Goal: Task Accomplishment & Management: Complete application form

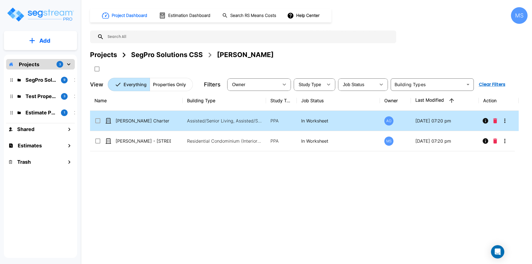
click at [163, 116] on td "[PERSON_NAME] Charter Holdings LLC - [STREET_ADDRESS]" at bounding box center [136, 121] width 93 height 20
checkbox input "true"
click at [163, 116] on td "[PERSON_NAME] Charter Holdings LLC - [STREET_ADDRESS]" at bounding box center [136, 121] width 93 height 20
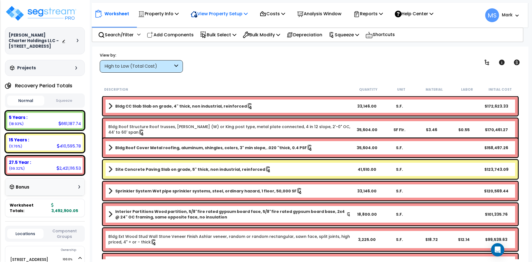
click at [240, 14] on p "View Property Setup" at bounding box center [219, 13] width 57 height 7
click at [224, 40] on link "View Questionnaire" at bounding box center [215, 37] width 55 height 11
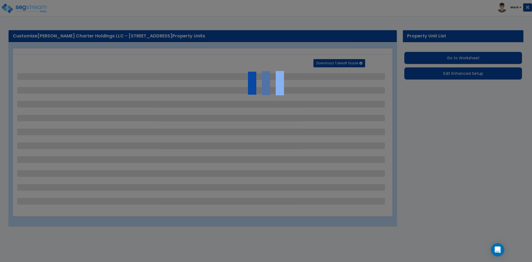
select select "2"
select select "1"
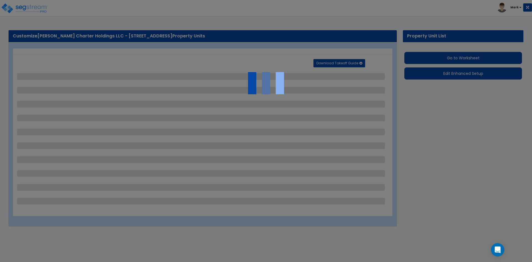
select select "1"
select select "2"
select select "1"
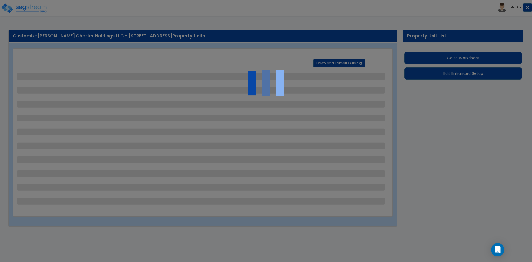
select select "1"
select select "3"
select select "2"
select select "1"
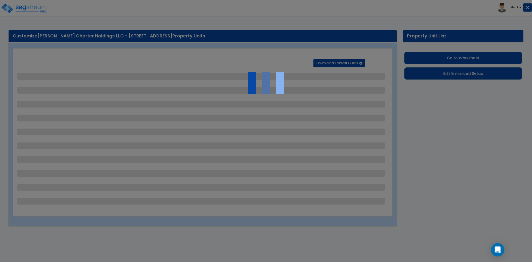
select select "1"
select select "2"
select select "3"
select select "2"
select select "4"
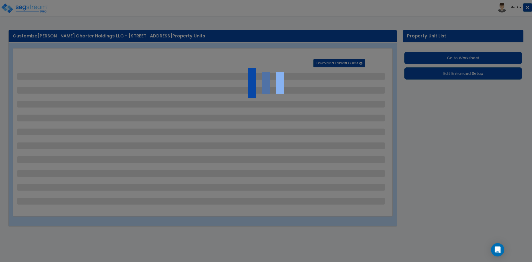
select select "1"
select select "2"
select select "4"
select select "1"
select select "2"
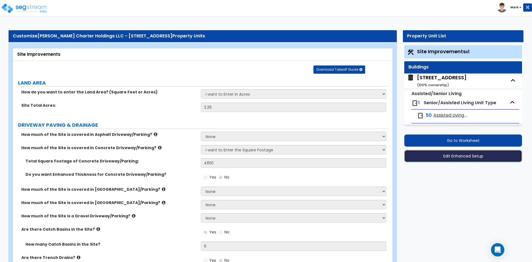
click at [465, 159] on button "Edit Enhanced Setup" at bounding box center [464, 156] width 118 height 12
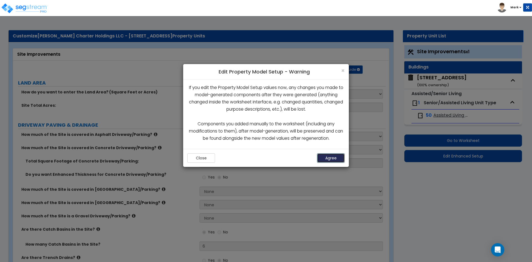
click at [330, 159] on button "Agree" at bounding box center [331, 157] width 28 height 9
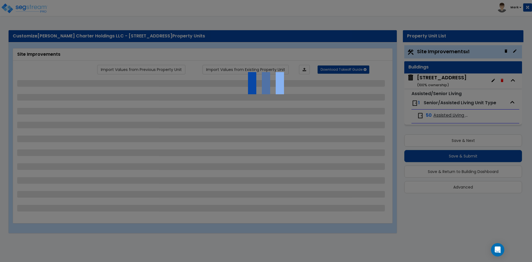
select select "2"
select select "1"
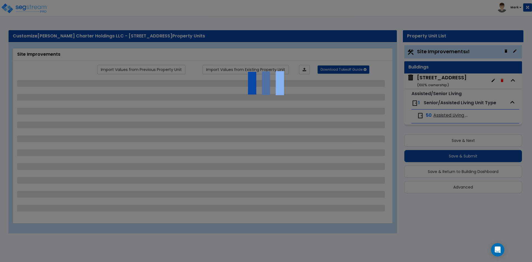
select select "1"
select select "2"
select select "1"
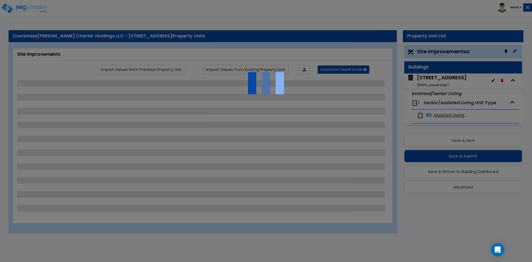
select select "1"
select select "3"
select select "2"
select select "1"
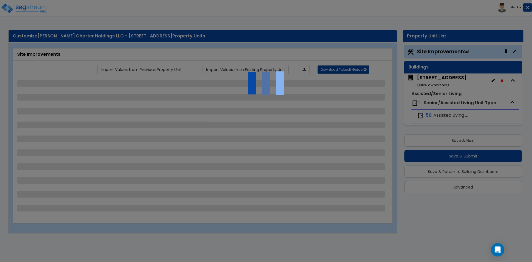
select select "1"
select select "2"
select select "3"
select select "2"
select select "4"
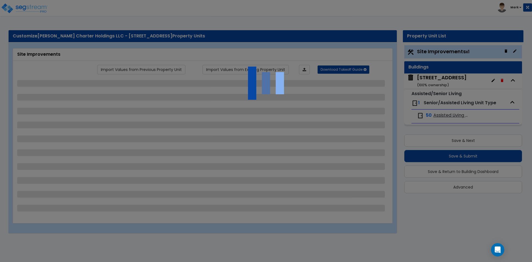
select select "1"
select select "2"
select select "4"
select select "1"
select select "2"
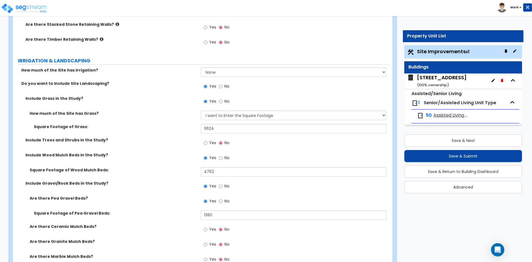
scroll to position [1220, 0]
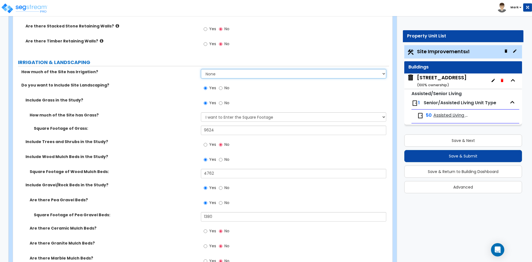
click at [237, 74] on select "None I want to Enter an Approximate Percentage I want to Enter the Square Foota…" at bounding box center [293, 73] width 185 height 9
select select "2"
click at [201, 69] on select "None I want to Enter an Approximate Percentage I want to Enter the Square Foota…" at bounding box center [293, 73] width 185 height 9
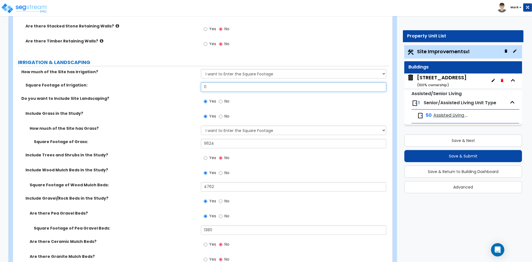
click at [217, 87] on input "0" at bounding box center [293, 86] width 185 height 9
type input "9,624"
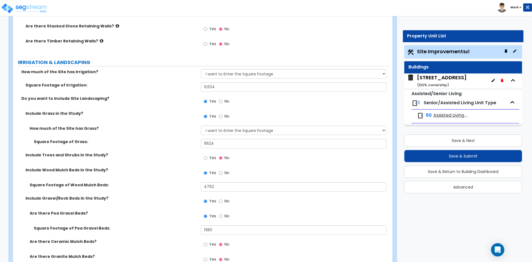
click at [279, 109] on div "Yes No" at bounding box center [295, 103] width 188 height 15
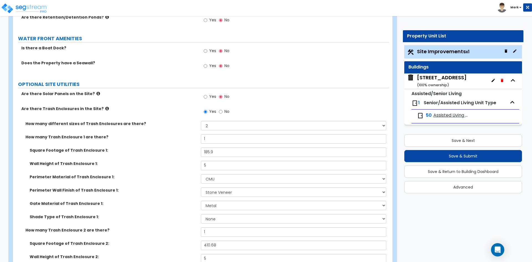
scroll to position [1974, 0]
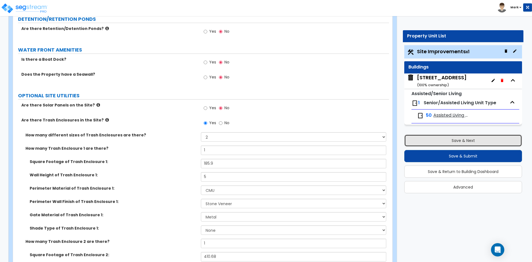
click at [459, 141] on button "Save & Next" at bounding box center [464, 140] width 118 height 12
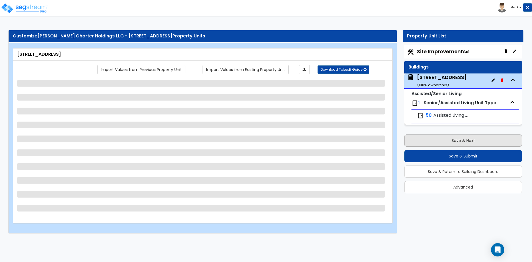
scroll to position [0, 0]
select select "3"
select select "5"
select select "2"
select select "1"
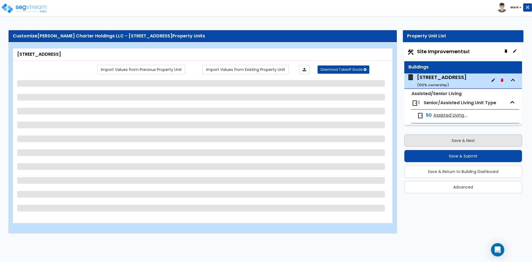
select select "1"
select select "2"
select select "7"
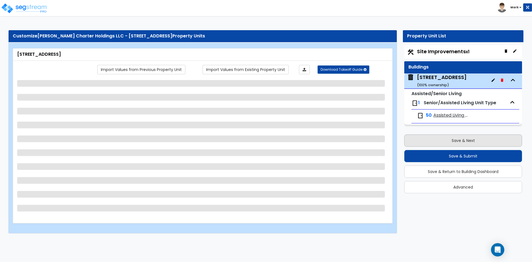
select select "2"
select select "3"
select select "7"
select select "1"
select select "2"
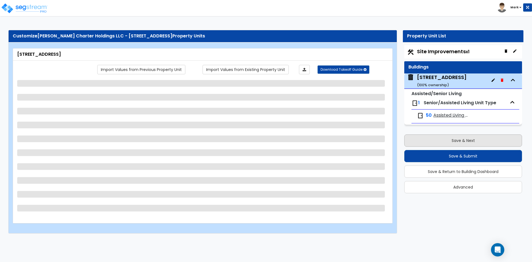
select select "4"
select select "2"
select select "1"
select select "2"
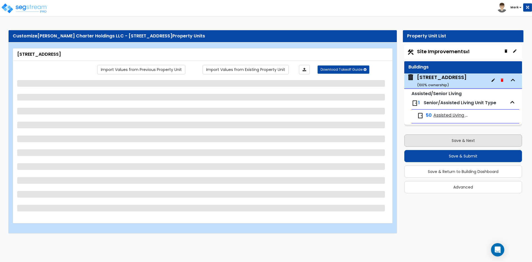
select select "5"
select select "1"
select select "2"
select select "5"
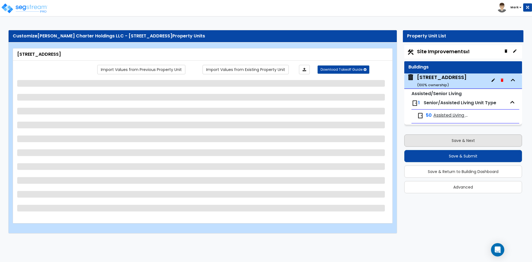
select select "1"
select select "5"
select select "2"
select select "1"
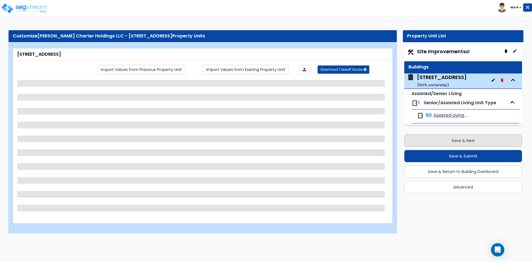
select select "1"
select select "5"
select select "4"
select select "2"
select select "3"
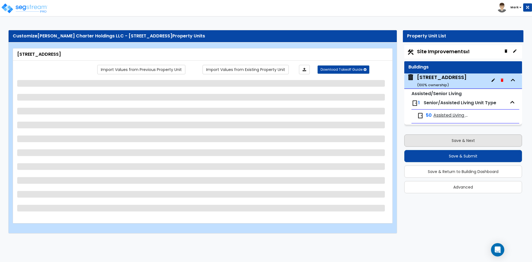
select select "3"
select select "1"
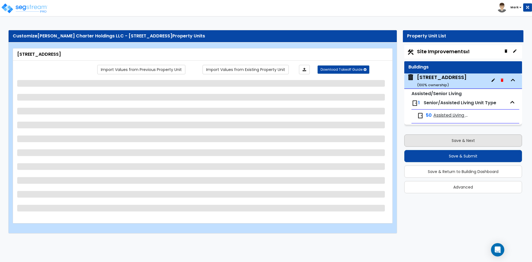
select select "2"
select select "1"
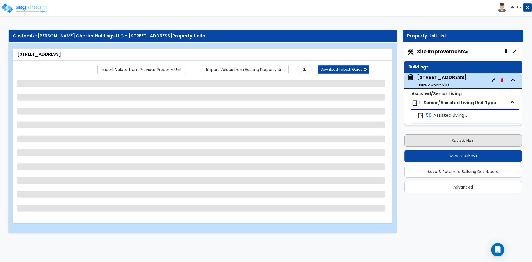
select select "2"
select select "3"
select select "5"
select select "1"
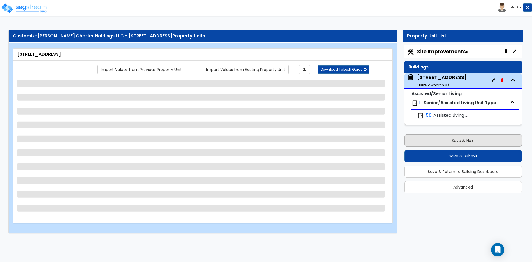
select select "1"
select select "2"
select select "3"
select select "5"
select select "1"
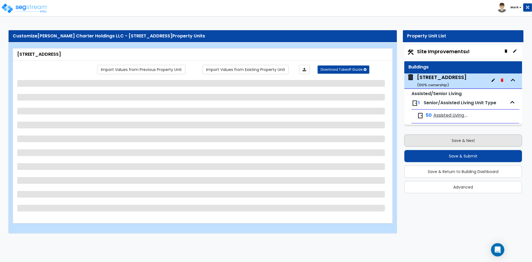
select select "1"
select select "2"
select select "1"
select select "3"
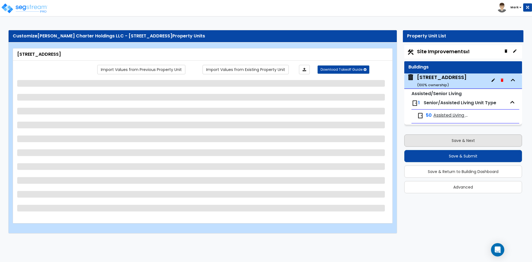
select select "3"
select select "2"
select select "1"
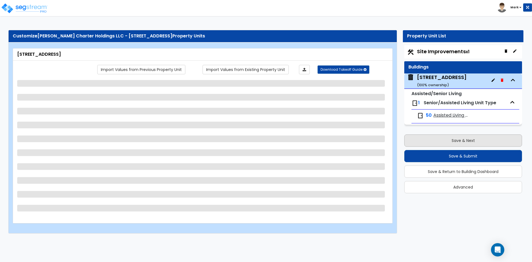
select select "3"
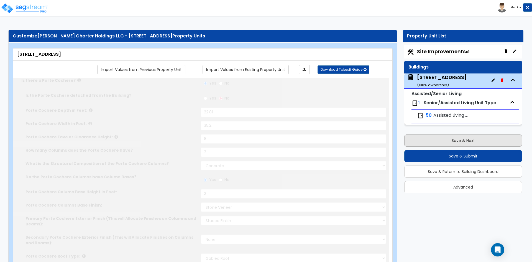
type input "18"
radio input "true"
select select "3"
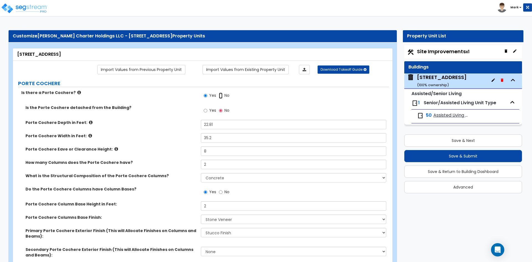
click at [221, 97] on input "No" at bounding box center [221, 96] width 4 height 6
radio input "false"
radio input "true"
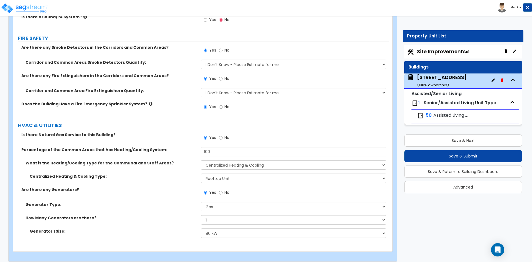
scroll to position [4004, 0]
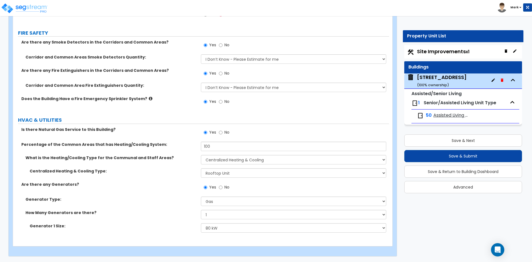
click at [440, 116] on span "Assisted Living Studio Unit" at bounding box center [452, 115] width 37 height 6
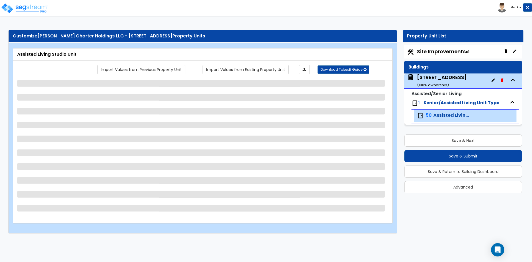
scroll to position [0, 0]
select select "1"
select select "3"
select select "2"
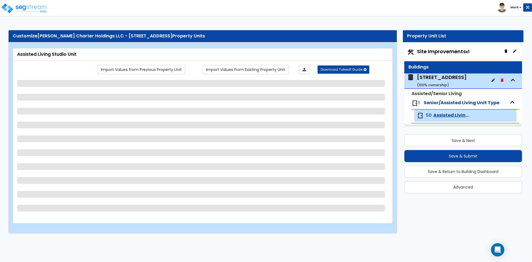
select select "1"
select select "2"
select select "1"
select select "5"
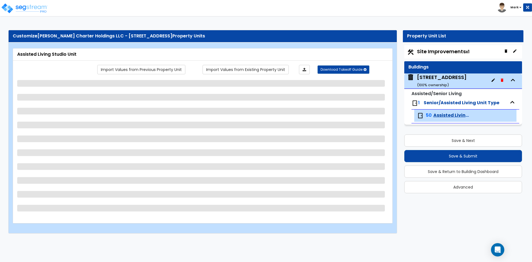
select select "5"
select select "1"
select select "2"
select select "1"
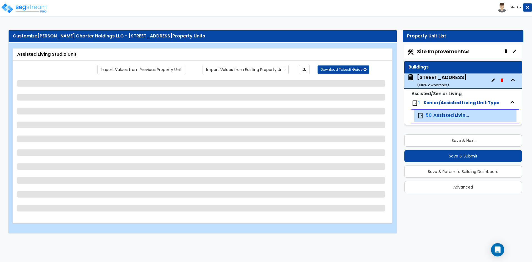
select select "6"
select select "2"
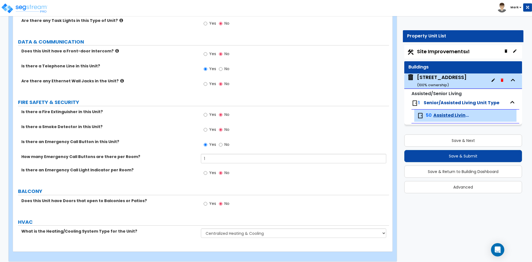
scroll to position [864, 0]
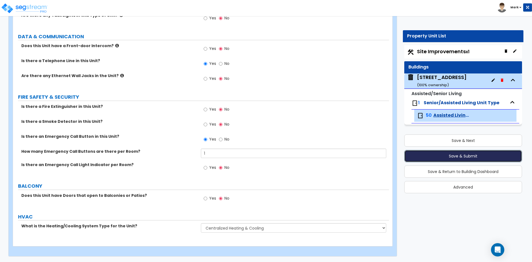
click at [469, 156] on button "Save & Submit" at bounding box center [464, 156] width 118 height 12
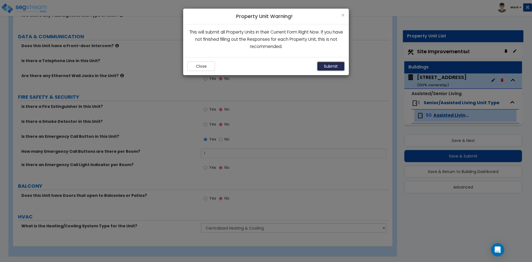
click at [337, 69] on button "Submit" at bounding box center [331, 66] width 28 height 9
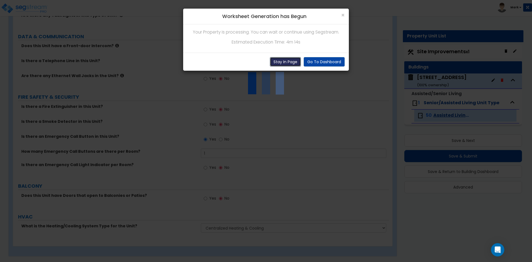
click at [295, 65] on button "Stay In Page" at bounding box center [285, 61] width 31 height 9
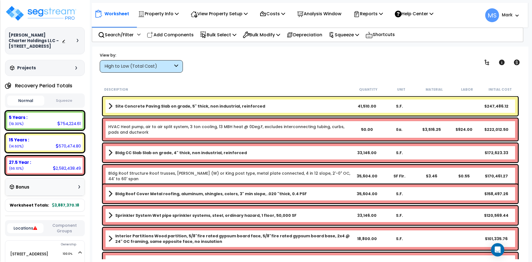
drag, startPoint x: 214, startPoint y: 103, endPoint x: 175, endPoint y: 107, distance: 39.8
click at [175, 107] on b "Site Concrete Paving Slab on grade, 5" thick, non industrial, reinforced" at bounding box center [190, 106] width 150 height 6
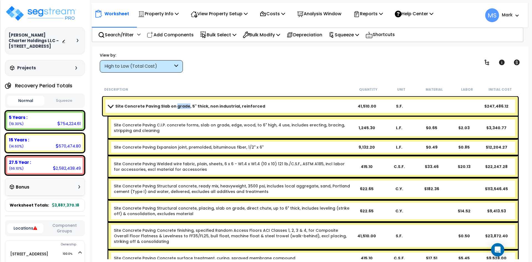
click at [175, 107] on b "Site Concrete Paving Slab on grade, 5" thick, non industrial, reinforced" at bounding box center [190, 106] width 150 height 6
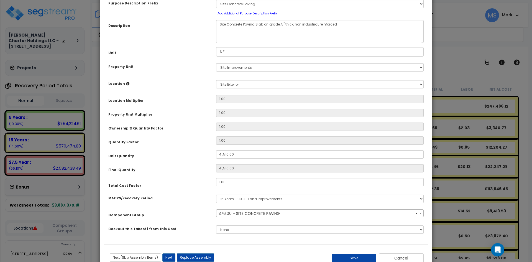
scroll to position [51, 0]
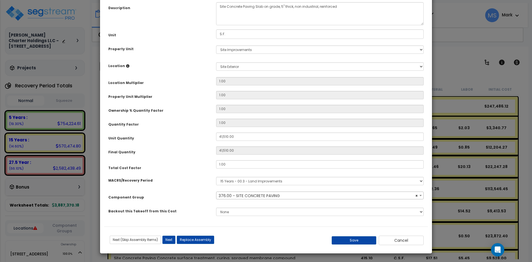
select select "46172"
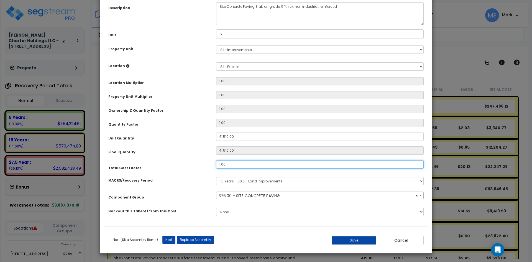
click at [222, 165] on input "1.00" at bounding box center [320, 164] width 208 height 8
type input "0.5"
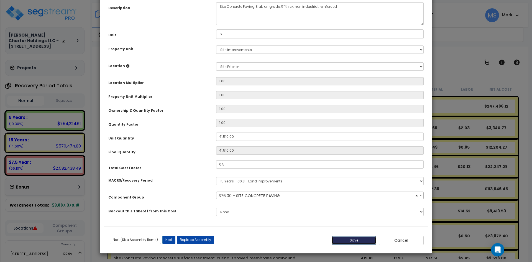
click at [342, 240] on button "Save" at bounding box center [354, 240] width 45 height 8
type input "41510.00"
type input "0.50"
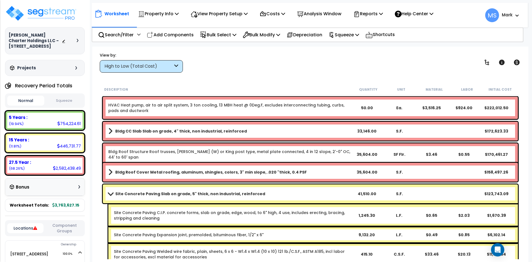
click at [238, 112] on link "HVAC Heat pump, air to air split system, 3 ton cooling, 13 MBH heat @ 0Deg.F, e…" at bounding box center [229, 107] width 243 height 11
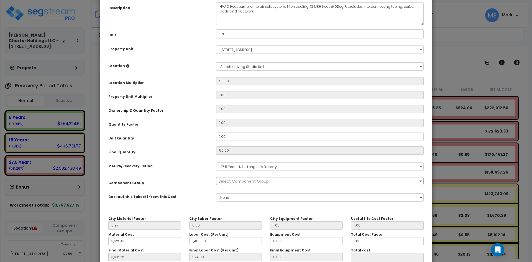
scroll to position [0, 0]
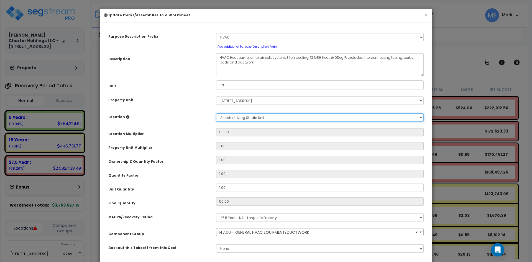
click at [250, 117] on select "Select Assisted Living Studio Unit Building Building Interior Add New Location" at bounding box center [320, 117] width 208 height 8
select select "45966"
select select "6"
click at [216, 113] on select "Select Assisted Living Studio Unit Building Building Interior Add New Location" at bounding box center [320, 117] width 208 height 8
type input "1"
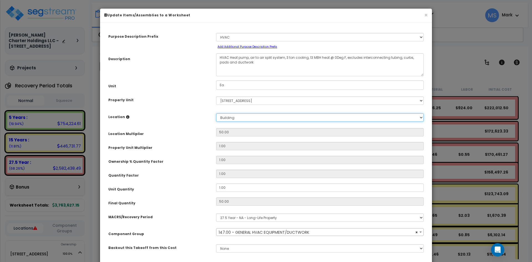
type input "1"
type input "3,516.25"
type input "$4,440.25"
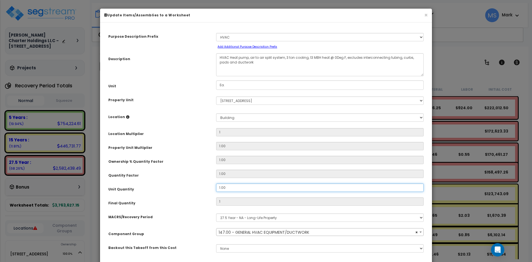
click at [222, 188] on input "1.00" at bounding box center [320, 188] width 208 height 8
type input "100"
type input "3,516.25"
type input "$4,440.25"
type input "100"
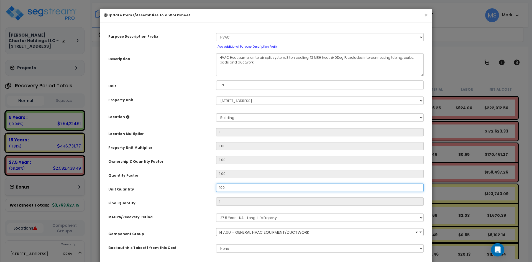
type input "3,516.25"
type input "$444,025.00"
type input "00"
type input "3,516.25"
type input "$444,025.00"
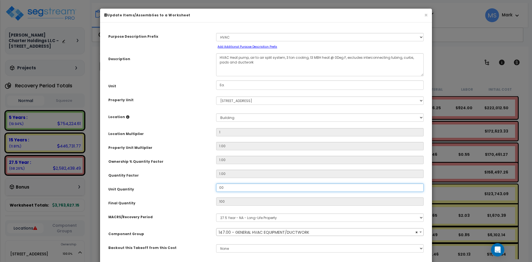
type input "0"
type input "3,516.25"
type input "$0.00"
type input "100"
type input "3,516.25"
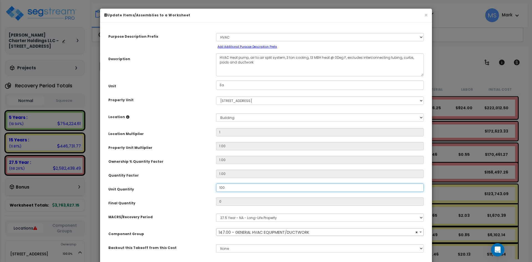
type input "100"
type input "3,516.25"
type input "$444,025.00"
type input "1,200"
type input "3,516.25"
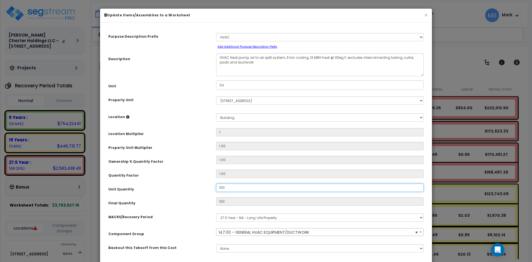
type input "$444,025.00"
type input "1,200"
type input "3,516.25"
type input "$5,328,300.00"
type input "12.00"
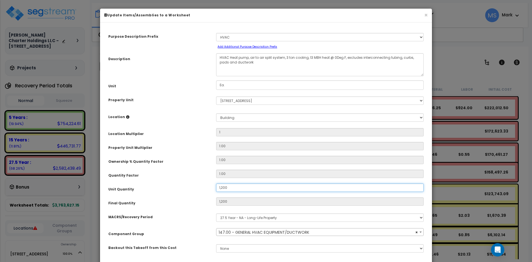
type input "1,200"
type input "3,516.25"
type input "$5,328,300.00"
type input "12"
type input "3,516.25"
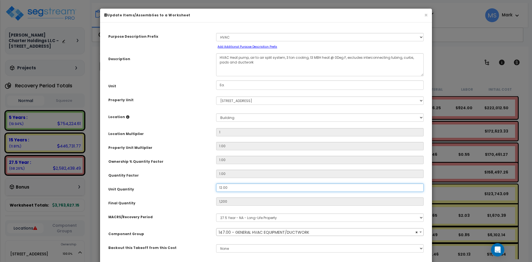
type input "$53,283.00"
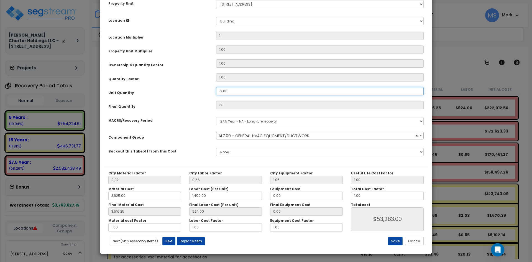
scroll to position [97, 0]
type input "12.00"
click at [402, 239] on button "Save" at bounding box center [395, 241] width 15 height 8
type input "1.00"
type input "12.00"
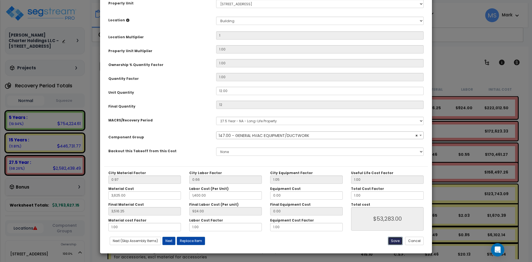
type input "3625.00"
type input "1400.00"
type input "3516.25"
type input "53283.00"
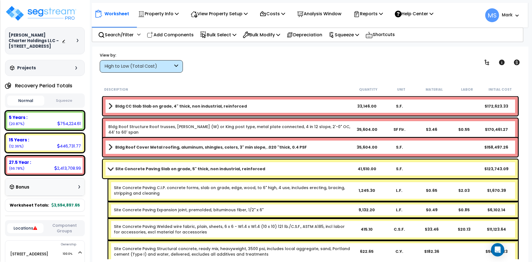
click at [155, 67] on div "High to Low (Total Cost)" at bounding box center [139, 66] width 68 height 6
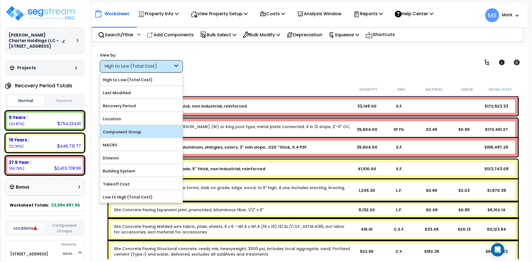
click at [131, 135] on label "Component Group" at bounding box center [141, 132] width 83 height 8
click at [0, 0] on input "Component Group" at bounding box center [0, 0] width 0 height 0
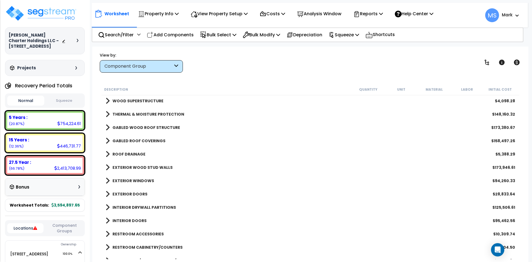
scroll to position [55, 0]
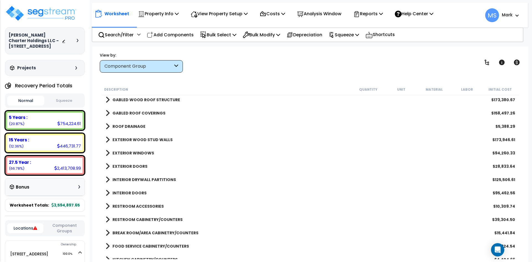
click at [146, 153] on b "EXTERIOR WINDOWS" at bounding box center [134, 153] width 42 height 6
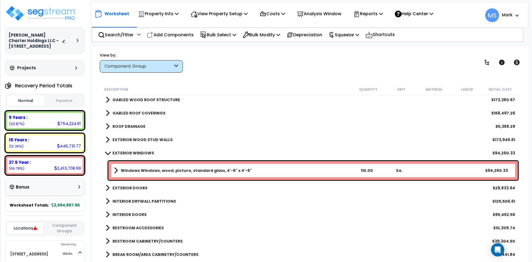
click at [146, 153] on b "EXTERIOR WINDOWS" at bounding box center [134, 153] width 42 height 6
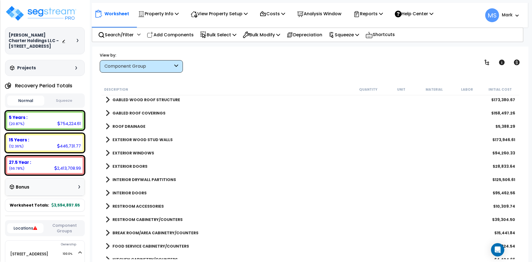
click at [143, 164] on b "EXTERIOR DOORS" at bounding box center [130, 167] width 35 height 6
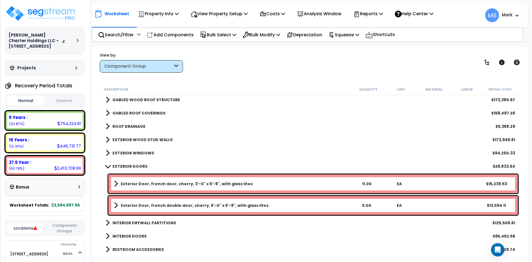
click at [143, 164] on b "EXTERIOR DOORS" at bounding box center [130, 167] width 35 height 6
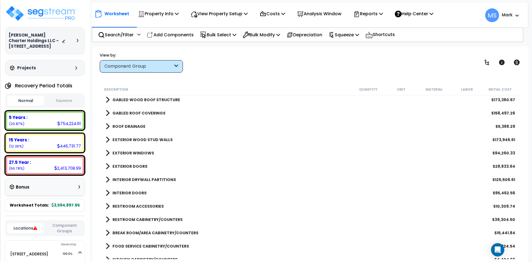
click at [138, 176] on link "INTERIOR DRYWALL PARTITIONS" at bounding box center [141, 180] width 70 height 8
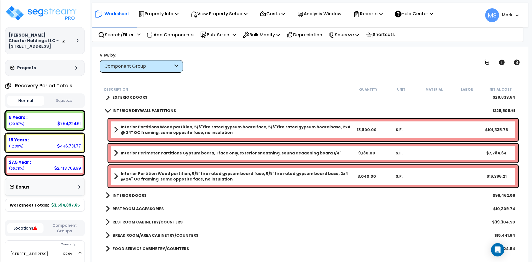
scroll to position [111, 0]
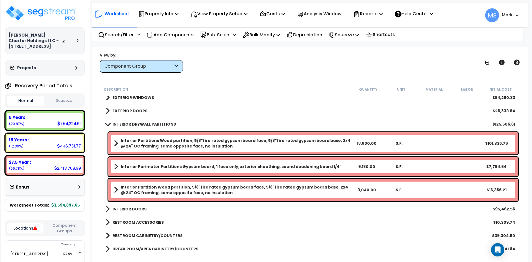
click at [151, 123] on b "INTERIOR DRYWALL PARTITIONS" at bounding box center [145, 124] width 64 height 6
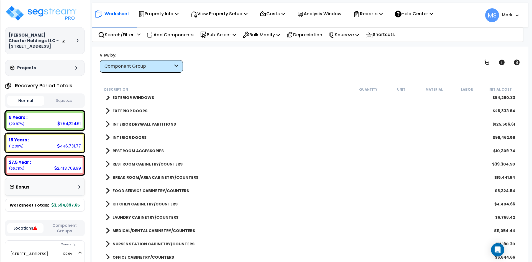
click at [137, 138] on b "INTERIOR DOORS" at bounding box center [130, 138] width 34 height 6
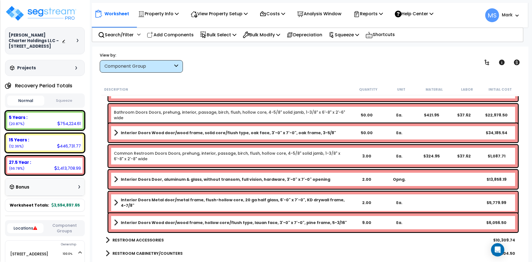
scroll to position [194, 0]
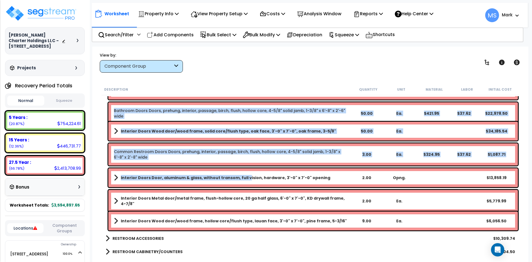
click at [242, 179] on b "Interior Doors Door, aluminum & glass, without transom, full vision, hardware, …" at bounding box center [226, 178] width 210 height 6
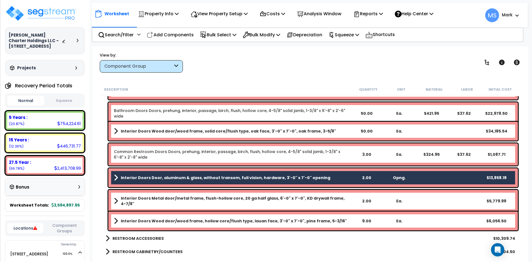
click at [238, 197] on b "Interior Doors Metal door/metal frame, flush-hollow core, 20 ga half glass, 6'-…" at bounding box center [236, 201] width 230 height 11
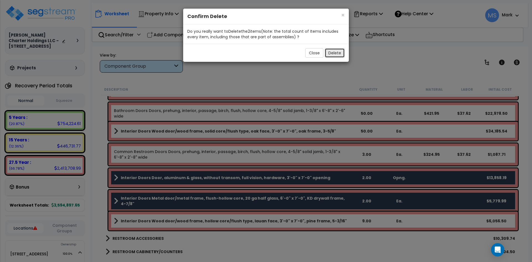
click at [338, 55] on button "Delete" at bounding box center [335, 52] width 20 height 9
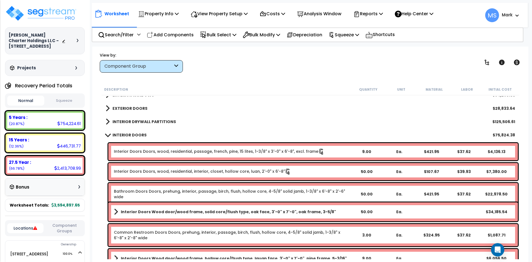
scroll to position [111, 0]
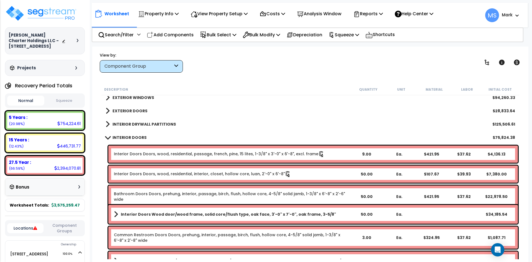
click at [134, 137] on b "INTERIOR DOORS" at bounding box center [130, 138] width 34 height 6
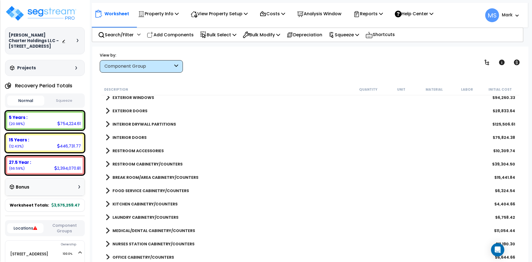
click at [143, 151] on b "RESTROOM ACCESSORIES" at bounding box center [138, 151] width 51 height 6
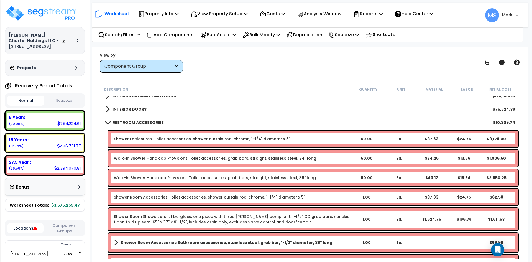
scroll to position [139, 0]
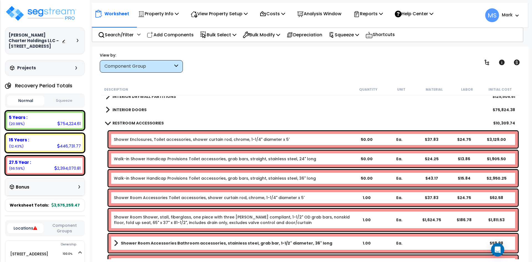
click at [149, 121] on b "RESTROOM ACCESSORIES" at bounding box center [138, 123] width 51 height 6
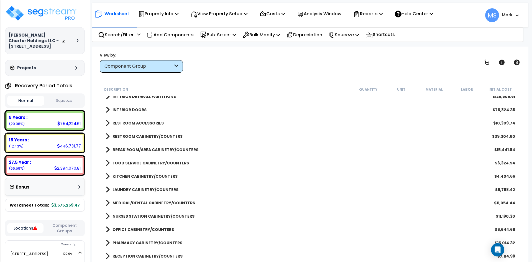
click at [143, 136] on b "RESTROOM CABINETRY/COUNTERS" at bounding box center [148, 137] width 70 height 6
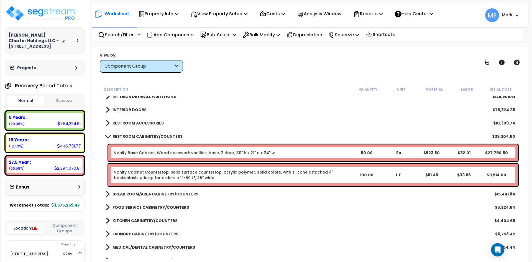
click at [143, 136] on b "RESTROOM CABINETRY/COUNTERS" at bounding box center [148, 137] width 70 height 6
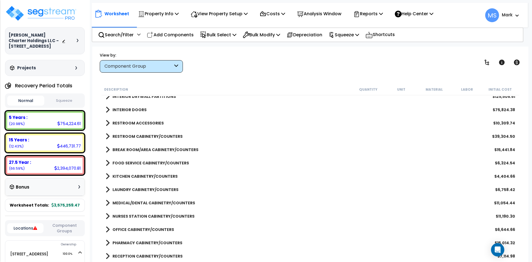
click at [148, 148] on b "BREAK ROOM/AREA CABINETRY/COUNTERS" at bounding box center [156, 150] width 86 height 6
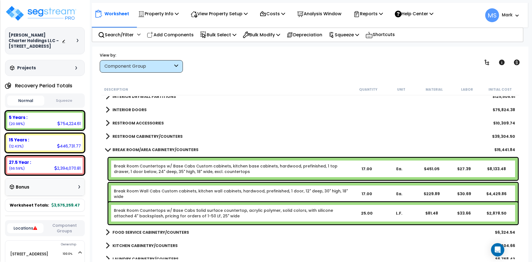
click at [148, 148] on b "BREAK ROOM/AREA CABINETRY/COUNTERS" at bounding box center [156, 150] width 86 height 6
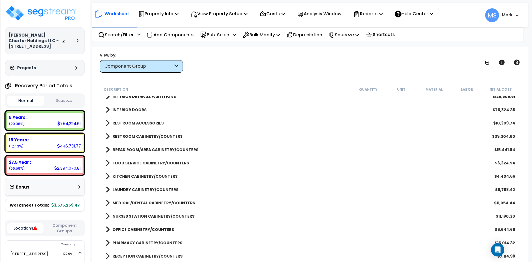
click at [151, 163] on b "FOOD SERVICE CABINETRY/COUNTERS" at bounding box center [151, 163] width 77 height 6
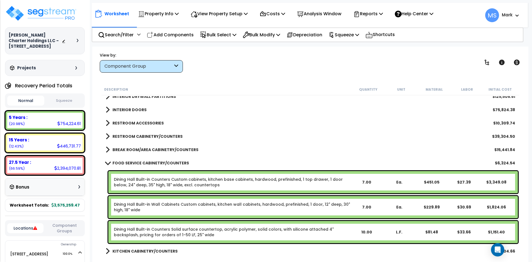
click at [151, 163] on b "FOOD SERVICE CABINETRY/COUNTERS" at bounding box center [151, 163] width 77 height 6
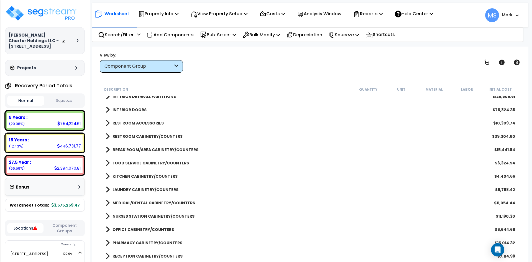
click at [154, 176] on b "KITCHEN CABINETRY/COUNTERS" at bounding box center [145, 177] width 65 height 6
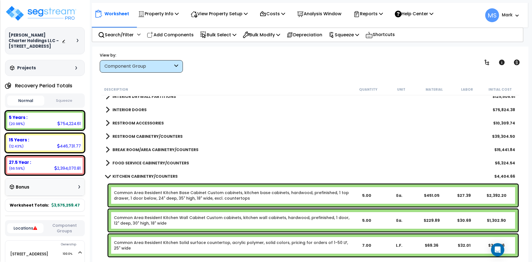
click at [154, 176] on b "KITCHEN CABINETRY/COUNTERS" at bounding box center [145, 177] width 65 height 6
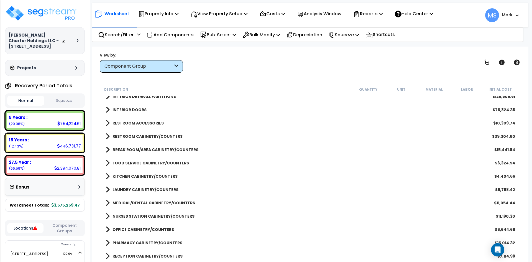
scroll to position [166, 0]
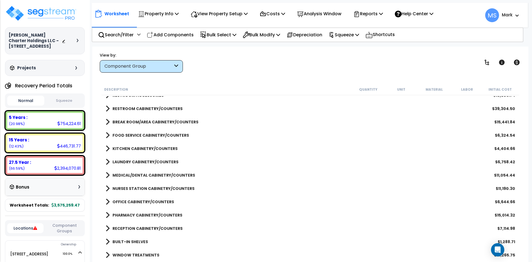
click at [151, 161] on b "LAUNDRY CABINETRY/COUNTERS" at bounding box center [146, 162] width 66 height 6
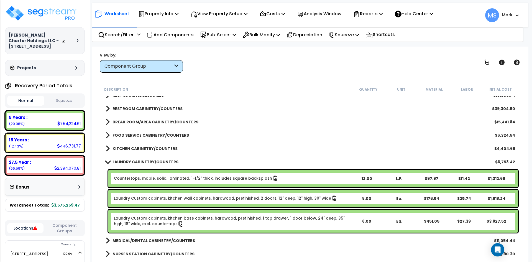
click at [151, 161] on b "LAUNDRY CABINETRY/COUNTERS" at bounding box center [146, 162] width 66 height 6
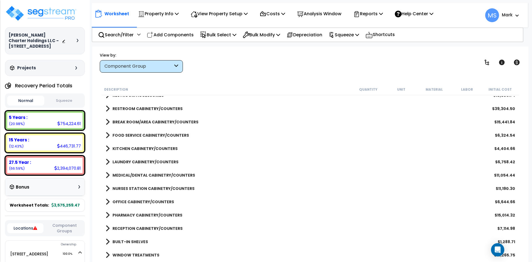
click at [151, 176] on b "MEDICAL/DENTAL CABINETRY/COUNTERS" at bounding box center [154, 175] width 83 height 6
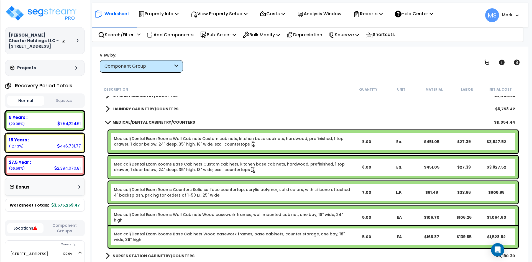
scroll to position [222, 0]
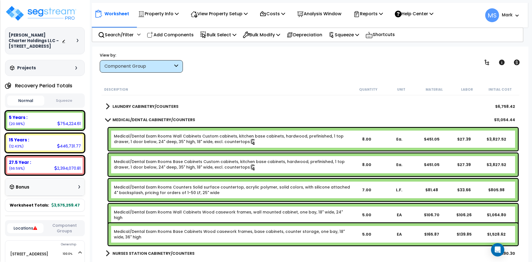
click at [192, 214] on link "Medical/Dental Exam Rooms Wall Cabinets Wood casework frames, wall mounted cabi…" at bounding box center [232, 214] width 237 height 11
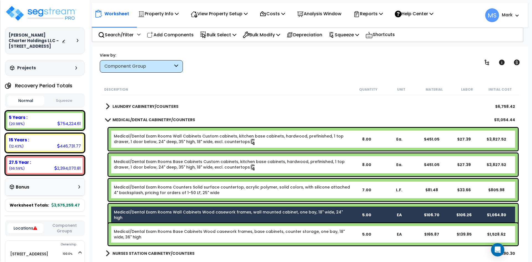
click at [192, 231] on link "Medical/Dental Exam Rooms Base Cabinets Wood casework frames, base cabinets, co…" at bounding box center [232, 234] width 237 height 11
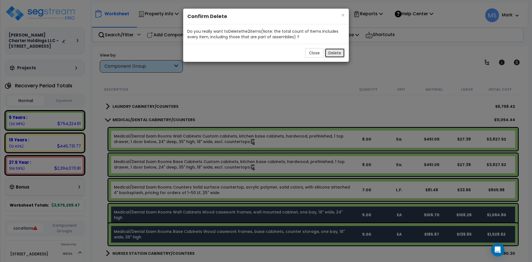
click at [331, 54] on button "Delete" at bounding box center [335, 52] width 20 height 9
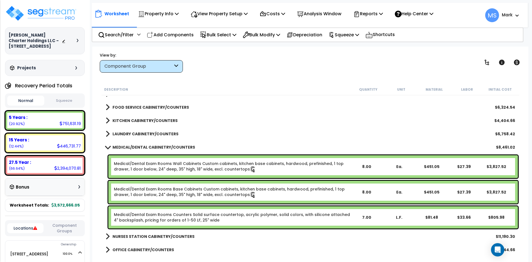
scroll to position [194, 0]
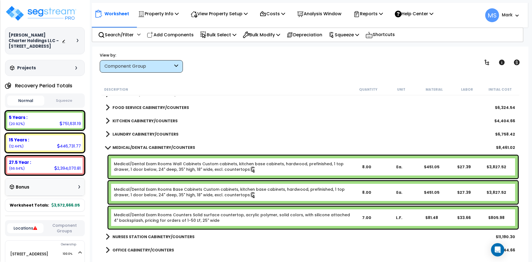
click at [321, 219] on link "Medical/Dental Exam Rooms Counters Solid surface countertop, acrylic polymer, s…" at bounding box center [232, 217] width 237 height 11
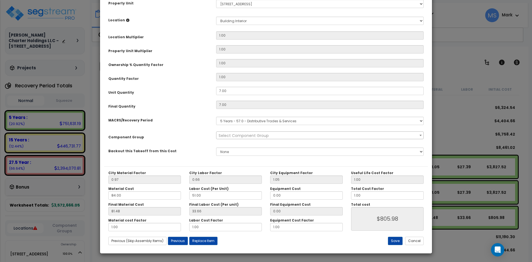
scroll to position [0, 0]
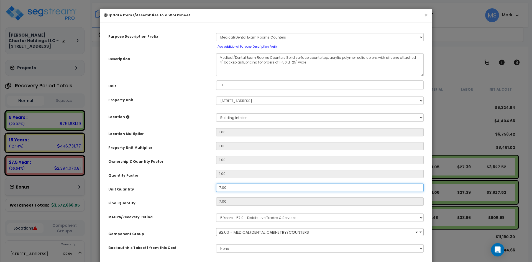
click at [222, 189] on input "7.00" at bounding box center [320, 188] width 208 height 8
select select "45907"
type input "700"
type input "$80,598.00"
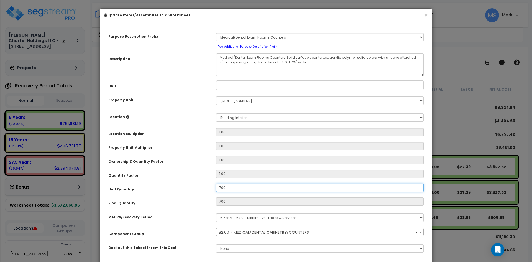
select select "45907"
type input "00"
type input "$80,598.00"
type input "0"
type input "$0.00"
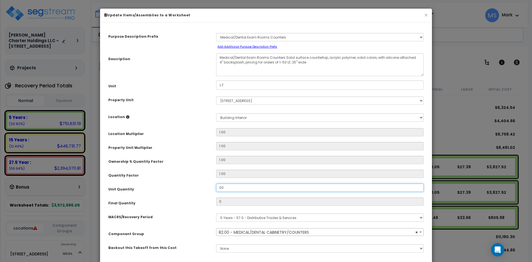
type input "800"
type input "$92,112.00"
type input "8.00"
type input "$92,112.00"
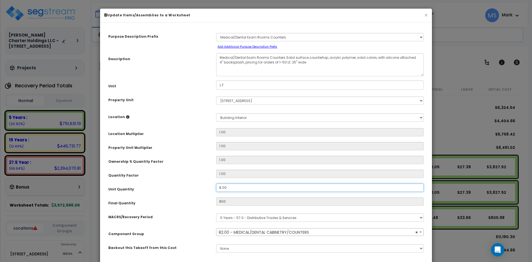
type input "8"
type input "$921.12"
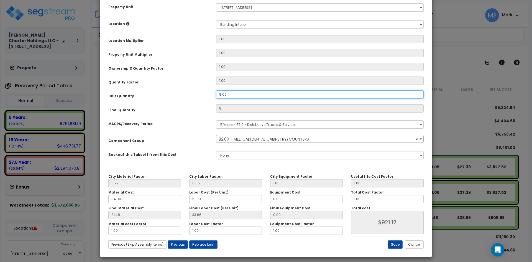
scroll to position [97, 0]
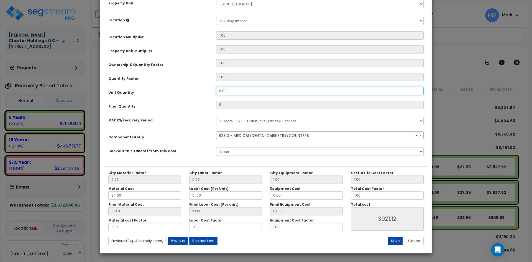
type input "8.00"
click at [400, 240] on button "Save" at bounding box center [395, 241] width 15 height 8
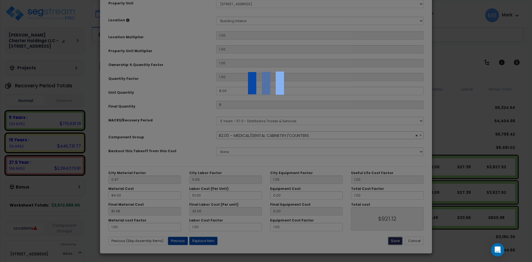
type input "8.00"
type input "921.12"
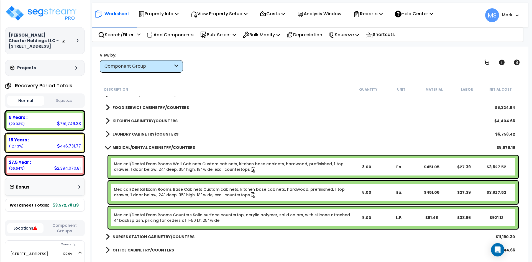
click at [132, 148] on b "MEDICAL/DENTAL CABINETRY/COUNTERS" at bounding box center [154, 148] width 83 height 6
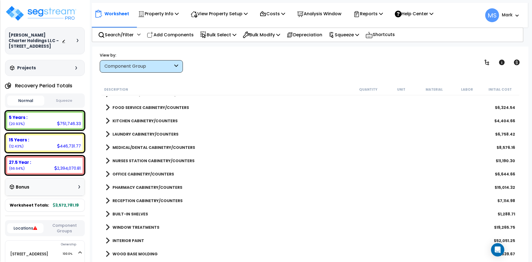
click at [138, 172] on b "OFFICE CABINETRY/COUNTERS" at bounding box center [144, 174] width 62 height 6
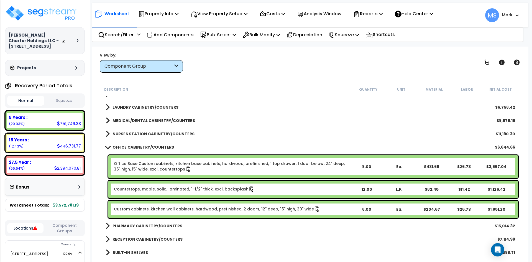
scroll to position [222, 0]
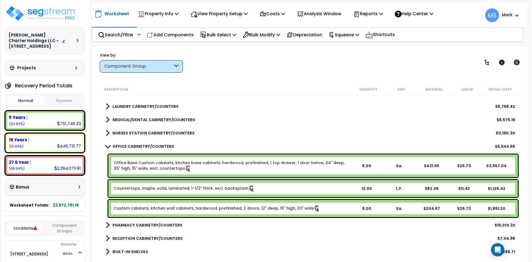
click at [163, 146] on b "OFFICE CABINETRY/COUNTERS" at bounding box center [144, 147] width 62 height 6
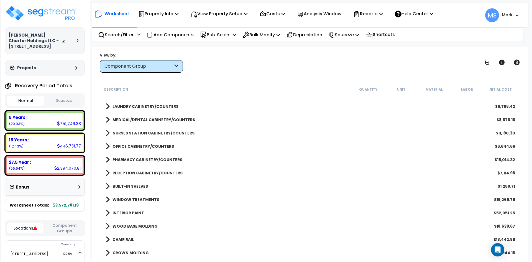
click at [151, 161] on b "PHARMACY CABINETRY/COUNTERS" at bounding box center [148, 160] width 70 height 6
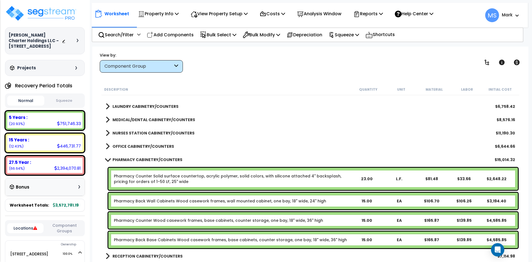
click at [171, 218] on link "Pharmacy Counter Wood casework frames, base cabinets, counter storage, one bay,…" at bounding box center [218, 221] width 209 height 6
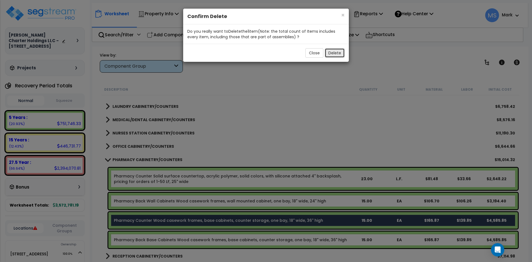
click at [337, 50] on button "Delete" at bounding box center [335, 52] width 20 height 9
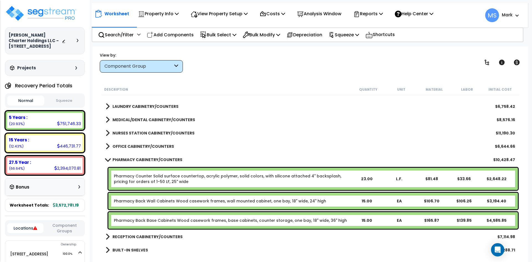
click at [155, 156] on link "PHARMACY CABINETRY/COUNTERS" at bounding box center [144, 160] width 77 height 8
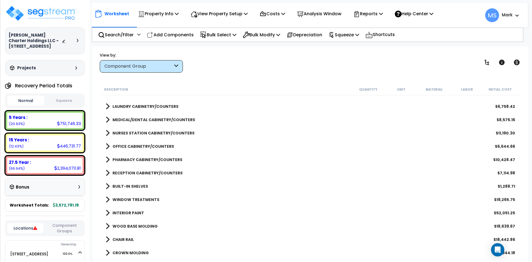
click at [131, 181] on div "BUILT-IN SHELVES $1,288.71" at bounding box center [310, 186] width 415 height 13
click at [144, 172] on b "RECEPTION CABINETRY/COUNTERS" at bounding box center [148, 173] width 70 height 6
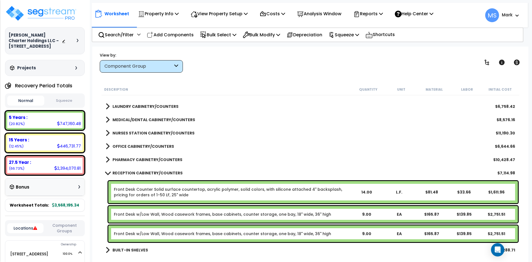
click at [144, 172] on b "RECEPTION CABINETRY/COUNTERS" at bounding box center [148, 173] width 70 height 6
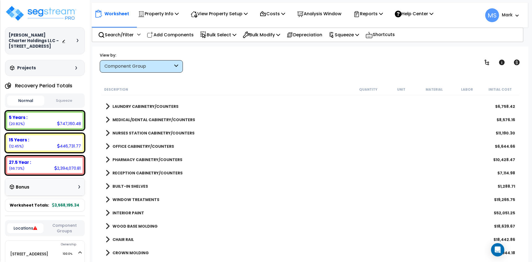
click at [141, 184] on b "BUILT-IN SHELVES" at bounding box center [130, 187] width 35 height 6
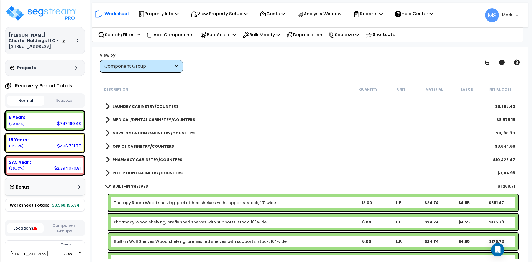
click at [141, 184] on b "BUILT-IN SHELVES" at bounding box center [130, 187] width 35 height 6
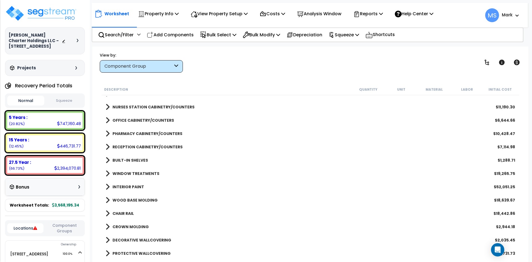
scroll to position [250, 0]
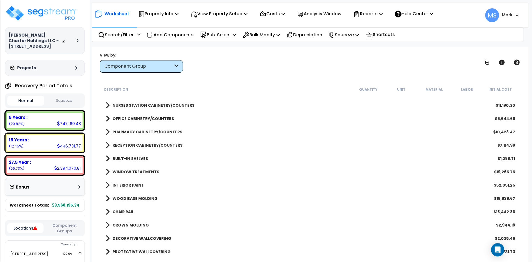
click at [139, 159] on b "BUILT-IN SHELVES" at bounding box center [130, 159] width 35 height 6
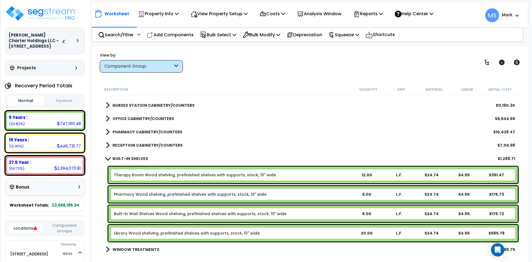
scroll to position [277, 0]
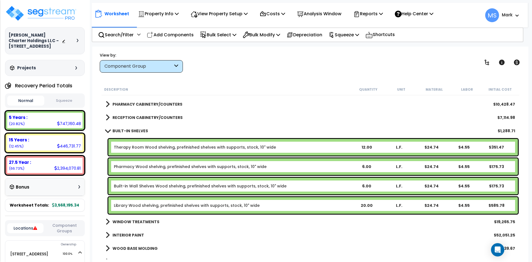
click at [138, 130] on b "BUILT-IN SHELVES" at bounding box center [130, 131] width 35 height 6
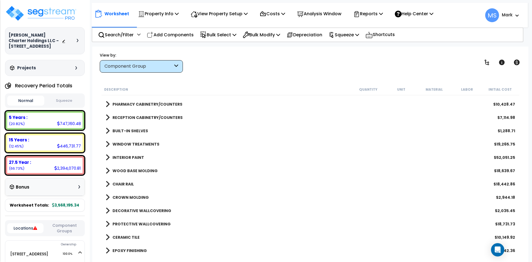
click at [136, 145] on b "WINDOW TREATMENTS" at bounding box center [136, 144] width 47 height 6
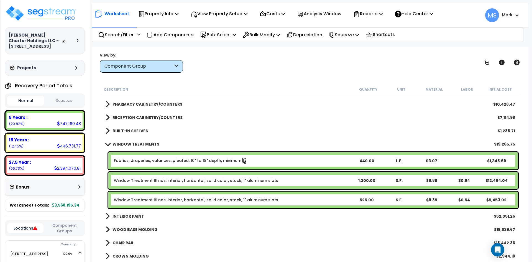
click at [136, 145] on b "WINDOW TREATMENTS" at bounding box center [136, 144] width 47 height 6
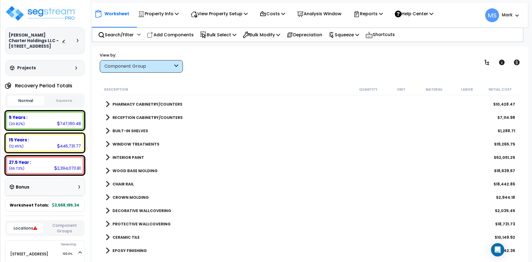
click at [134, 156] on b "INTERIOR PAINT" at bounding box center [129, 158] width 32 height 6
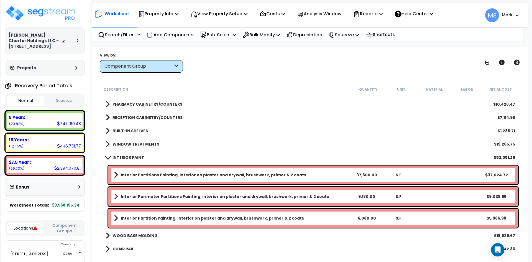
click at [132, 139] on div "WINDOW TREATMENTS $19,265.75" at bounding box center [310, 144] width 415 height 13
click at [133, 142] on b "WINDOW TREATMENTS" at bounding box center [136, 144] width 47 height 6
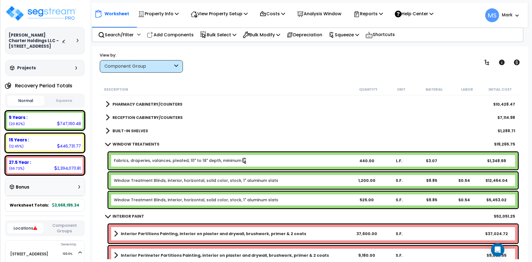
click at [133, 142] on b "WINDOW TREATMENTS" at bounding box center [136, 144] width 47 height 6
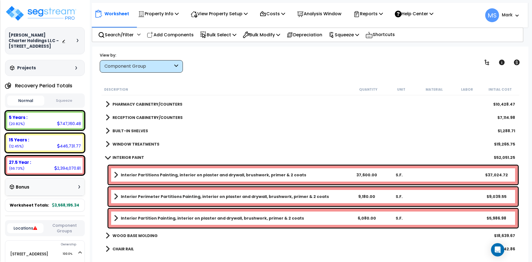
click at [131, 156] on b "INTERIOR PAINT" at bounding box center [129, 158] width 32 height 6
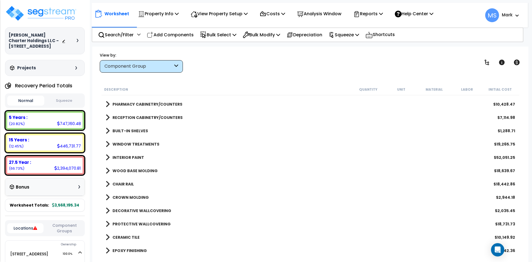
click at [133, 170] on b "WOOD BASE MOLDING" at bounding box center [135, 171] width 45 height 6
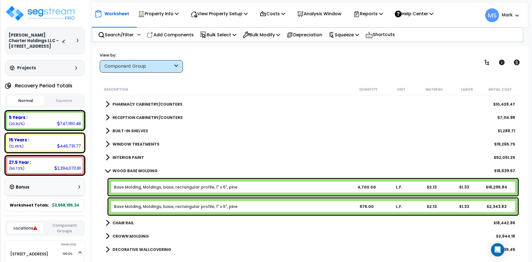
click at [134, 170] on b "WOOD BASE MOLDING" at bounding box center [135, 171] width 45 height 6
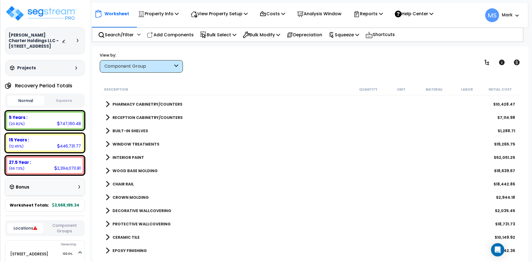
click at [126, 185] on b "CHAIR RAIL" at bounding box center [123, 184] width 21 height 6
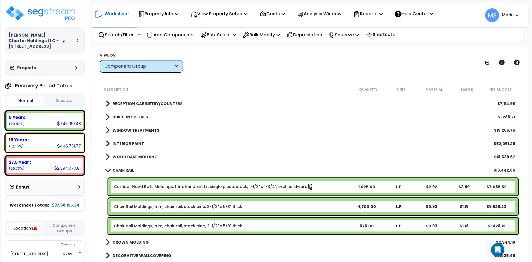
scroll to position [305, 0]
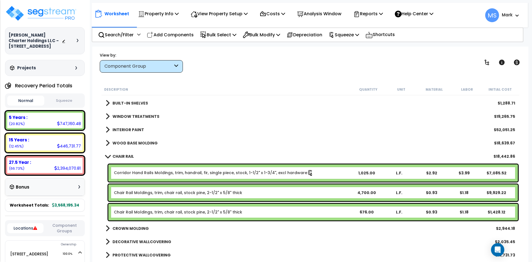
click at [126, 158] on b "CHAIR RAIL" at bounding box center [123, 157] width 21 height 6
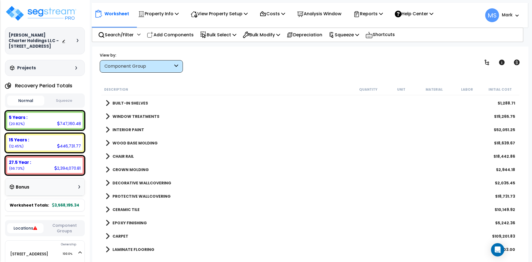
click at [125, 167] on b "CROWN MOLDING" at bounding box center [131, 170] width 36 height 6
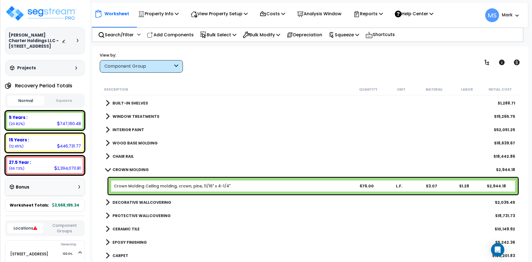
click at [125, 167] on b "CROWN MOLDING" at bounding box center [131, 170] width 36 height 6
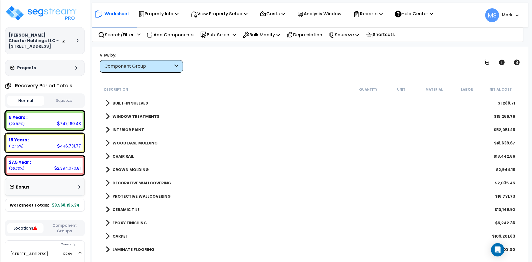
click at [125, 181] on b "DECORATIVE WALLCOVERING" at bounding box center [142, 183] width 59 height 6
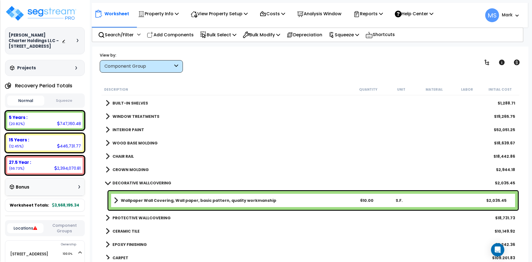
click at [194, 201] on b "Wallpaper Wall Covering, Wall paper, basic pattern, quality workmanship" at bounding box center [199, 201] width 156 height 6
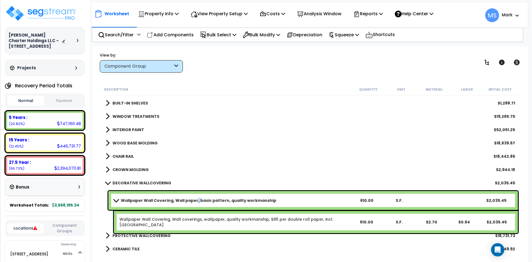
click at [194, 201] on b "Wallpaper Wall Covering, Wall paper, basic pattern, quality workmanship" at bounding box center [199, 201] width 156 height 6
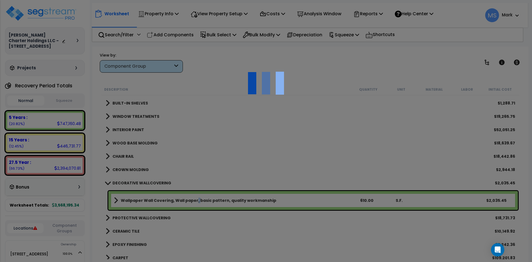
scroll to position [0, 0]
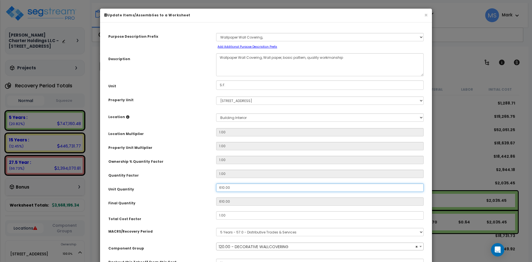
click at [222, 188] on input "610.00" at bounding box center [320, 188] width 208 height 8
select select "45944"
type input "10.00"
type input "10"
select select "45944"
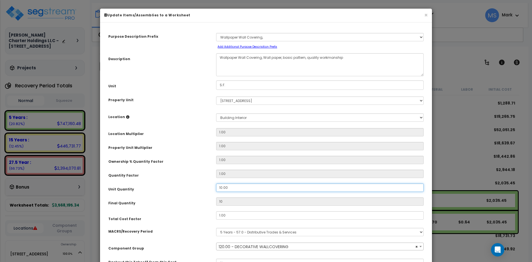
type input "110.00"
type input "110"
type input "1,010.00"
select select "45944"
type input "1,010"
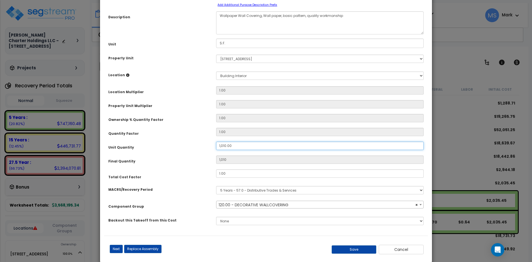
scroll to position [51, 0]
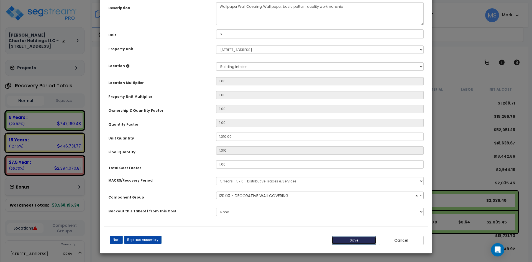
click at [360, 240] on button "Save" at bounding box center [354, 240] width 45 height 8
type input "1010.00"
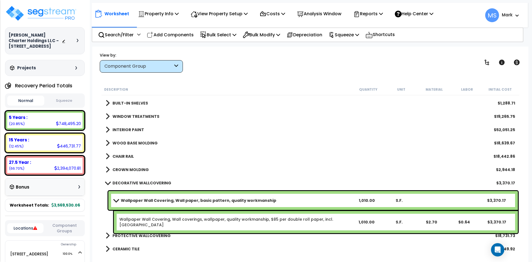
click at [159, 181] on b "DECORATIVE WALLCOVERING" at bounding box center [142, 183] width 59 height 6
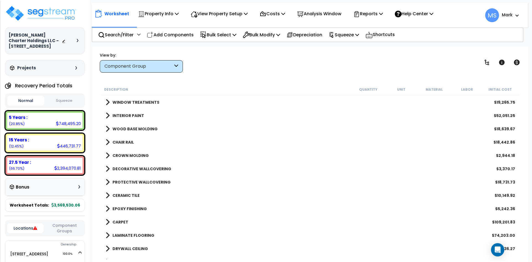
scroll to position [333, 0]
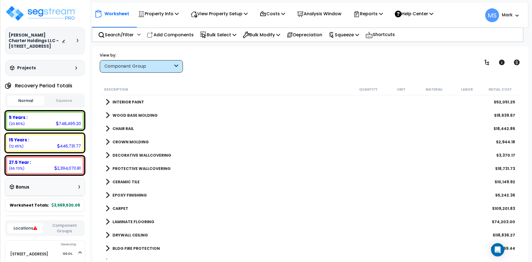
click at [137, 167] on b "PROTECTIVE WALLCOVERING" at bounding box center [142, 169] width 58 height 6
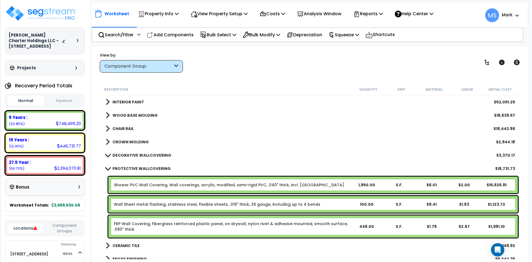
click at [137, 167] on b "PROTECTIVE WALLCOVERING" at bounding box center [142, 169] width 58 height 6
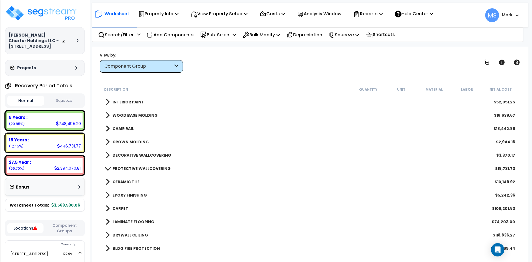
click at [132, 182] on b "CERAMIC TILE" at bounding box center [126, 182] width 27 height 6
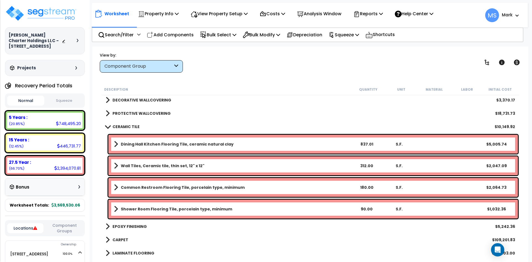
scroll to position [388, 0]
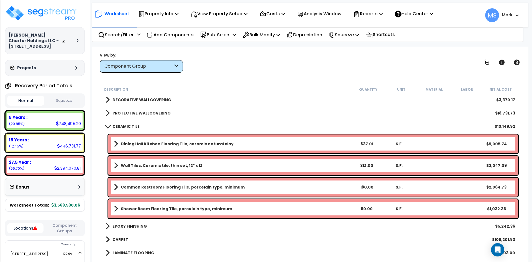
click at [205, 140] on div "Dining Hall Kitchen Flooring Tile, ceramic natural clay 837.01 S.F. $5,005.74" at bounding box center [313, 143] width 410 height 19
click at [209, 148] on div "Dining Hall Kitchen Flooring Tile, ceramic natural clay 837.01 S.F. $5,005.74" at bounding box center [313, 143] width 410 height 19
click at [208, 145] on b "Dining Hall Kitchen Flooring Tile, ceramic natural clay" at bounding box center [177, 144] width 113 height 6
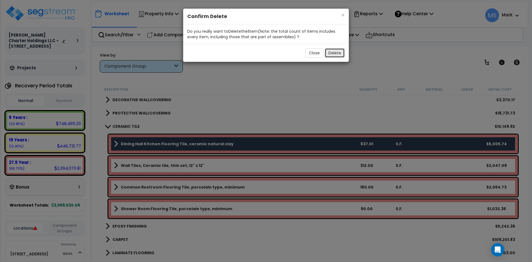
click at [336, 55] on button "Delete" at bounding box center [335, 52] width 20 height 9
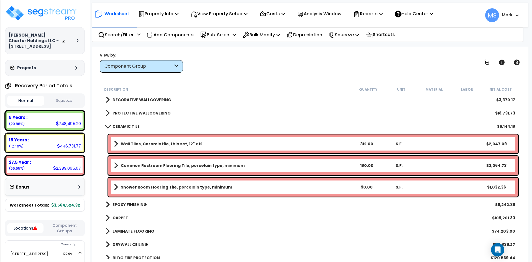
click at [123, 125] on b "CERAMIC TILE" at bounding box center [126, 127] width 27 height 6
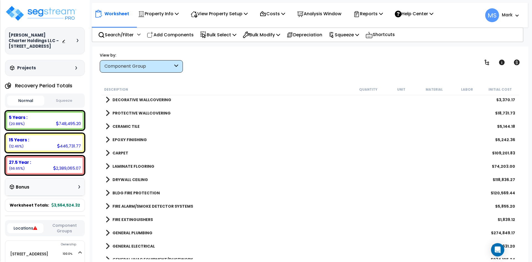
click at [130, 140] on b "EPOXY FINISHING" at bounding box center [130, 140] width 34 height 6
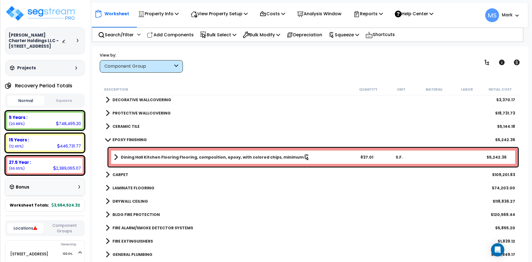
click at [130, 140] on b "EPOXY FINISHING" at bounding box center [130, 140] width 34 height 6
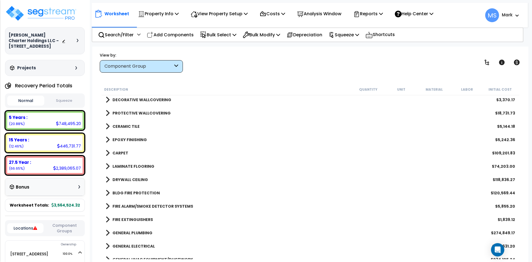
click at [127, 151] on b "CARPET" at bounding box center [121, 153] width 16 height 6
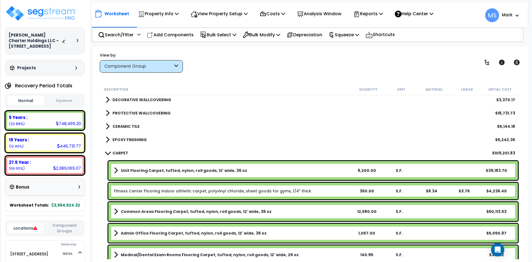
click at [127, 151] on b "CARPET" at bounding box center [121, 153] width 16 height 6
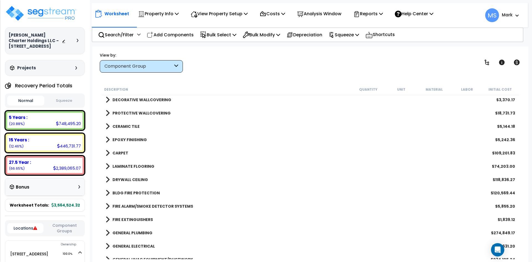
scroll to position [416, 0]
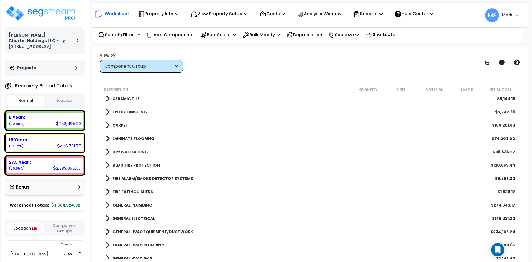
click at [142, 140] on b "LAMINATE FLOORING" at bounding box center [134, 139] width 42 height 6
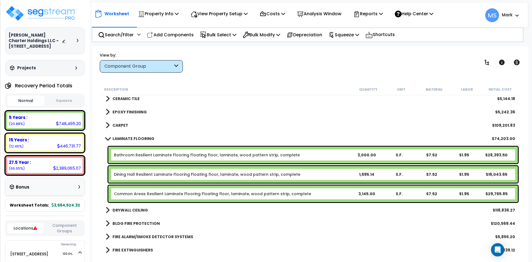
click at [142, 140] on b "LAMINATE FLOORING" at bounding box center [134, 139] width 42 height 6
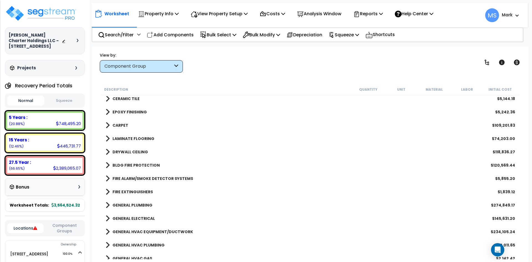
click at [133, 154] on b "DRYWALL CEILING" at bounding box center [130, 152] width 35 height 6
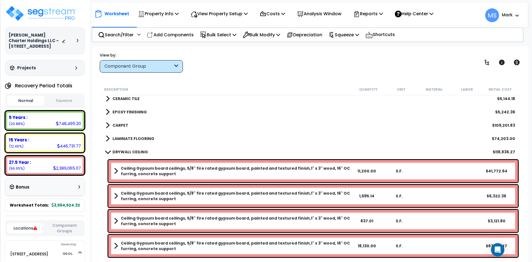
click at [133, 154] on b "DRYWALL CEILING" at bounding box center [130, 152] width 35 height 6
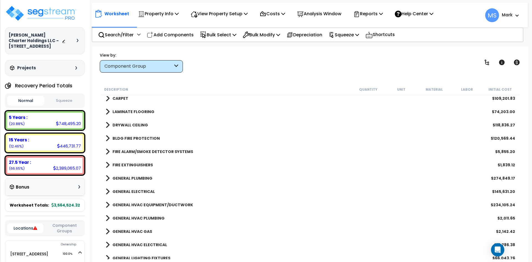
scroll to position [444, 0]
click at [141, 161] on b "FIRE EXTINGUISHERS" at bounding box center [133, 164] width 40 height 6
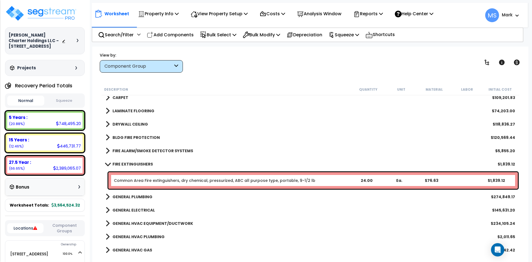
click at [141, 161] on b "FIRE EXTINGUISHERS" at bounding box center [133, 164] width 40 height 6
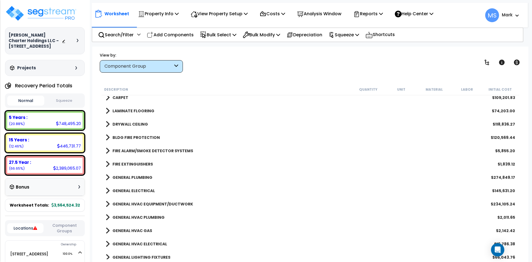
click at [141, 177] on b "GENERAL PLUMBING" at bounding box center [133, 178] width 40 height 6
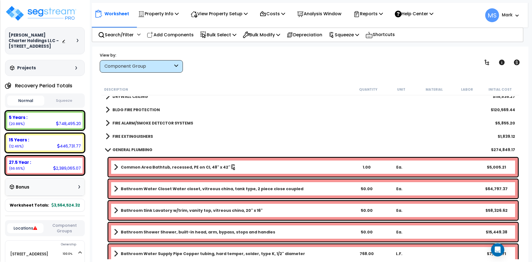
scroll to position [499, 0]
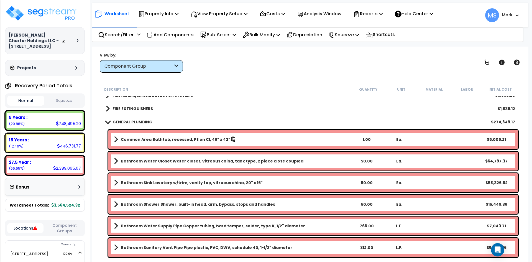
click at [144, 121] on b "GENERAL PLUMBING" at bounding box center [133, 122] width 40 height 6
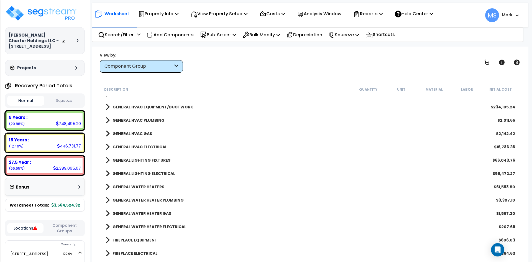
scroll to position [555, 0]
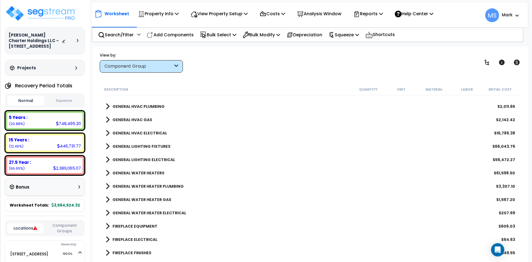
click at [151, 146] on b "GENERAL LIGHTING FIXTURES" at bounding box center [142, 147] width 58 height 6
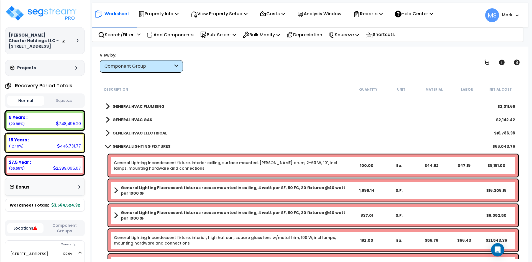
scroll to position [582, 0]
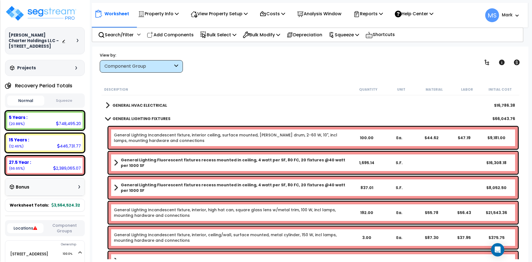
click at [189, 140] on link "General Lighting Incandescent fixture, interior ceiling, surface mounted, opal …" at bounding box center [232, 137] width 237 height 11
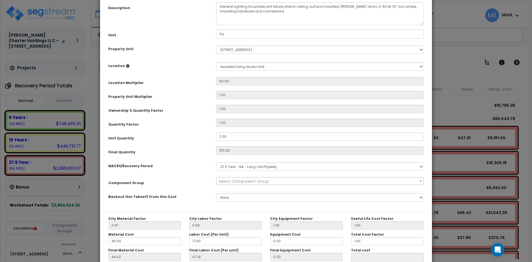
scroll to position [0, 0]
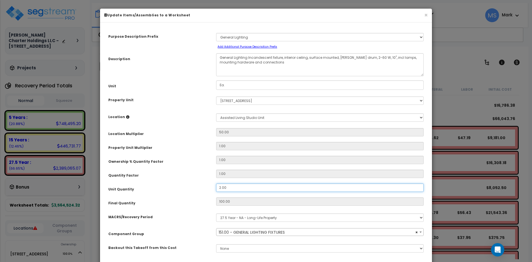
click at [221, 187] on input "2.00" at bounding box center [320, 188] width 208 height 8
select select "45970"
type input ".00"
type input "100"
type input "$9,181.00"
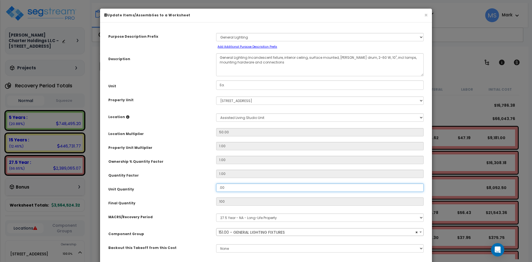
type input "0"
type input "$0.00"
select select "45970"
type input "4.00"
type input "200"
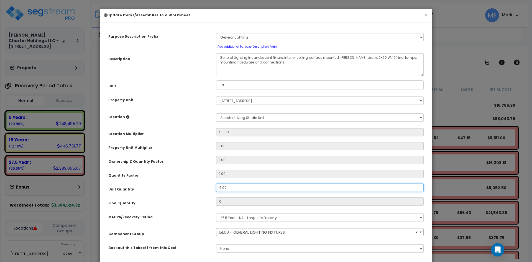
type input "$18,362.00"
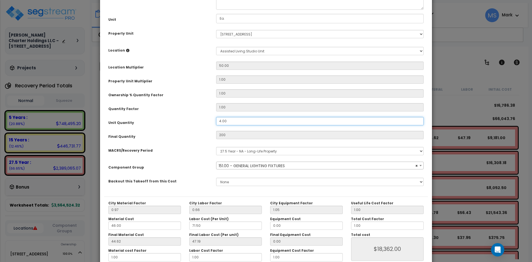
scroll to position [97, 0]
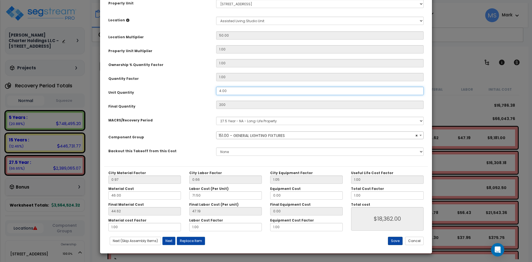
type input "4.00"
click at [396, 241] on button "Save" at bounding box center [395, 241] width 15 height 8
type input "200.00"
type input "18362.00"
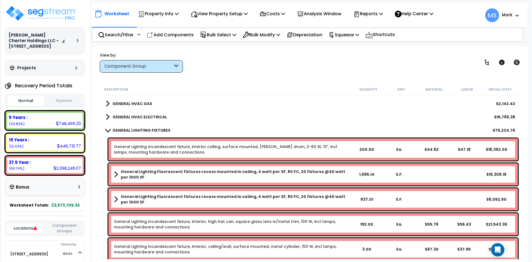
scroll to position [555, 0]
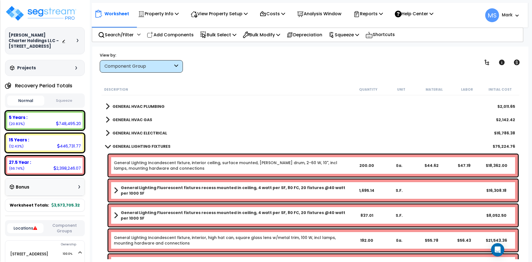
click at [133, 146] on b "GENERAL LIGHTING FIXTURES" at bounding box center [142, 147] width 58 height 6
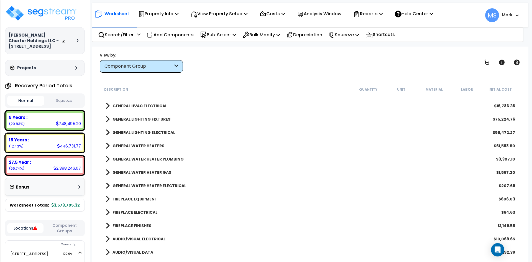
scroll to position [582, 0]
click at [138, 131] on b "GENERAL LIGHTING ELECTRICAL" at bounding box center [144, 132] width 63 height 6
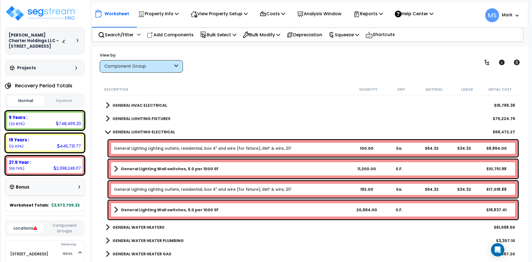
click at [153, 148] on link "General Lighting Lighting outlets, residential, box 4" and wire (for fixture), …" at bounding box center [203, 149] width 178 height 6
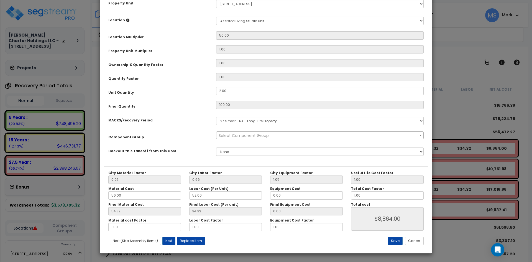
scroll to position [0, 0]
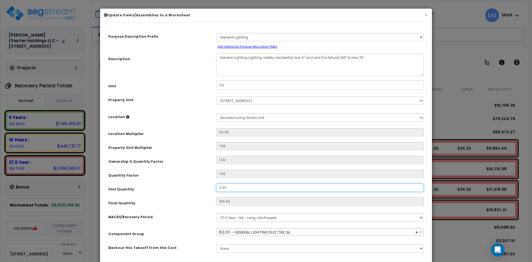
click at [221, 186] on input "2.00" at bounding box center [320, 188] width 208 height 8
select select "45971"
type input ".00"
type input "100"
type input "$8,864.00"
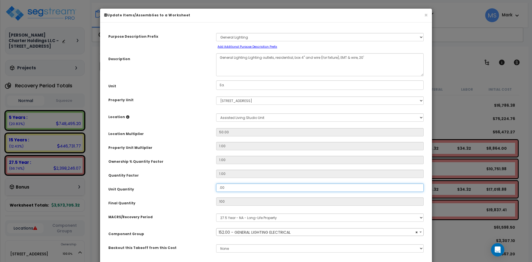
select select "45971"
type input "0"
type input "$0.00"
type input ".400"
type input "20"
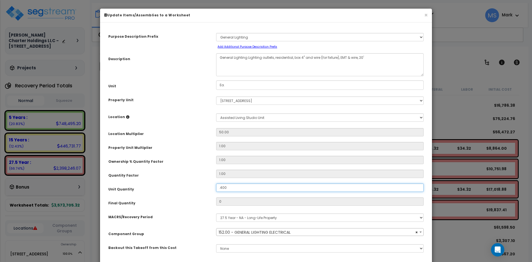
type input "$1,772.80"
select select "45971"
type input ".00"
type input "$1,772.80"
type input "0"
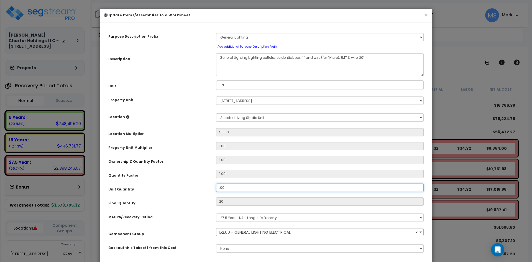
type input "$0.00"
type input "00"
select select "45971"
type input "400"
type input "20,000"
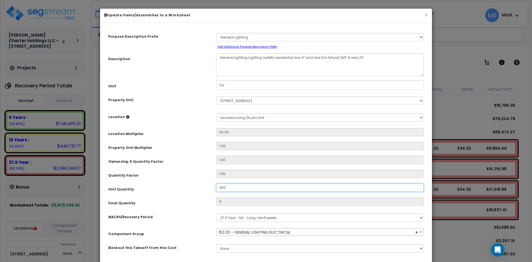
type input "$1,772,800.00"
select select "45971"
type input "4.00"
type input "20,000"
type input "$1,772,800.00"
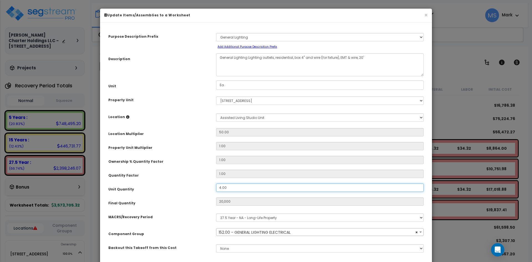
type input "200"
type input "$17,728.00"
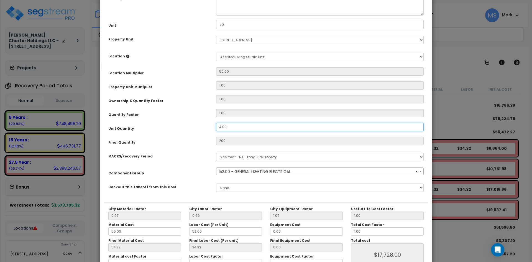
scroll to position [97, 0]
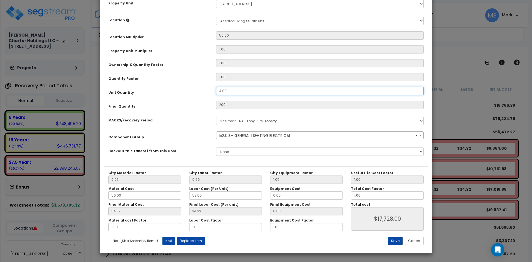
type input "4.00"
click at [397, 239] on button "Save" at bounding box center [395, 241] width 15 height 8
type input "200.00"
type input "17728.00"
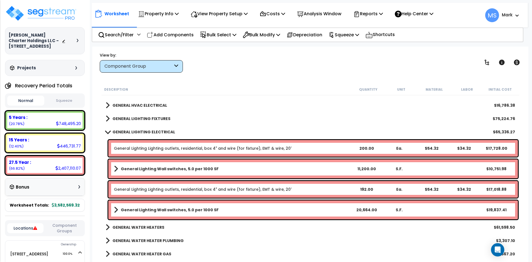
click at [161, 133] on b "GENERAL LIGHTING ELECTRICAL" at bounding box center [144, 132] width 63 height 6
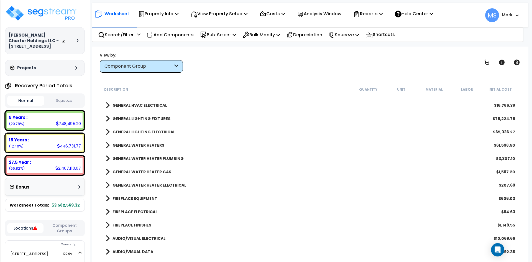
click at [148, 159] on b "GENERAL WATER HEATER PLUMBING" at bounding box center [148, 159] width 71 height 6
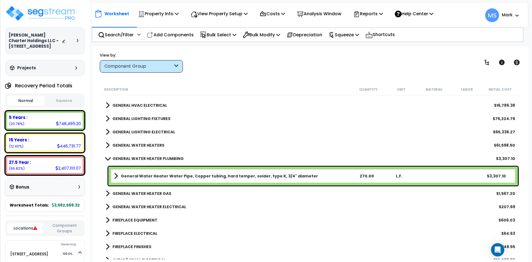
click at [148, 159] on b "GENERAL WATER HEATER PLUMBING" at bounding box center [148, 159] width 71 height 6
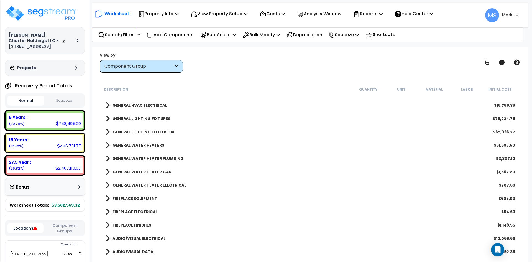
click at [148, 143] on b "GENERAL WATER HEATERS" at bounding box center [139, 146] width 52 height 6
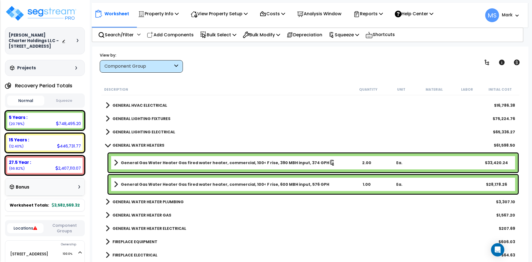
click at [265, 185] on b "General Gas Water Heater Gas fired water heater, commercial, 100< F rise, 600 M…" at bounding box center [225, 185] width 209 height 6
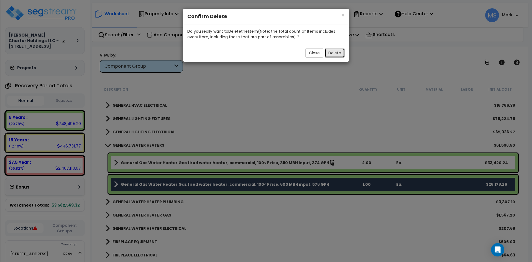
click at [336, 53] on button "Delete" at bounding box center [335, 52] width 20 height 9
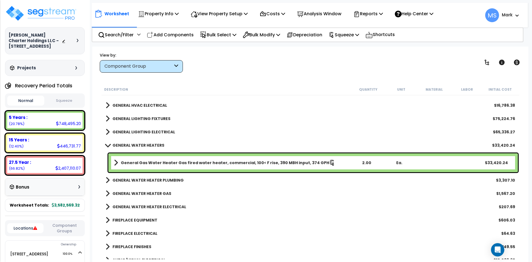
click at [145, 143] on b "GENERAL WATER HEATERS" at bounding box center [139, 146] width 52 height 6
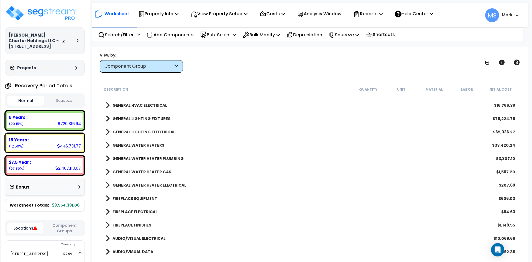
click at [140, 158] on b "GENERAL WATER HEATER PLUMBING" at bounding box center [148, 159] width 71 height 6
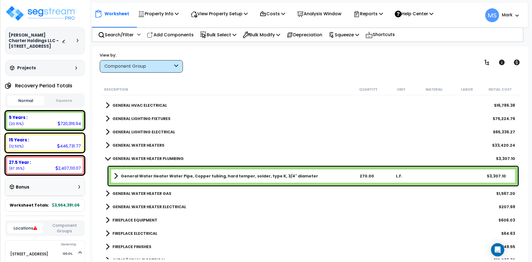
click at [140, 158] on b "GENERAL WATER HEATER PLUMBING" at bounding box center [148, 159] width 71 height 6
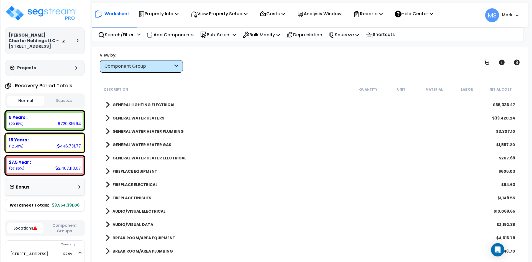
scroll to position [610, 0]
click at [153, 159] on b "GENERAL WATER HEATER ELECTRICAL" at bounding box center [150, 158] width 74 height 6
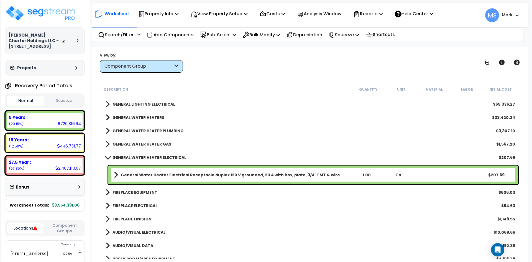
click at [181, 174] on b "General Water Heater Electrical Receptacle duplex 120 V grounded, 20 A with box…" at bounding box center [230, 175] width 219 height 6
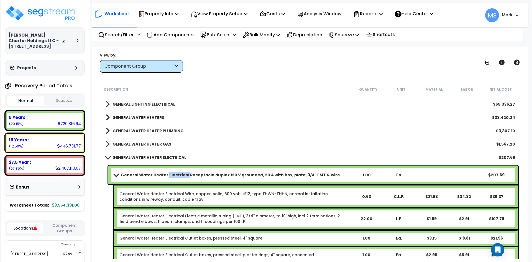
click at [181, 174] on b "General Water Heater Electrical Receptacle duplex 120 V grounded, 20 A with box…" at bounding box center [230, 175] width 219 height 6
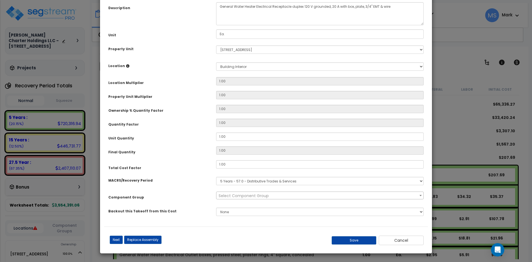
scroll to position [0, 0]
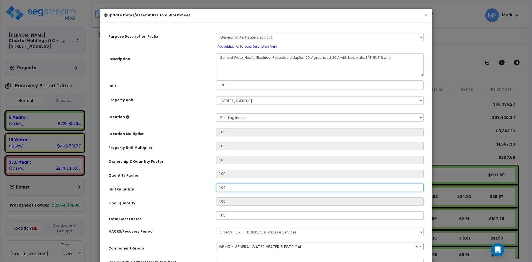
click at [221, 188] on input "1.00" at bounding box center [320, 188] width 208 height 8
select select "45975"
type input ".00"
type input "1"
select select "45975"
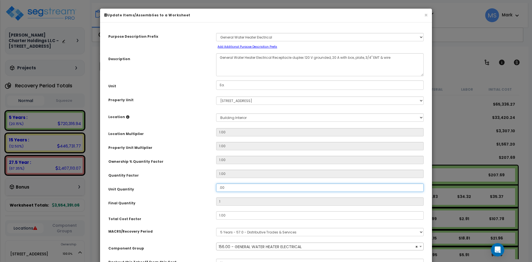
type input "0"
select select "45975"
type input "2.00"
type input "2"
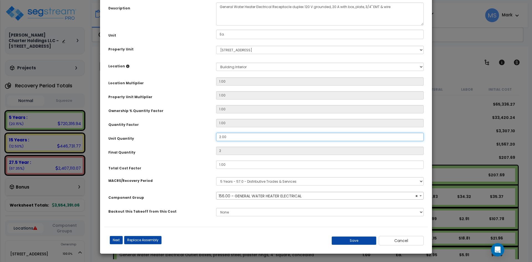
scroll to position [51, 0]
select select "45975"
type input "2.00"
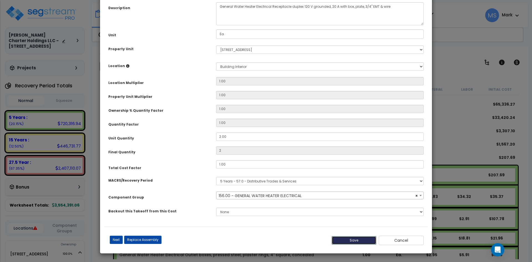
click at [355, 237] on button "Save" at bounding box center [354, 240] width 45 height 8
type input "2.00"
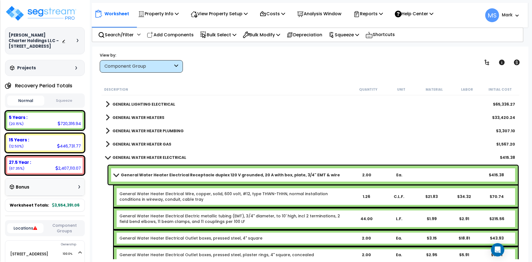
click at [167, 155] on b "GENERAL WATER HEATER ELECTRICAL" at bounding box center [150, 158] width 74 height 6
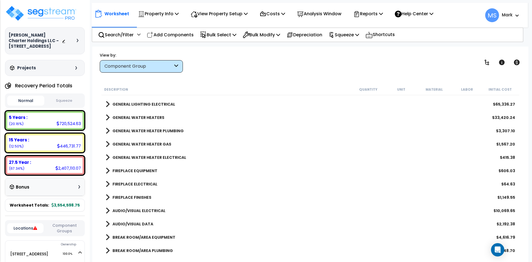
click at [144, 171] on b "FIREPLACE EQUIPMENT" at bounding box center [135, 171] width 45 height 6
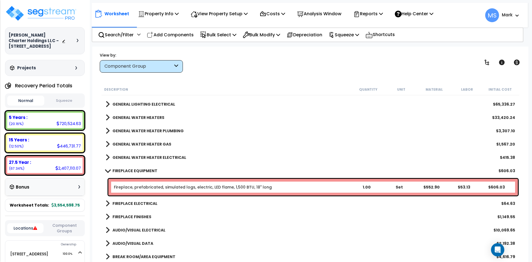
click at [144, 171] on b "FIREPLACE EQUIPMENT" at bounding box center [135, 171] width 45 height 6
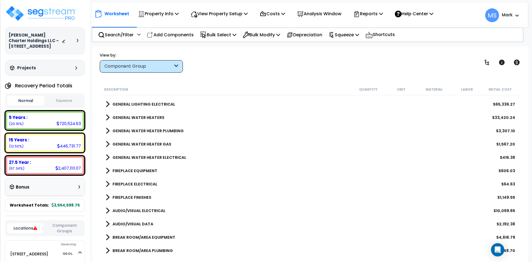
scroll to position [638, 0]
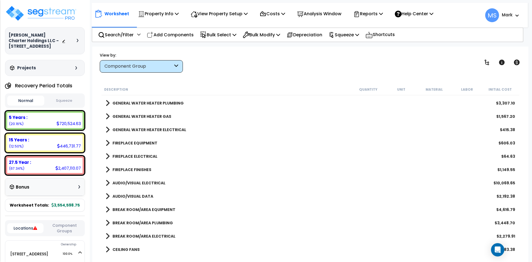
click at [141, 171] on b "FIREPLACE FINISHES" at bounding box center [132, 170] width 39 height 6
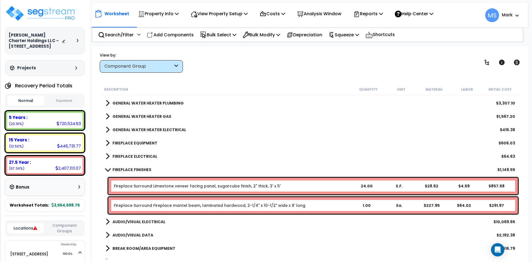
click at [141, 171] on b "FIREPLACE FINISHES" at bounding box center [132, 170] width 39 height 6
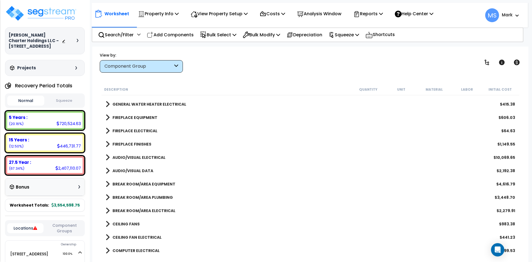
scroll to position [666, 0]
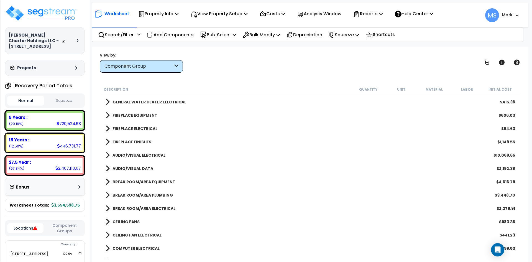
click at [147, 152] on link "AUDIO/VISUAL ELECTRICAL" at bounding box center [136, 155] width 60 height 8
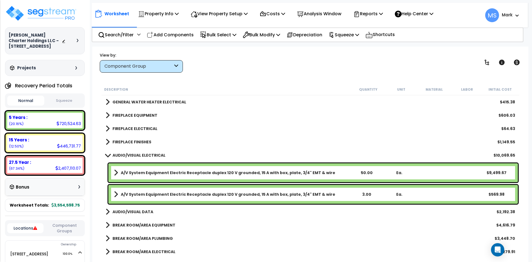
click at [148, 154] on b "AUDIO/VISUAL ELECTRICAL" at bounding box center [139, 156] width 53 height 6
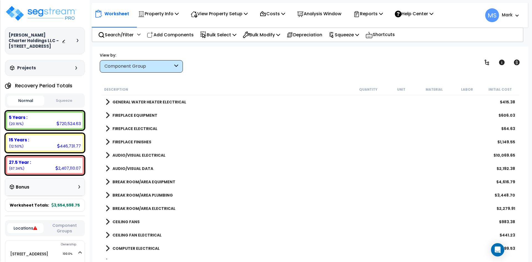
click at [139, 169] on b "AUDIO/VISUAL DATA" at bounding box center [133, 169] width 41 height 6
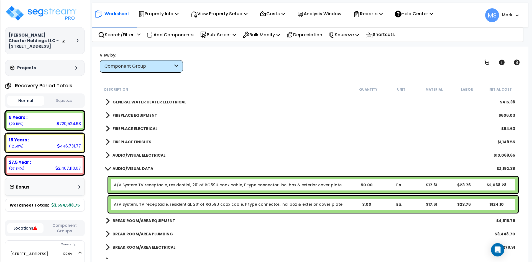
click at [139, 169] on b "AUDIO/VISUAL DATA" at bounding box center [133, 169] width 41 height 6
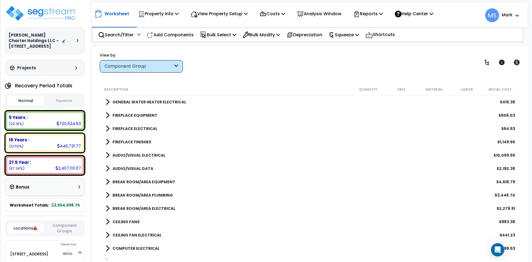
click at [145, 156] on b "AUDIO/VISUAL ELECTRICAL" at bounding box center [139, 156] width 53 height 6
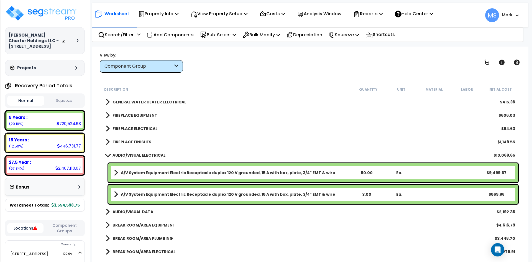
click at [145, 156] on b "AUDIO/VISUAL ELECTRICAL" at bounding box center [139, 156] width 53 height 6
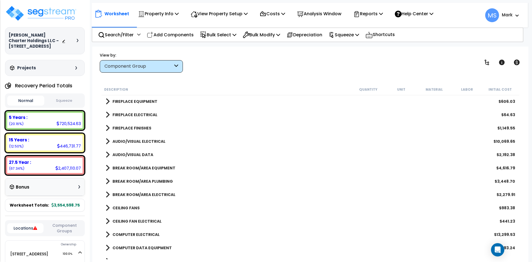
scroll to position [693, 0]
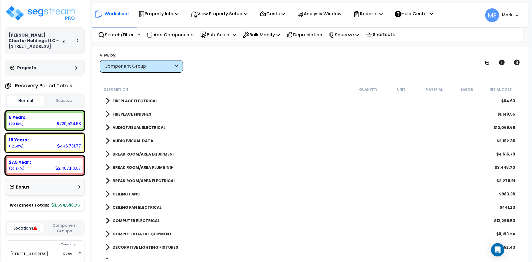
click at [158, 154] on b "BREAK ROOM/AREA EQUIPMENT" at bounding box center [144, 154] width 63 height 6
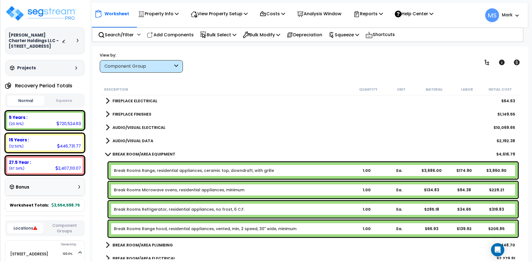
click at [225, 208] on link "Break Rooms Refrigerator, residential appliances, no frost, 6 C.F." at bounding box center [179, 210] width 131 height 6
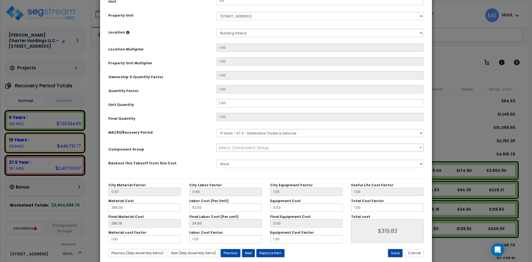
scroll to position [97, 0]
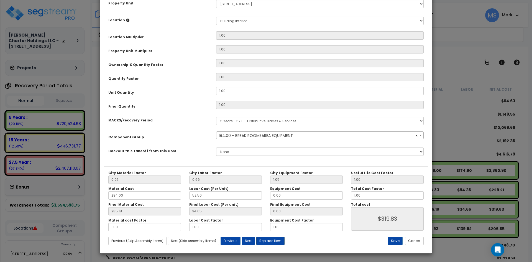
select select "46003"
click at [272, 240] on button "Replace Item" at bounding box center [271, 241] width 28 height 8
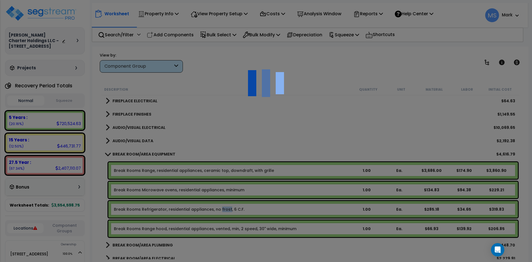
type input "1"
type input "Ea."
select select "168012"
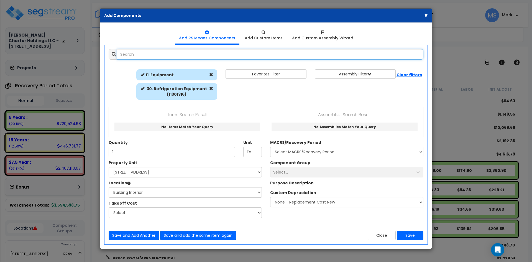
select select "461"
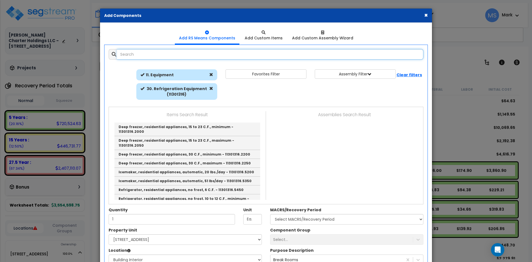
click at [145, 55] on input "text" at bounding box center [270, 54] width 307 height 11
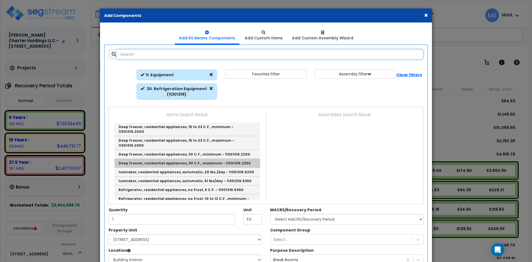
scroll to position [28, 0]
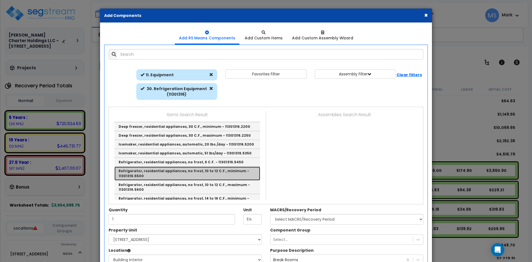
click at [207, 167] on link "Refrigerator, residential appliances, no frost, 10 to 12 C.F., minimum - 113013…" at bounding box center [188, 174] width 146 height 14
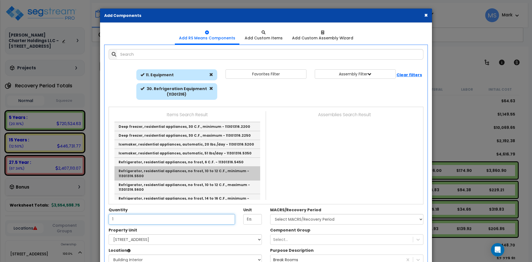
type input "Refrigerator, residential appliances, no frost, 10 to 12 C.F., minimum - 113013…"
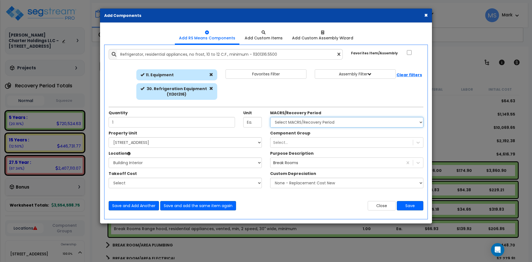
click at [352, 120] on select "Select MACRS/Recovery Period 5 Years - 57.0 - Distributive Trades & Services 5 …" at bounding box center [346, 122] width 153 height 11
select select "3667"
click at [270, 117] on select "Select MACRS/Recovery Period 5 Years - 57.0 - Distributive Trades & Services 5 …" at bounding box center [346, 122] width 153 height 11
click at [334, 138] on div "Select..." at bounding box center [342, 142] width 143 height 9
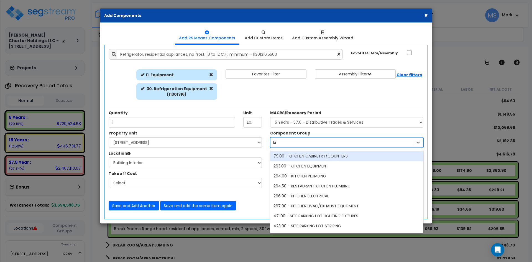
type input "k"
type input "bre"
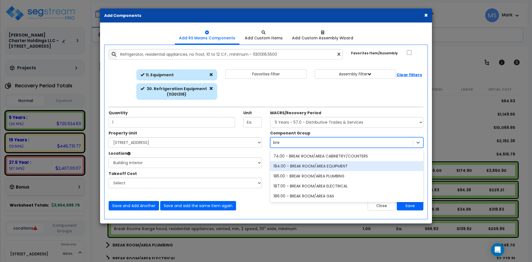
click at [320, 165] on div "184.00 - BREAK ROOM/AREA EQUIPMENT" at bounding box center [346, 166] width 153 height 10
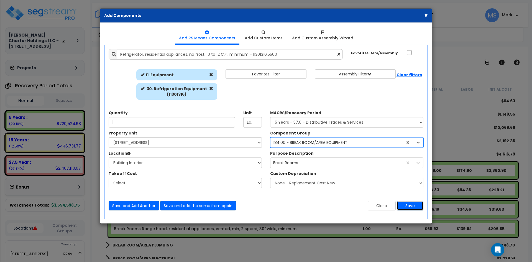
click at [413, 203] on button "Save" at bounding box center [410, 205] width 27 height 9
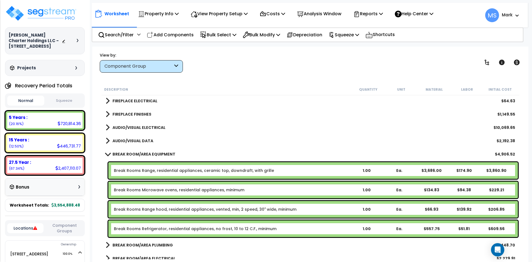
click at [161, 151] on link "BREAK ROOM/AREA EQUIPMENT" at bounding box center [141, 154] width 70 height 8
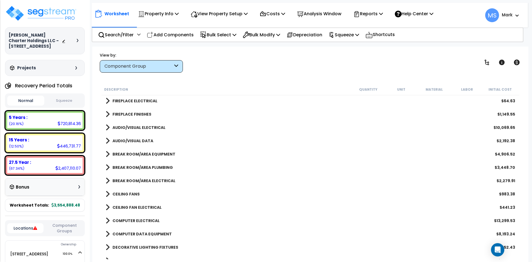
click at [156, 167] on b "BREAK ROOM/AREA PLUMBING" at bounding box center [143, 168] width 60 height 6
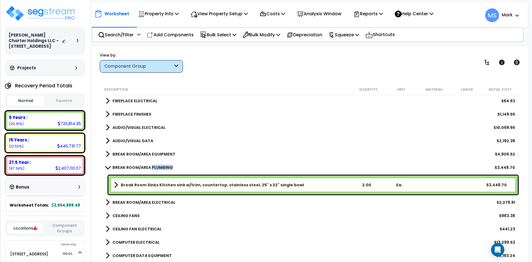
click at [156, 167] on b "BREAK ROOM/AREA PLUMBING" at bounding box center [143, 168] width 60 height 6
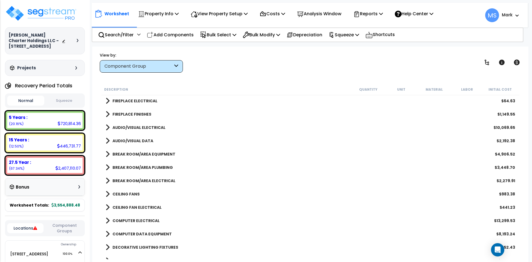
click at [153, 178] on b "BREAK ROOM/AREA ELECTRICAL" at bounding box center [144, 181] width 63 height 6
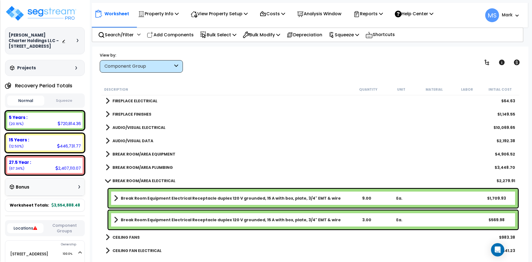
click at [153, 178] on b "BREAK ROOM/AREA ELECTRICAL" at bounding box center [144, 181] width 63 height 6
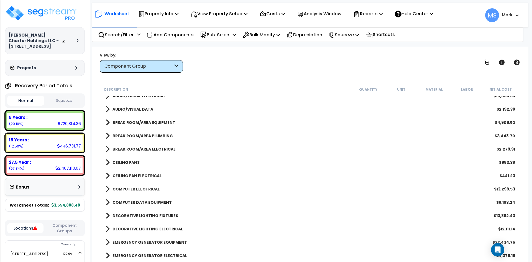
scroll to position [749, 0]
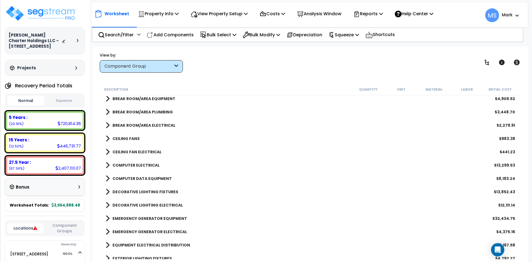
click at [154, 181] on b "COMPUTER DATA EQUIPMENT" at bounding box center [142, 179] width 59 height 6
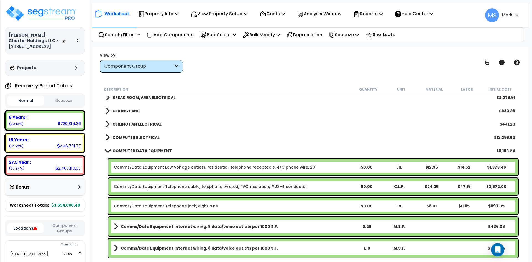
scroll to position [804, 0]
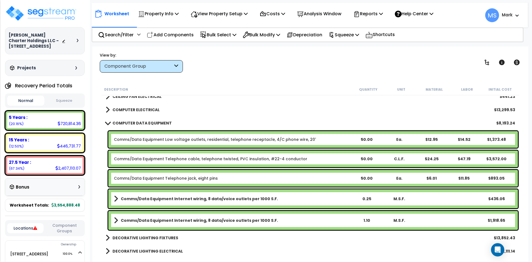
click at [143, 120] on b "COMPUTER DATA EQUIPMENT" at bounding box center [142, 123] width 59 height 6
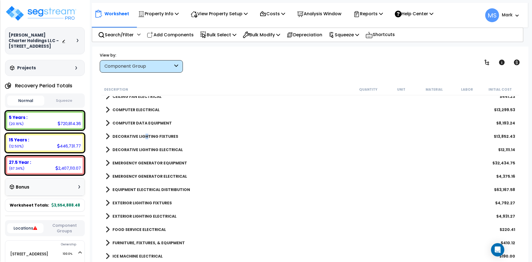
click at [145, 137] on b "DECORATIVE LIGHTING FIXTURES" at bounding box center [146, 137] width 66 height 6
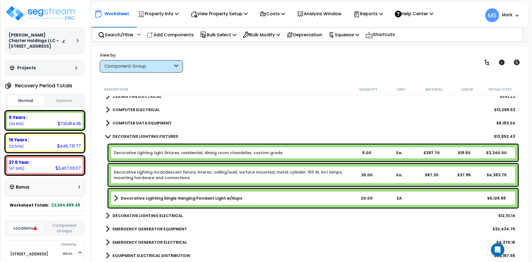
click at [181, 175] on link "Decorative Lighting Incandescent fixture, interior, ceiling/wall, surface mount…" at bounding box center [232, 174] width 237 height 11
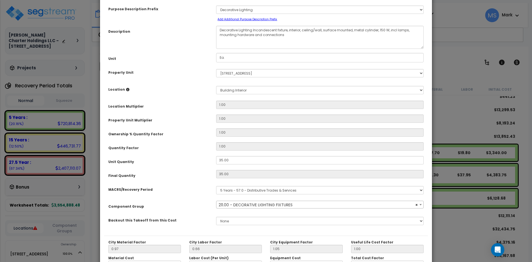
scroll to position [28, 0]
select select "46028"
click at [238, 92] on select "Select Assisted Living Studio Unit Building Building Interior Add New Location" at bounding box center [320, 90] width 208 height 8
select select "31781"
click at [216, 86] on select "Select Assisted Living Studio Unit Building Building Interior Add New Location" at bounding box center [320, 90] width 208 height 8
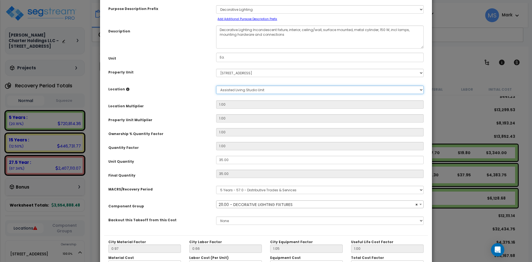
type input "50"
type input "1,750"
type input "$219,187.50"
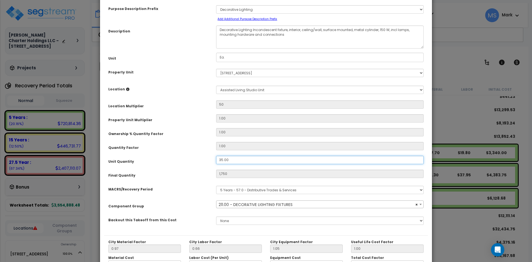
drag, startPoint x: 223, startPoint y: 159, endPoint x: 219, endPoint y: 160, distance: 4.2
click at [219, 160] on input "35.00" at bounding box center [320, 160] width 208 height 8
type input ".00"
type input "1,750"
type input "$219,187.50"
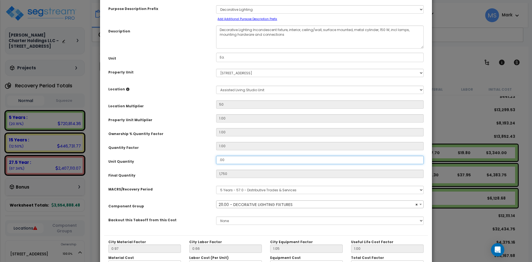
type input "0"
type input "$0.00"
type input "1.00"
type input "50"
type input "$6,262.50"
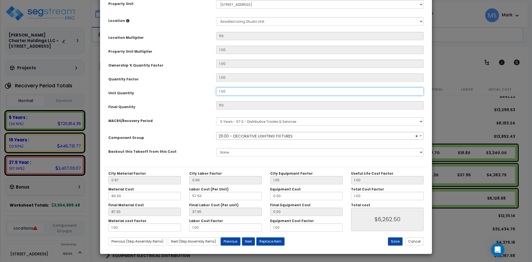
scroll to position [97, 0]
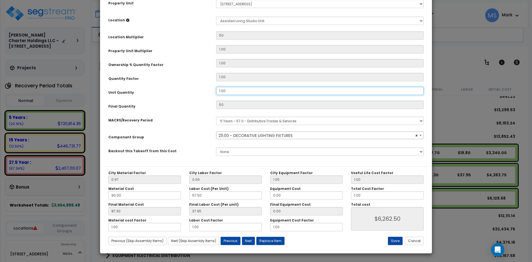
type input "1.00"
click at [394, 239] on button "Save" at bounding box center [395, 241] width 15 height 8
type input "50.00"
type input "6262.50"
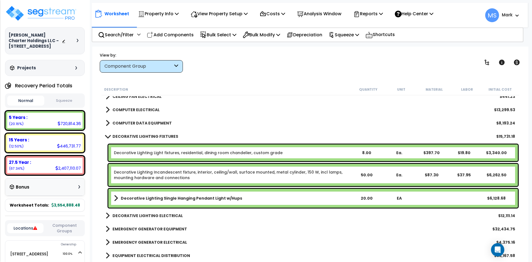
click at [135, 134] on b "DECORATIVE LIGHTING FIXTURES" at bounding box center [146, 137] width 66 height 6
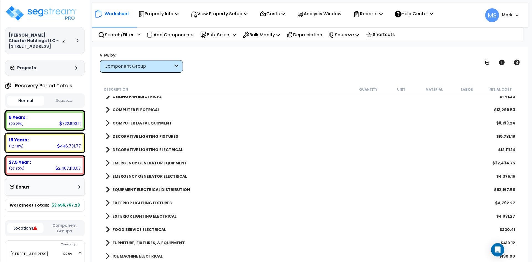
click at [140, 153] on link "DECORATIVE LIGHTING ELECTRICAL" at bounding box center [144, 150] width 77 height 8
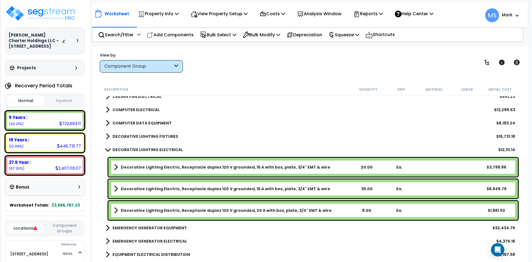
click at [185, 187] on b "Decorative Lighting Electric, Receptacle duplex 120 V grounded, 15 A with box, …" at bounding box center [226, 189] width 210 height 6
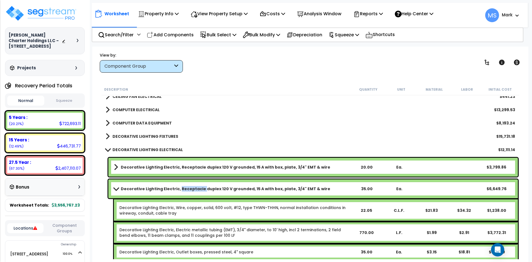
click at [185, 187] on b "Decorative Lighting Electric, Receptacle duplex 120 V grounded, 15 A with box, …" at bounding box center [226, 189] width 210 height 6
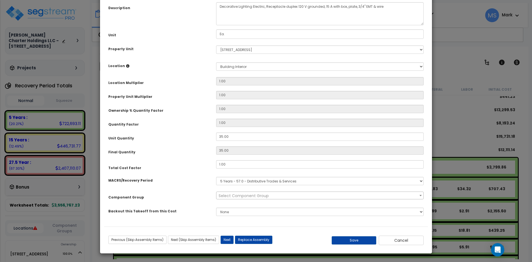
scroll to position [0, 0]
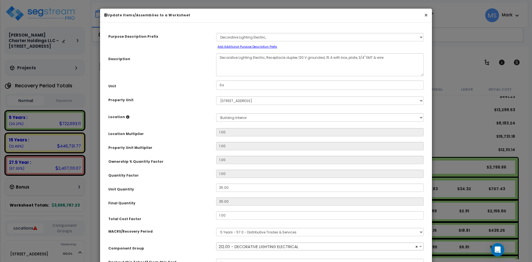
select select "46029"
click at [426, 15] on button "×" at bounding box center [427, 15] width 4 height 6
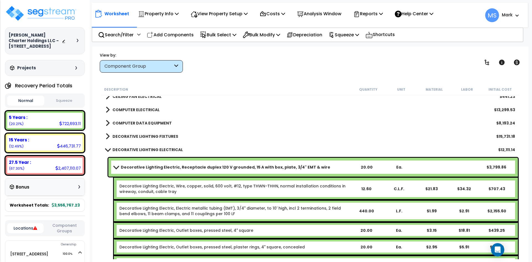
scroll to position [832, 0]
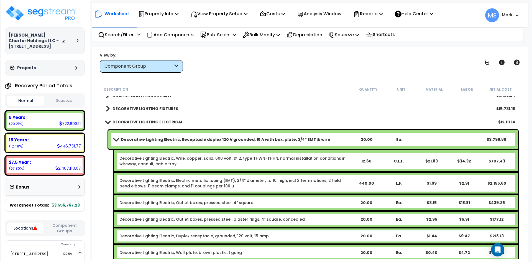
click at [150, 107] on b "DECORATIVE LIGHTING FIXTURES" at bounding box center [146, 109] width 66 height 6
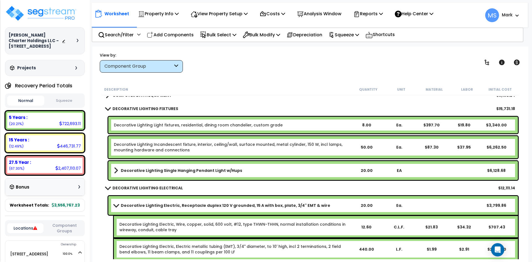
click at [199, 147] on link "Decorative Lighting Incandescent fixture, interior, ceiling/wall, surface mount…" at bounding box center [232, 147] width 237 height 11
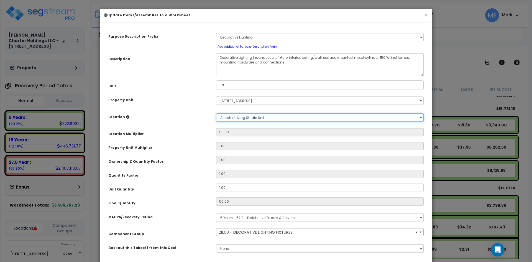
click at [245, 118] on select "Select Assisted Living Studio Unit Building Building Interior Add New Location" at bounding box center [320, 117] width 208 height 8
select select "46028"
select select "461"
click at [216, 113] on select "Select Assisted Living Studio Unit Building Building Interior Add New Location" at bounding box center [320, 117] width 208 height 8
select select "46028"
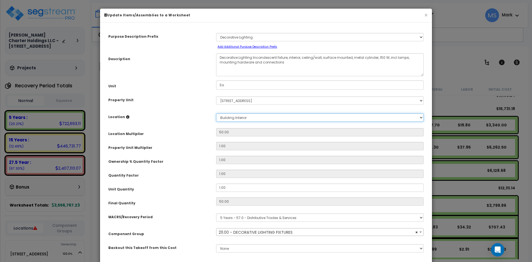
type input "1"
type input "$125.25"
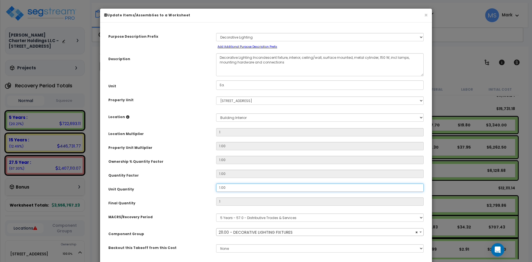
click at [219, 187] on input "1.00" at bounding box center [320, 188] width 208 height 8
click at [220, 187] on input "1.00" at bounding box center [320, 188] width 208 height 8
select select "46028"
type input ".00"
type input "0"
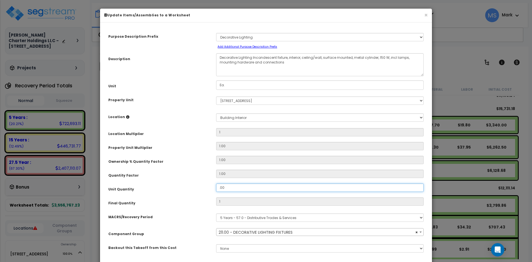
type input "$0.00"
type input "3.00"
type input "3"
type input "$375.75"
type input "35.00"
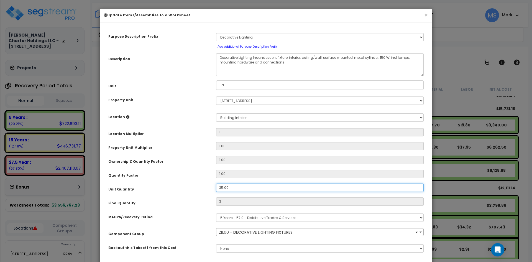
type input "35"
type input "$4,383.75"
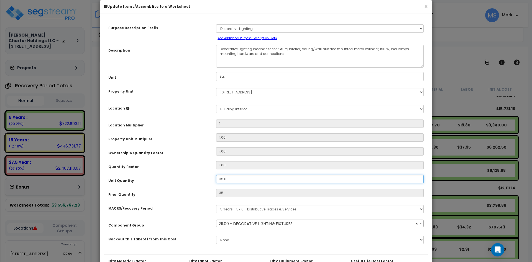
scroll to position [83, 0]
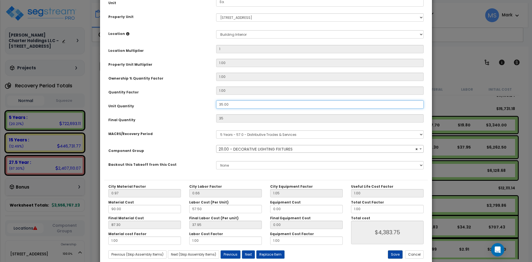
type input "35.00"
click at [398, 255] on button "Save" at bounding box center [395, 254] width 15 height 8
type input "1.00"
type input "35.00"
type input "4383.75"
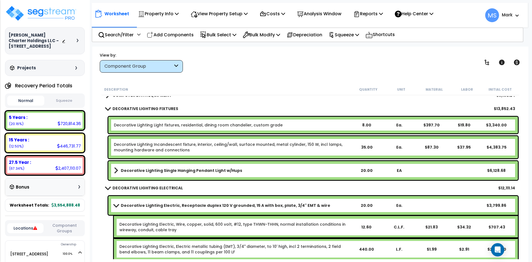
click at [101, 108] on div "Description Quantity Unit Material Labor Initial Cost BREAK ROOM/AREA PLUMBING …" at bounding box center [311, 172] width 420 height 176
click at [108, 108] on span at bounding box center [108, 108] width 8 height 4
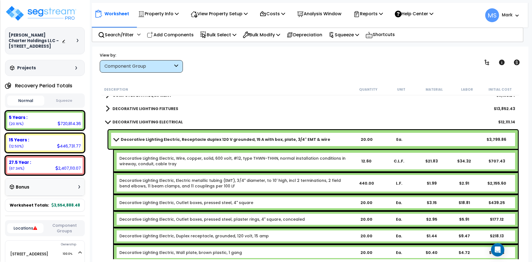
click at [122, 121] on b "DECORATIVE LIGHTING ELECTRICAL" at bounding box center [148, 122] width 70 height 6
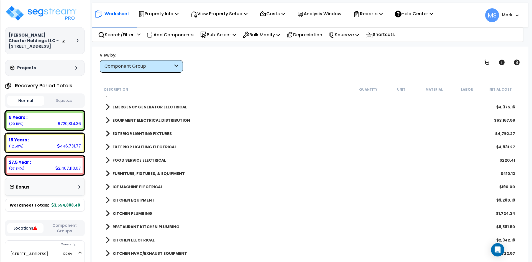
scroll to position [887, 0]
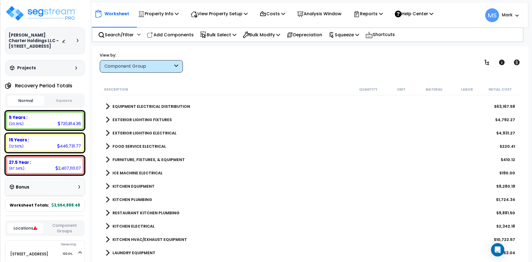
click at [150, 155] on div "FURNITURE, FIXTURES, & EQUIPMENT $410.12" at bounding box center [310, 159] width 415 height 13
click at [150, 159] on b "FURNITURE, FIXTURES, & EQUIPMENT" at bounding box center [149, 160] width 72 height 6
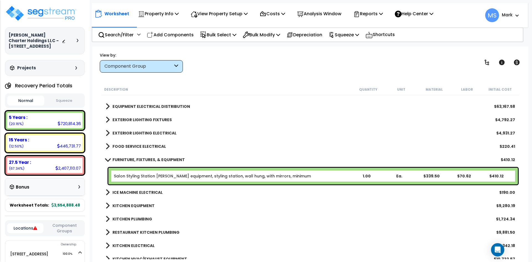
click at [150, 159] on b "FURNITURE, FIXTURES, & EQUIPMENT" at bounding box center [149, 160] width 72 height 6
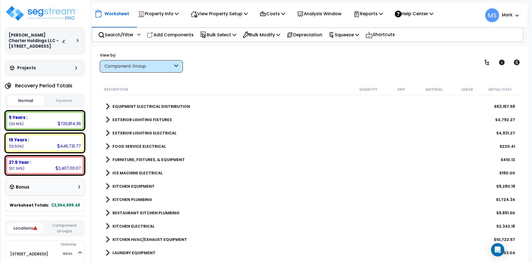
click at [149, 171] on b "ICE MACHINE ELECTRICAL" at bounding box center [138, 173] width 50 height 6
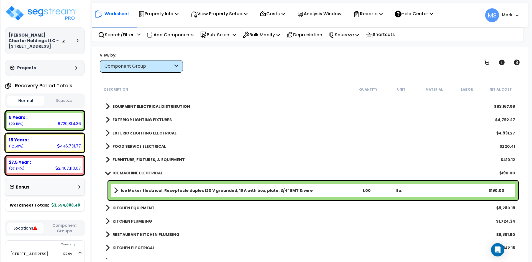
click at [149, 171] on b "ICE MACHINE ELECTRICAL" at bounding box center [138, 173] width 50 height 6
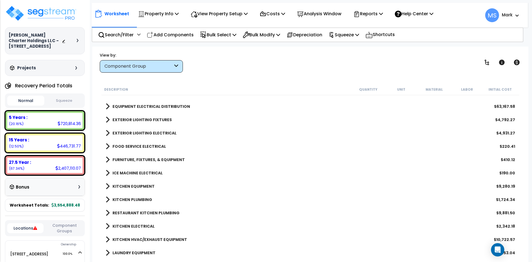
click at [146, 187] on b "KITCHEN EQUIPMENT" at bounding box center [134, 187] width 42 height 6
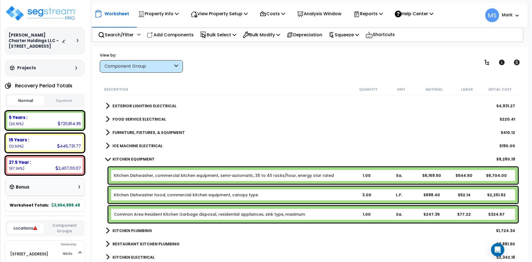
scroll to position [915, 0]
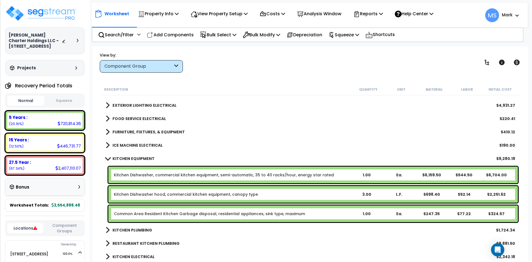
click at [196, 215] on link "Common Area Resident Kitchen Garbage disposal, residential appliances, sink typ…" at bounding box center [209, 214] width 191 height 6
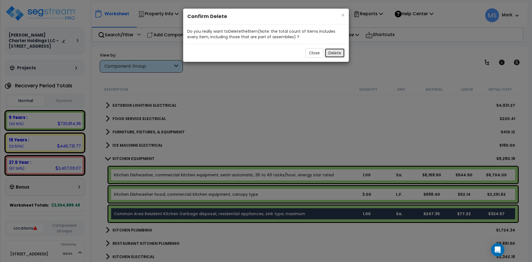
click at [337, 55] on button "Delete" at bounding box center [335, 52] width 20 height 9
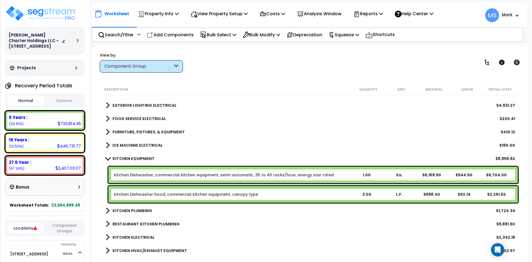
click at [135, 158] on b "KITCHEN EQUIPMENT" at bounding box center [134, 159] width 42 height 6
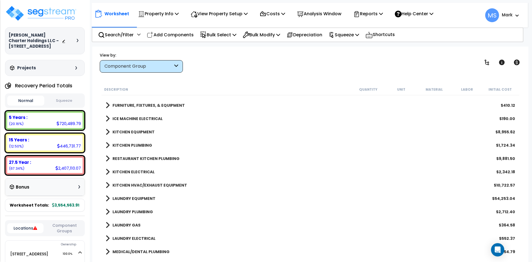
scroll to position [943, 0]
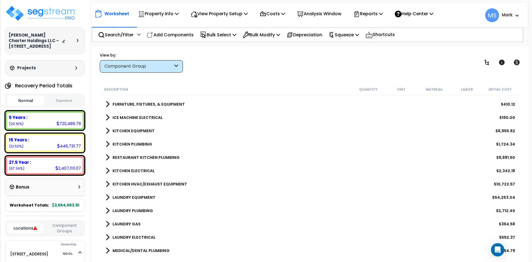
click at [154, 157] on b "RESTAURANT KITCHEN PLUMBING" at bounding box center [146, 158] width 67 height 6
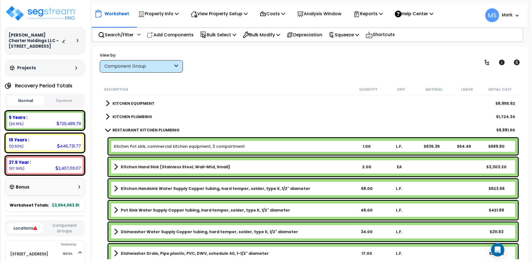
scroll to position [971, 0]
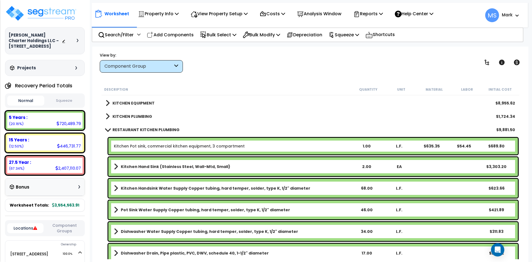
click at [152, 130] on b "RESTAURANT KITCHEN PLUMBING" at bounding box center [146, 130] width 67 height 6
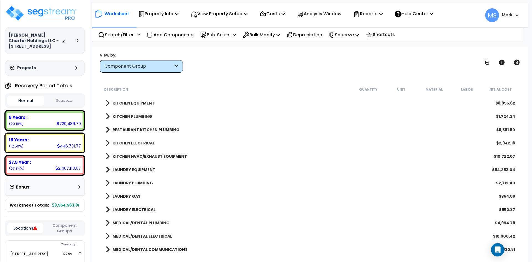
scroll to position [943, 0]
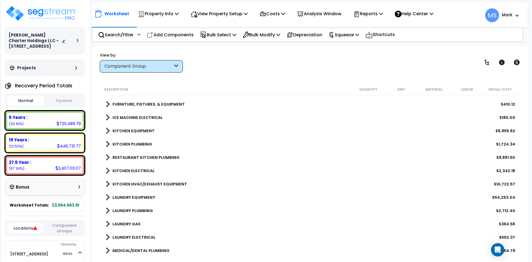
click at [143, 130] on b "KITCHEN EQUIPMENT" at bounding box center [134, 131] width 42 height 6
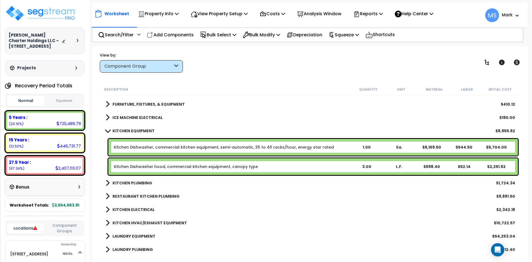
click at [138, 181] on b "KITCHEN PLUMBING" at bounding box center [133, 183] width 40 height 6
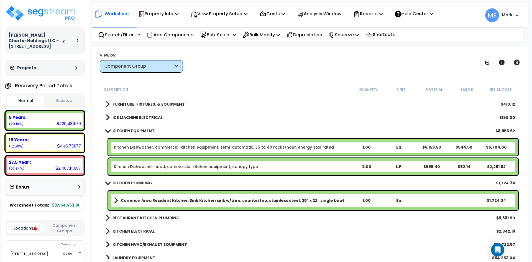
scroll to position [971, 0]
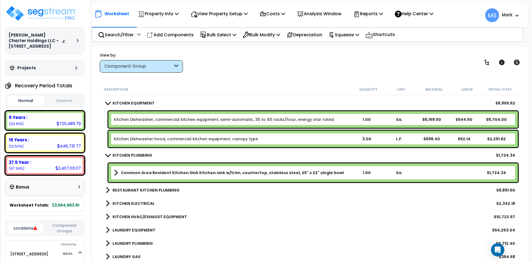
click at [152, 186] on link "RESTAURANT KITCHEN PLUMBING" at bounding box center [143, 190] width 74 height 8
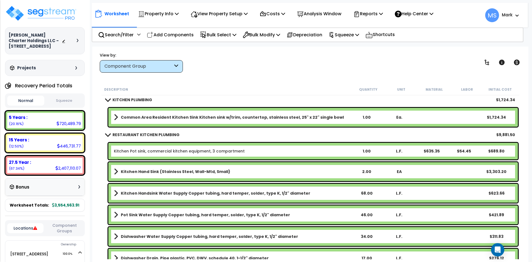
scroll to position [998, 0]
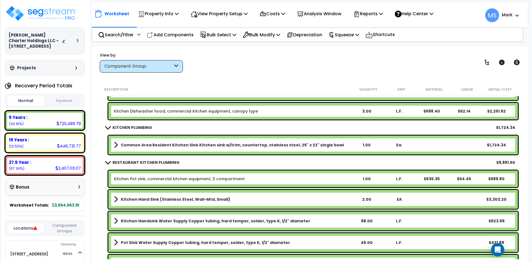
click at [153, 163] on b "RESTAURANT KITCHEN PLUMBING" at bounding box center [146, 163] width 67 height 6
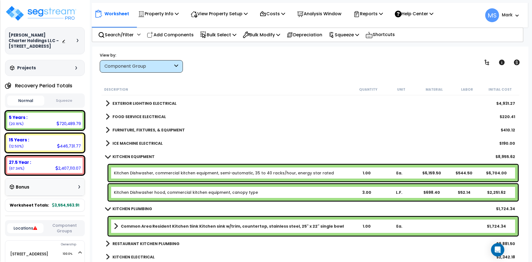
scroll to position [915, 0]
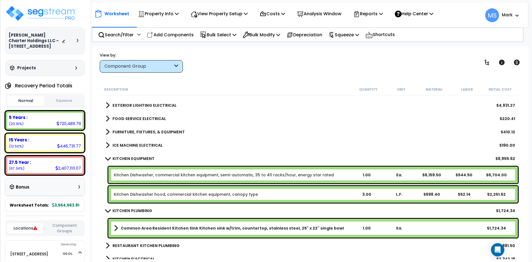
click at [138, 211] on b "KITCHEN PLUMBING" at bounding box center [133, 211] width 40 height 6
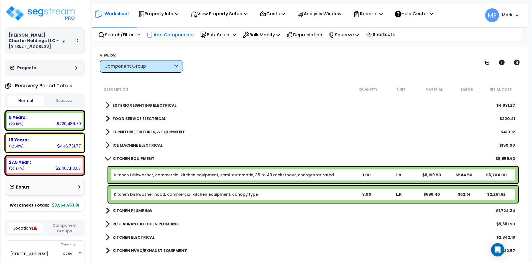
click at [162, 34] on p "Add Components" at bounding box center [170, 34] width 47 height 7
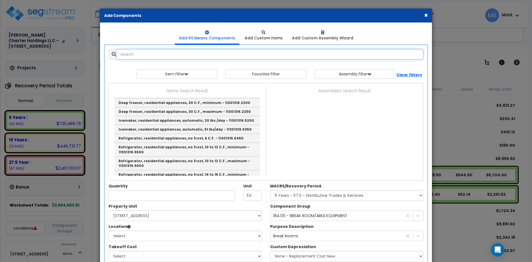
select select
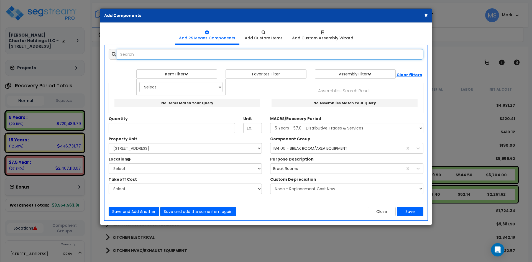
click at [160, 55] on input "text" at bounding box center [270, 54] width 307 height 11
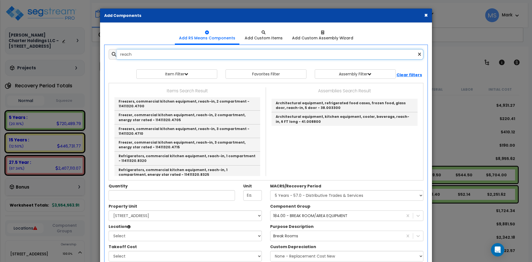
scroll to position [111, 0]
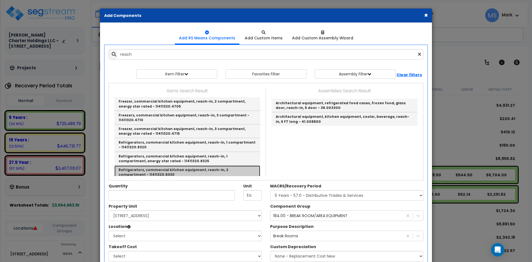
click at [208, 166] on link "Refrigerators, commercial kitchen equipment, reach-in, 2 compartment - 11411320…" at bounding box center [188, 173] width 146 height 14
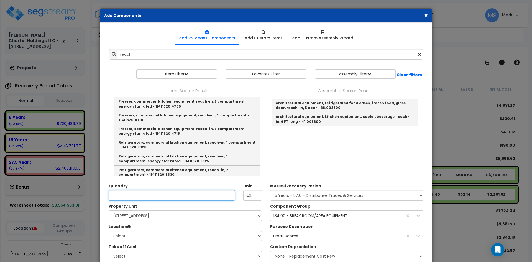
type input "Refrigerators, commercial kitchen equipment, reach-in, 2 compartment - 11411320…"
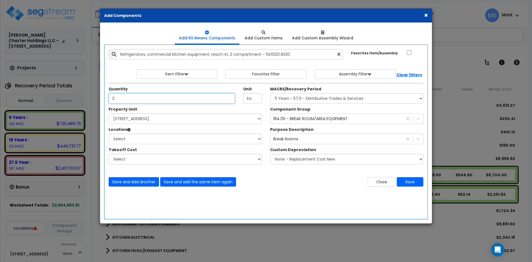
type input "2"
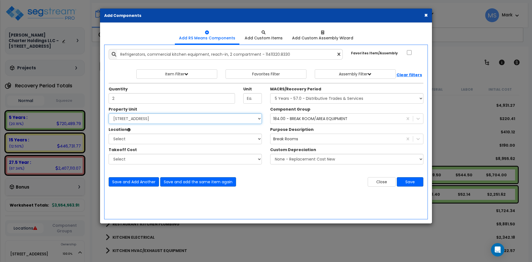
click at [151, 115] on select "Select 10107 Military Drive West Site Improvements" at bounding box center [185, 118] width 153 height 11
select select "168012"
click at [109, 113] on select "Select 10107 Military Drive West Site Improvements" at bounding box center [185, 118] width 153 height 11
click at [144, 135] on select "Select Assisted Living Studio Unit Building Building Interior Add Additional Lo…" at bounding box center [185, 139] width 153 height 11
select select "461"
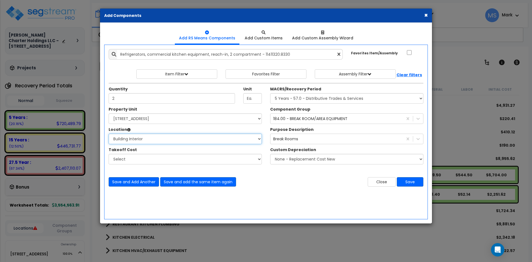
click at [109, 134] on select "Select Assisted Living Studio Unit Building Building Interior Add Additional Lo…" at bounding box center [185, 139] width 153 height 11
click at [332, 92] on div "MACRS/Recovery Period Select MACRS/Recovery Period 5 Years - 57.0 - Distributiv…" at bounding box center [346, 94] width 153 height 17
click at [331, 95] on select "Select MACRS/Recovery Period 5 Years - 57.0 - Distributive Trades & Services 5 …" at bounding box center [346, 98] width 153 height 11
select select "3667"
click at [270, 93] on select "Select MACRS/Recovery Period 5 Years - 57.0 - Distributive Trades & Services 5 …" at bounding box center [346, 98] width 153 height 11
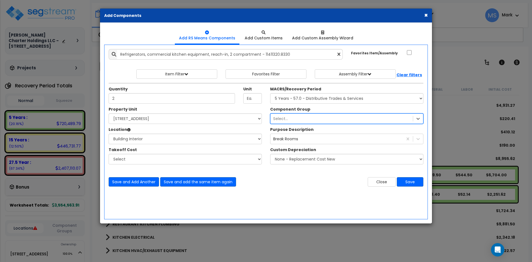
drag, startPoint x: 303, startPoint y: 125, endPoint x: 304, endPoint y: 122, distance: 3.0
click at [303, 124] on div "Component Group option 184.00 - BREAK ROOM/AREA EQUIPMENT, selected. 556 result…" at bounding box center [347, 136] width 162 height 61
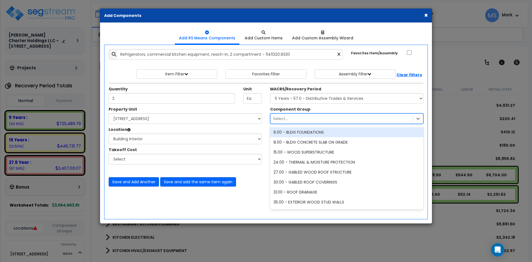
click at [304, 121] on div "Select..." at bounding box center [342, 118] width 143 height 9
type input "ki"
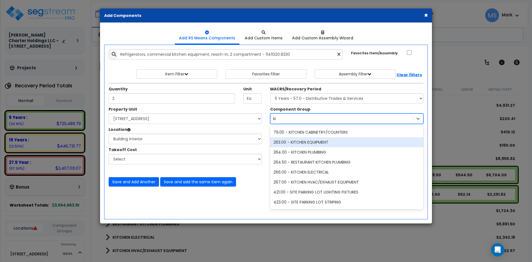
click at [315, 143] on div "263.00 - KITCHEN EQUIPMENT" at bounding box center [346, 142] width 153 height 10
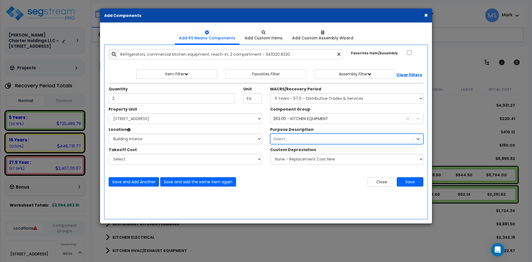
click at [362, 139] on div "Select..." at bounding box center [342, 138] width 143 height 9
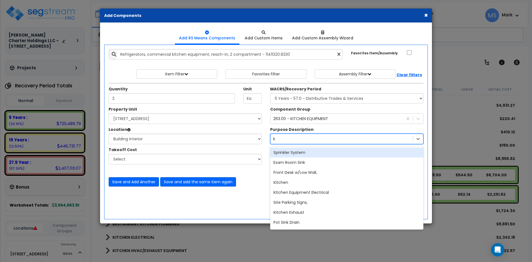
type input "ki"
click at [320, 150] on div "Kitchen" at bounding box center [346, 153] width 153 height 10
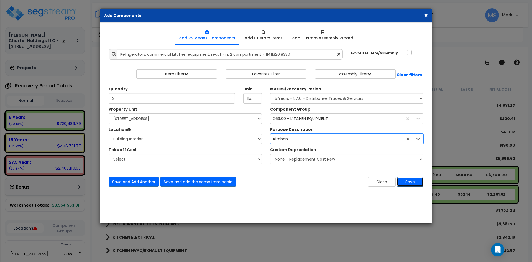
click at [416, 183] on button "Save" at bounding box center [410, 181] width 27 height 9
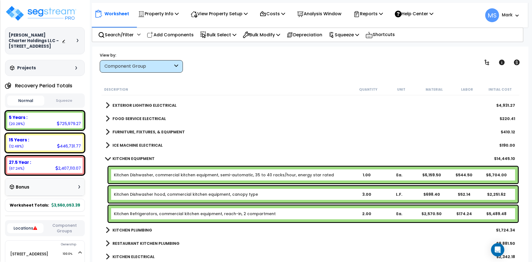
drag, startPoint x: 166, startPoint y: 32, endPoint x: 169, endPoint y: 35, distance: 3.9
click at [166, 32] on p "Add Components" at bounding box center [170, 34] width 47 height 7
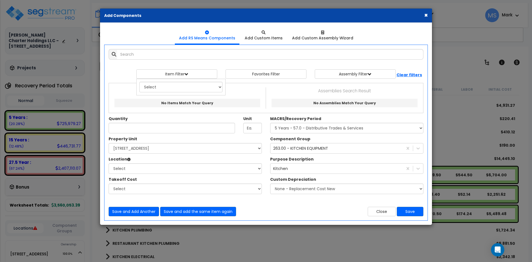
select select
click at [169, 35] on ul "Add RS Means Components Add Custom Items Add Custom Assembly Wizard" at bounding box center [266, 35] width 324 height 17
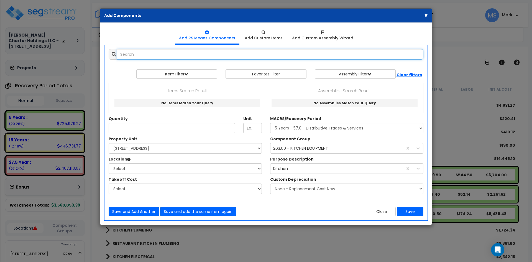
click at [175, 55] on input "text" at bounding box center [270, 54] width 307 height 11
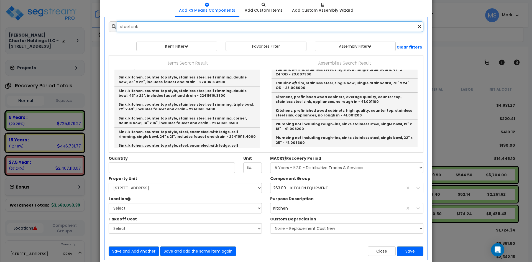
scroll to position [0, 0]
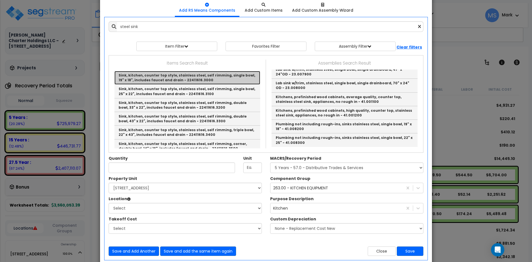
click at [179, 78] on link "Sink, kitchen, counter top style, stainless steel, self rimming, single bowl, 1…" at bounding box center [188, 78] width 146 height 14
type input "Sink, kitchen, counter top style, stainless steel, self rimming, single bowl, 1…"
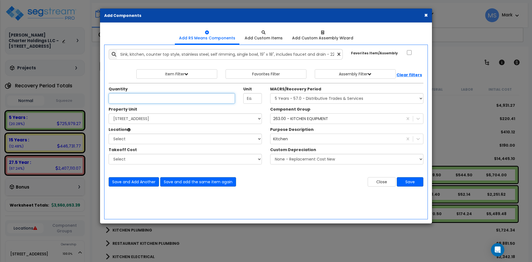
click at [180, 102] on input "Unit Quantity" at bounding box center [172, 98] width 126 height 11
type input "2"
click at [177, 112] on div "Property Unit" at bounding box center [185, 109] width 153 height 7
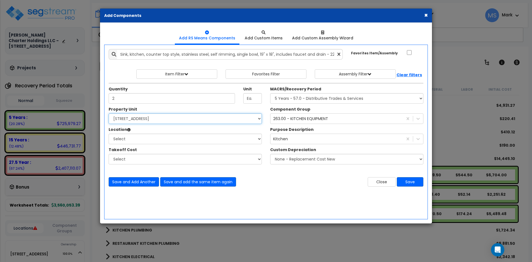
click at [180, 121] on select "Select 10107 Military Drive West Site Improvements" at bounding box center [185, 118] width 153 height 11
select select "168012"
click at [109, 113] on select "Select 10107 Military Drive West Site Improvements" at bounding box center [185, 118] width 153 height 11
click at [170, 140] on select "Select Assisted Living Studio Unit Building Building Interior Add Additional Lo…" at bounding box center [185, 139] width 153 height 11
select select "6"
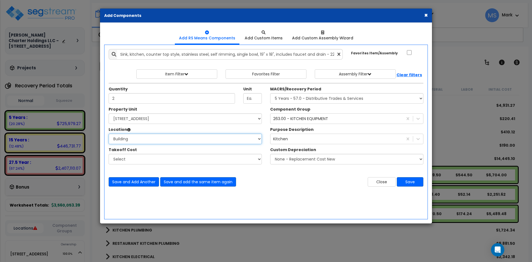
click at [109, 134] on select "Select Assisted Living Studio Unit Building Building Interior Add Additional Lo…" at bounding box center [185, 139] width 153 height 11
click at [339, 99] on select "Select MACRS/Recovery Period 5 Years - 57.0 - Distributive Trades & Services 5 …" at bounding box center [346, 98] width 153 height 11
select select "3667"
click at [270, 93] on select "Select MACRS/Recovery Period 5 Years - 57.0 - Distributive Trades & Services 5 …" at bounding box center [346, 98] width 153 height 11
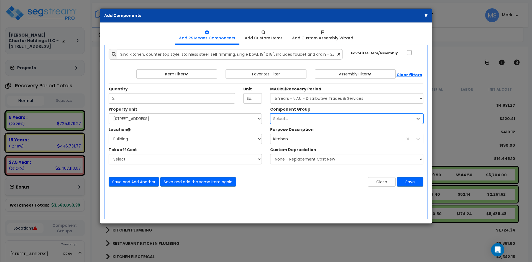
click at [353, 118] on div "Select..." at bounding box center [342, 118] width 143 height 9
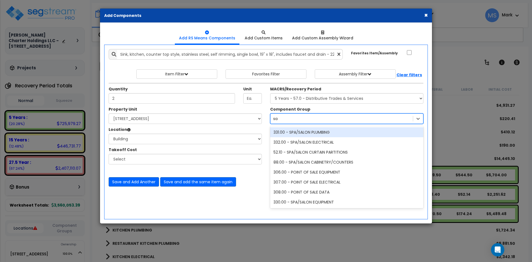
type input "s"
type input "a"
type input "rec"
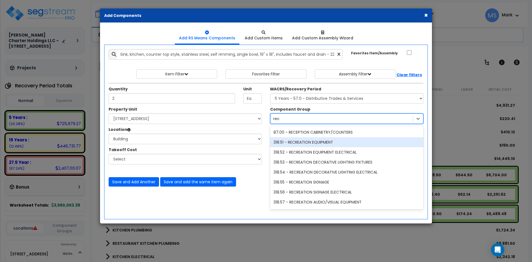
click at [316, 141] on div "318.51 - RECREATION EQUIPMENT" at bounding box center [346, 142] width 153 height 10
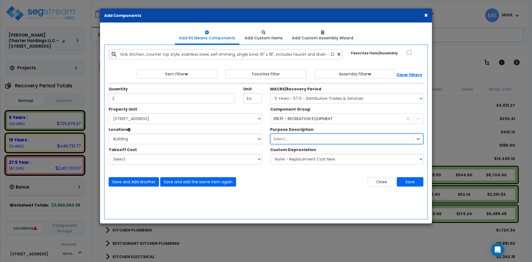
click at [360, 139] on div "Select..." at bounding box center [342, 138] width 143 height 9
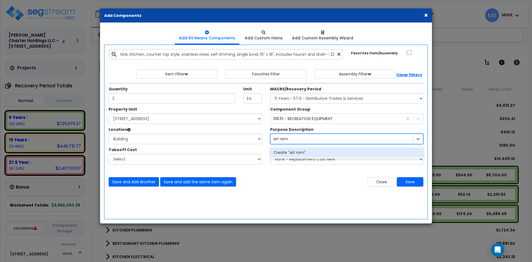
type input "art rom"
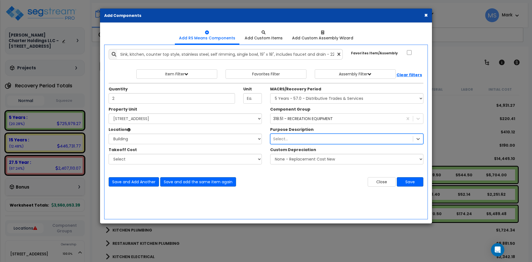
click at [291, 137] on div "Select..." at bounding box center [342, 138] width 143 height 9
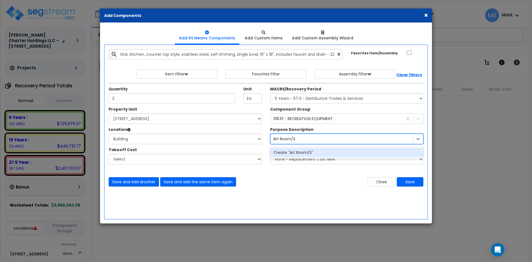
select select "3667"
select select "168012"
select select "6"
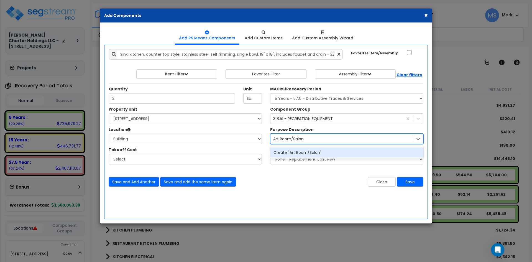
type input "Art Room/Salon"
click at [304, 152] on div "Create "Art Room/Salon "" at bounding box center [346, 153] width 153 height 10
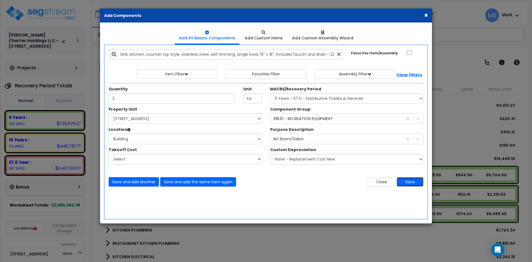
click at [412, 179] on button "Save" at bounding box center [410, 181] width 27 height 9
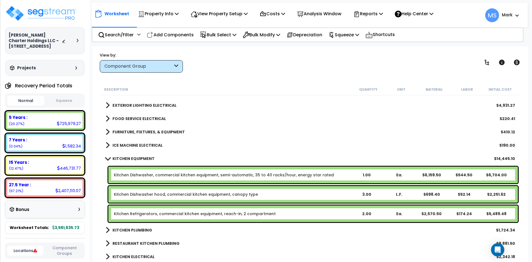
click at [130, 159] on b "KITCHEN EQUIPMENT" at bounding box center [134, 159] width 42 height 6
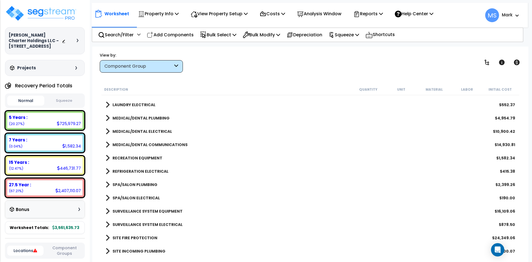
scroll to position [1081, 0]
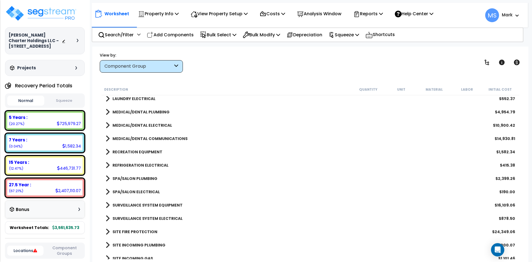
click at [147, 154] on b "RECREATION EQUIPMENT" at bounding box center [138, 152] width 50 height 6
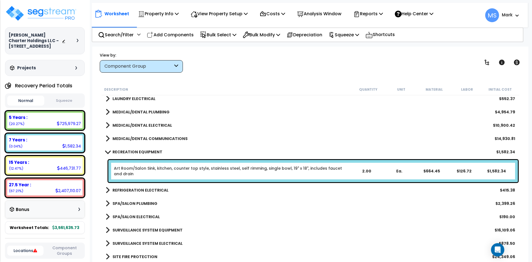
click at [174, 172] on link "Art Room/Salon Sink, kitchen, counter top style, stainless steel, self rimming,…" at bounding box center [232, 171] width 237 height 11
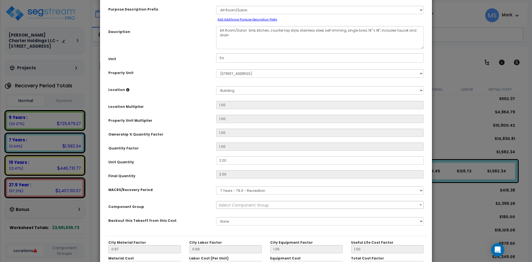
scroll to position [28, 0]
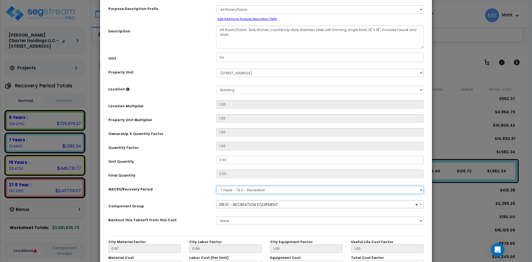
click at [248, 189] on select "Select MACRS/Recovery Period 5 Years - 57.0 - Distributive Trades & Services 5 …" at bounding box center [320, 190] width 208 height 8
select select "58812"
select select "3667"
click at [216, 186] on select "Select MACRS/Recovery Period 5 Years - 57.0 - Distributive Trades & Services 5 …" at bounding box center [320, 190] width 208 height 8
select select "58812"
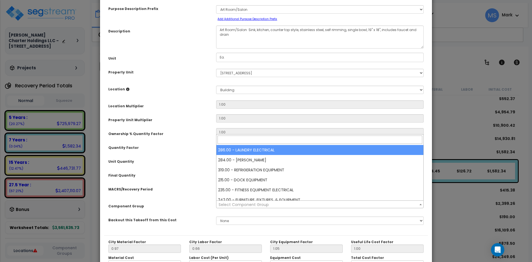
click at [286, 203] on span "Select Component Group" at bounding box center [320, 205] width 207 height 8
click at [238, 140] on input "search" at bounding box center [320, 140] width 205 height 8
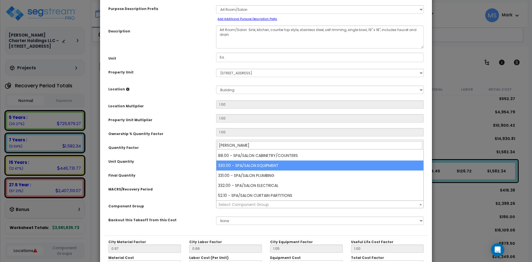
type input "sal"
select select "46130"
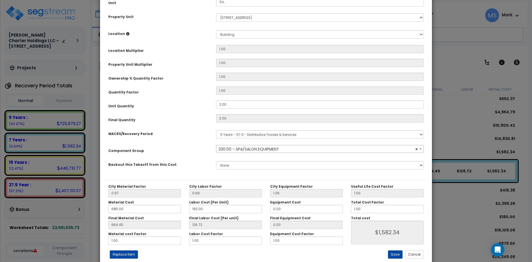
scroll to position [97, 0]
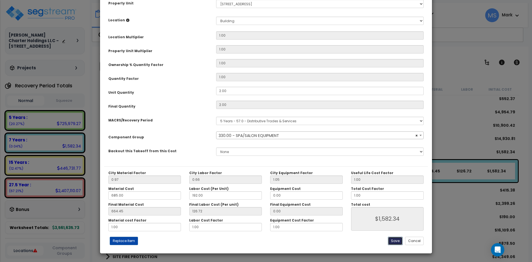
click at [396, 240] on button "Save" at bounding box center [395, 241] width 15 height 8
type input "1582.34"
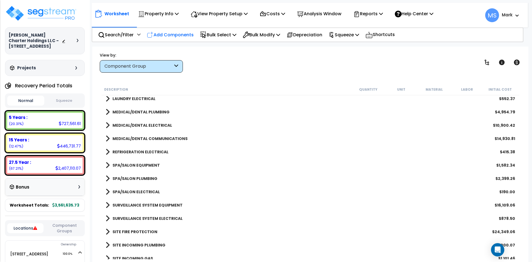
click at [182, 37] on p "Add Components" at bounding box center [170, 34] width 47 height 7
click at [0, 0] on ul "Add RS Means Components Add Custom Items Add Custom Assembly Wizard" at bounding box center [0, 0] width 0 height 0
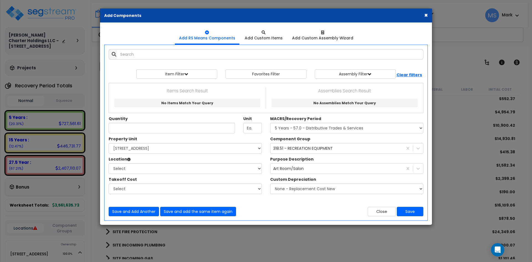
select select
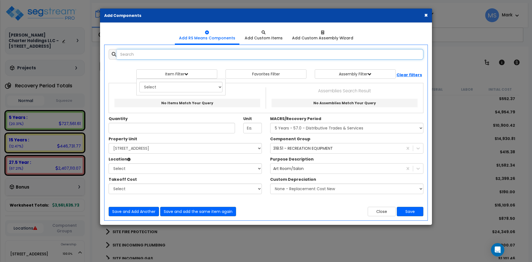
click at [153, 57] on input "text" at bounding box center [270, 54] width 307 height 11
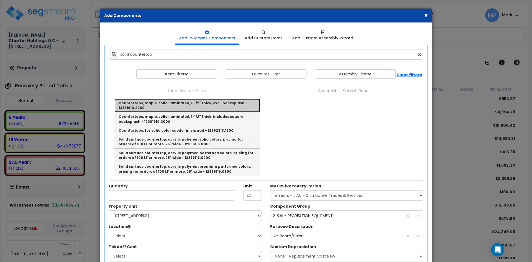
click at [179, 105] on link "Countertops, maple, solid, laminated, 1-1/2" thick, excl. backsplash - 12361910…" at bounding box center [188, 106] width 146 height 14
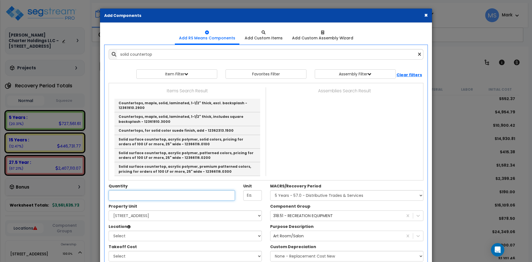
type input "Countertops, maple, solid, laminated, 1-1/2" thick, excl. backsplash - 12361910…"
type input "L.F."
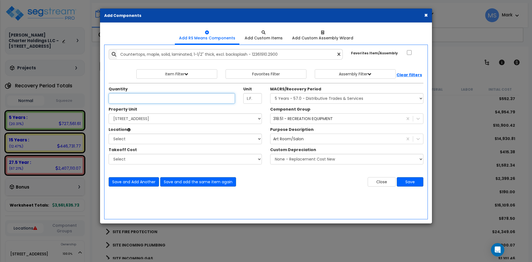
click at [174, 98] on input "Unit Quantity" at bounding box center [172, 98] width 126 height 11
type input "30"
click at [176, 113] on div "Property Unit" at bounding box center [185, 109] width 153 height 7
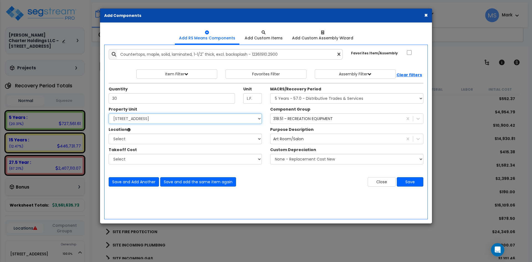
click at [175, 118] on select "Select 10107 Military Drive West Site Improvements" at bounding box center [185, 118] width 153 height 11
select select "168012"
click at [109, 113] on select "Select 10107 Military Drive West Site Improvements" at bounding box center [185, 118] width 153 height 11
click at [163, 141] on select "Select Assisted Living Studio Unit Building Building Interior Add Additional Lo…" at bounding box center [185, 139] width 153 height 11
click at [109, 134] on select "Select Assisted Living Studio Unit Building Building Interior Add Additional Lo…" at bounding box center [185, 139] width 153 height 11
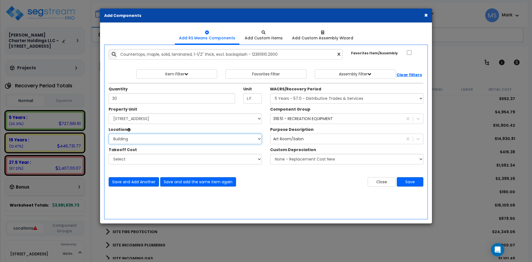
click at [168, 143] on select "Select Assisted Living Studio Unit Building Building Interior Add Additional Lo…" at bounding box center [185, 139] width 153 height 11
select select "461"
click at [109, 134] on select "Select Assisted Living Studio Unit Building Building Interior Add Additional Lo…" at bounding box center [185, 139] width 153 height 11
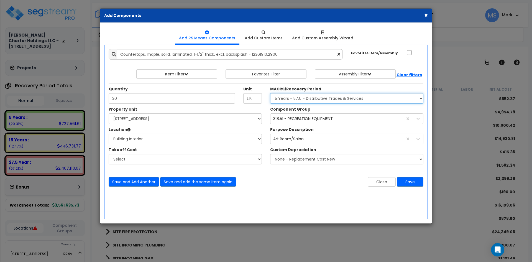
click at [298, 102] on select "Select MACRS/Recovery Period 5 Years - 57.0 - Distributive Trades & Services 5 …" at bounding box center [346, 98] width 153 height 11
select select "3667"
click at [270, 93] on select "Select MACRS/Recovery Period 5 Years - 57.0 - Distributive Trades & Services 5 …" at bounding box center [346, 98] width 153 height 11
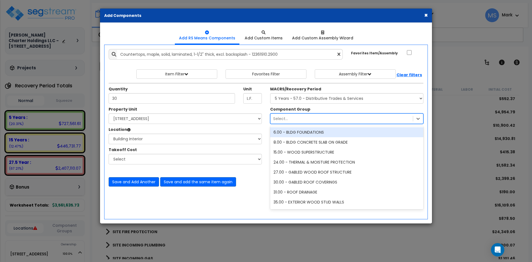
click at [324, 119] on div "Select..." at bounding box center [342, 118] width 143 height 9
type input "spa"
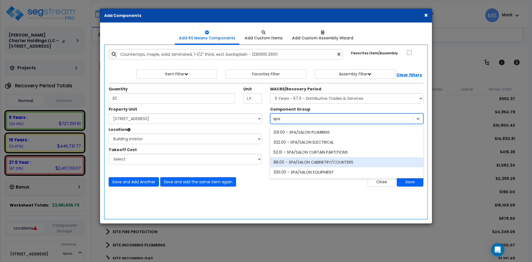
click at [338, 161] on div "88.00 - SPA/SALON CABINETRY/COUNTERS" at bounding box center [346, 162] width 153 height 10
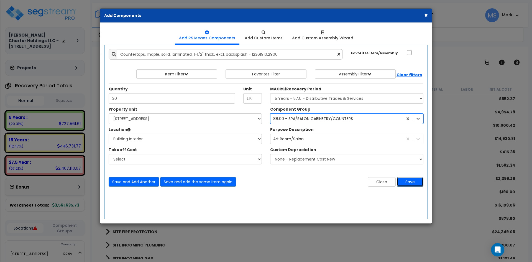
click at [419, 185] on button "Save" at bounding box center [410, 181] width 27 height 9
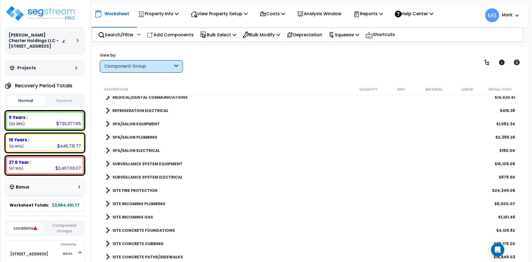
scroll to position [1137, 0]
drag, startPoint x: 179, startPoint y: 35, endPoint x: 167, endPoint y: 42, distance: 14.9
click at [179, 35] on p "Add Components" at bounding box center [170, 34] width 47 height 7
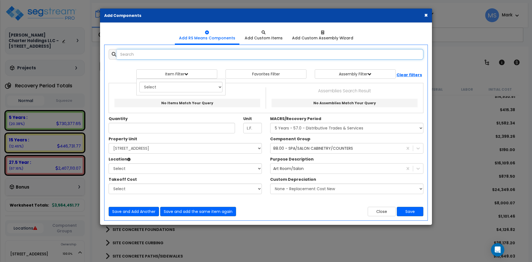
select select
click at [150, 52] on input "text" at bounding box center [270, 54] width 307 height 11
click at [131, 53] on input "basecab" at bounding box center [270, 54] width 307 height 11
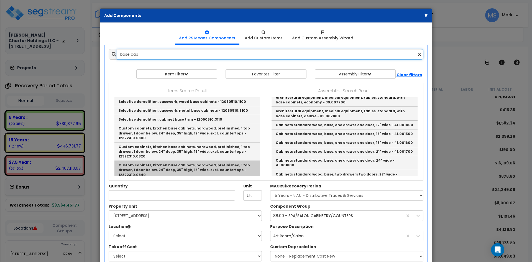
scroll to position [277, 0]
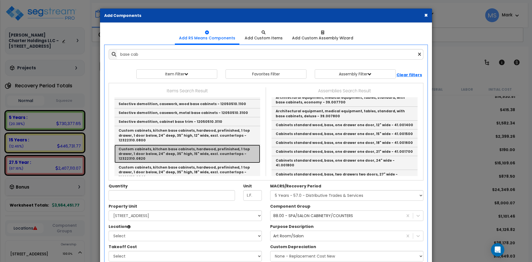
click at [184, 145] on link "Custom cabinets, kitchen base cabinets, hardwood, prefinished, 1 top drawer, 1 …" at bounding box center [188, 154] width 146 height 18
type input "Custom cabinets, kitchen base cabinets, hardwood, prefinished, 1 top drawer, 1 …"
type input "Ea."
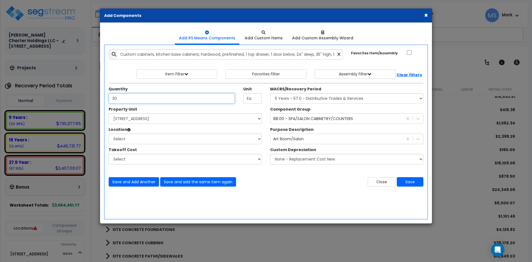
type input "3"
type input "28"
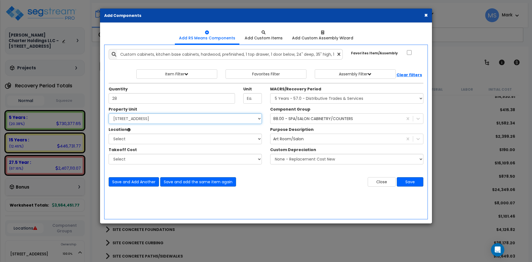
click at [143, 118] on select "Select 10107 Military Drive West Site Improvements" at bounding box center [185, 118] width 153 height 11
select select "168012"
click at [109, 113] on select "Select 10107 Military Drive West Site Improvements" at bounding box center [185, 118] width 153 height 11
select select "461"
click at [109, 134] on select "Select Assisted Living Studio Unit Building Building Interior Add Additional Lo…" at bounding box center [185, 139] width 153 height 11
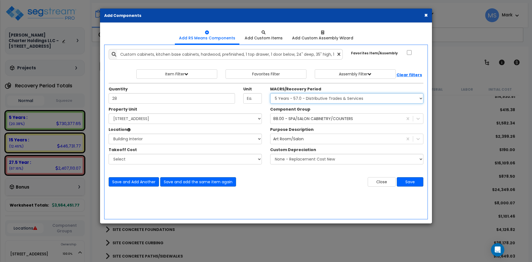
click at [323, 99] on select "Select MACRS/Recovery Period 5 Years - 57.0 - Distributive Trades & Services 5 …" at bounding box center [346, 98] width 153 height 11
select select "3667"
click at [270, 93] on select "Select MACRS/Recovery Period 5 Years - 57.0 - Distributive Trades & Services 5 …" at bounding box center [346, 98] width 153 height 11
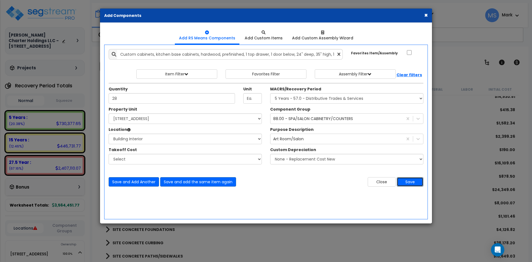
click at [413, 180] on button "Save" at bounding box center [410, 181] width 27 height 9
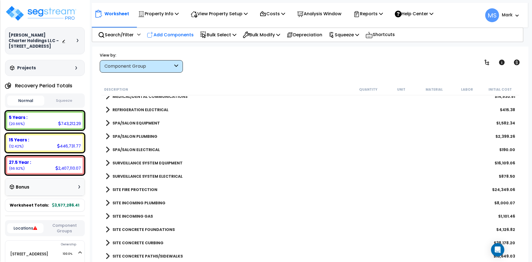
click at [167, 32] on p "Add Components" at bounding box center [170, 34] width 47 height 7
click at [0, 0] on ul "Add RS Means Components Add Custom Items Add Custom Assembly Wizard" at bounding box center [0, 0] width 0 height 0
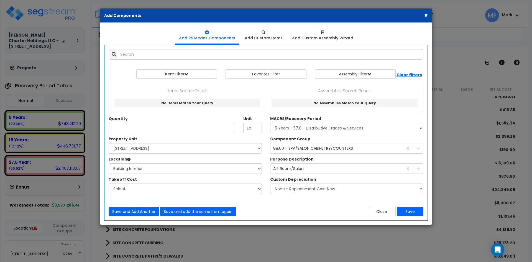
select select
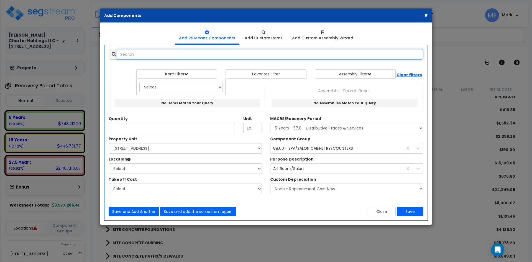
click at [151, 54] on input "text" at bounding box center [270, 54] width 307 height 11
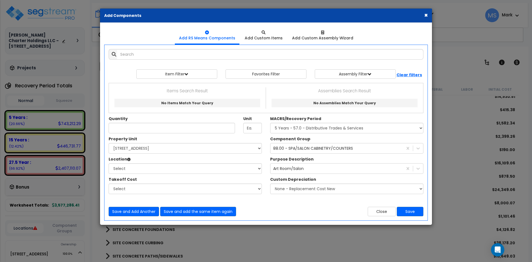
click at [427, 16] on button "×" at bounding box center [427, 15] width 4 height 6
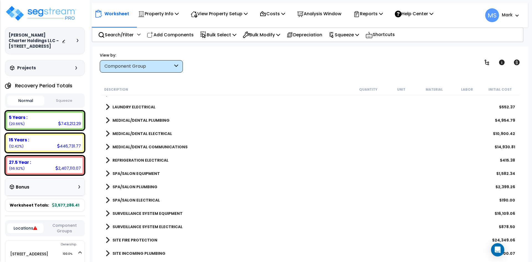
scroll to position [1081, 0]
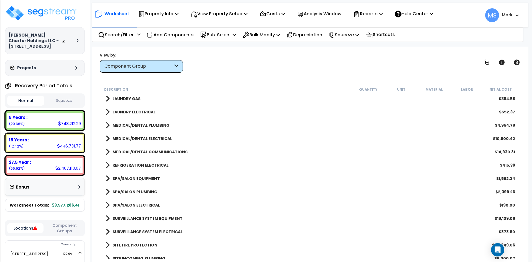
click at [151, 165] on b "REFRIGERATION ELECTRICAL" at bounding box center [141, 166] width 56 height 6
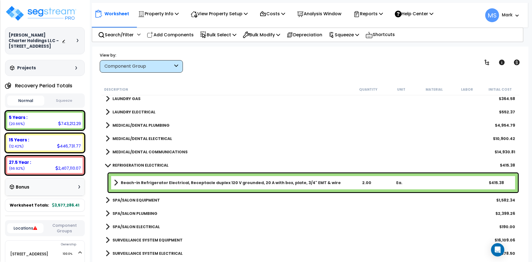
click at [151, 165] on b "REFRIGERATION ELECTRICAL" at bounding box center [141, 166] width 56 height 6
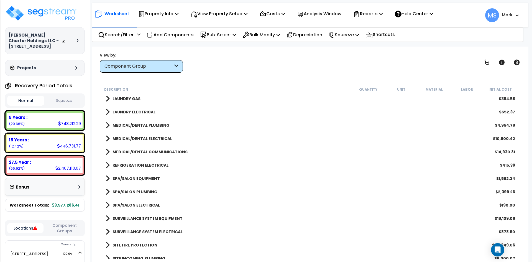
click at [155, 153] on b "MEDICAL/DENTAL COMMUNICATIONS" at bounding box center [150, 152] width 75 height 6
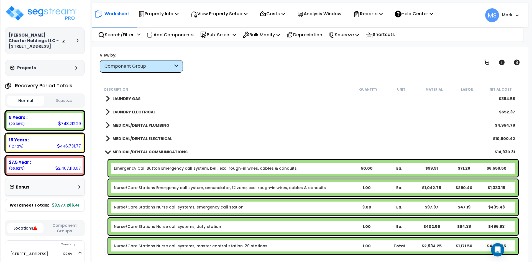
click at [155, 153] on b "MEDICAL/DENTAL COMMUNICATIONS" at bounding box center [150, 152] width 75 height 6
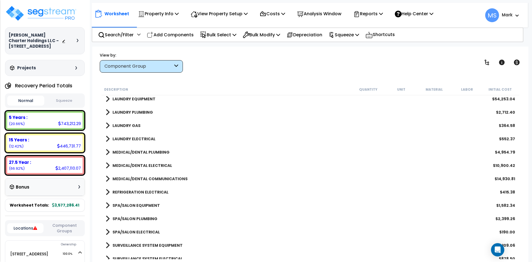
scroll to position [1054, 0]
click at [147, 164] on b "MEDICAL/DENTAL ELECTRICAL" at bounding box center [143, 167] width 60 height 6
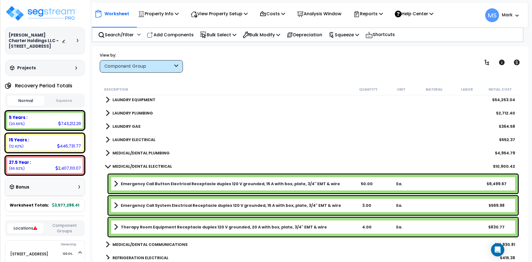
click at [147, 164] on b "MEDICAL/DENTAL ELECTRICAL" at bounding box center [143, 167] width 60 height 6
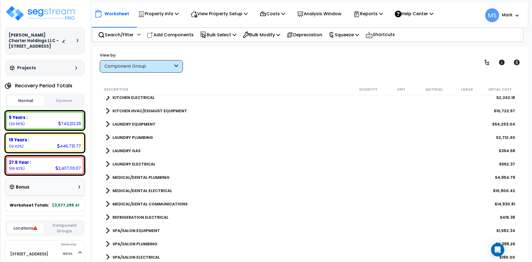
scroll to position [1026, 0]
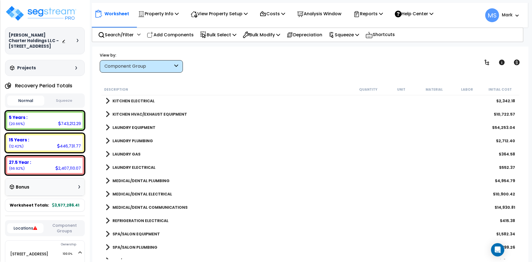
click at [143, 131] on link "LAUNDRY EQUIPMENT" at bounding box center [131, 128] width 50 height 8
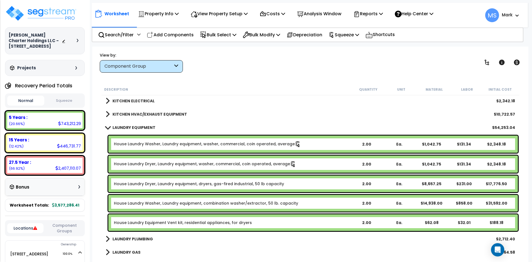
click at [218, 183] on link "House Laundry Dryer, Laundry equipment, dryers, gas-fired industrial, 50 lb cap…" at bounding box center [199, 184] width 170 height 6
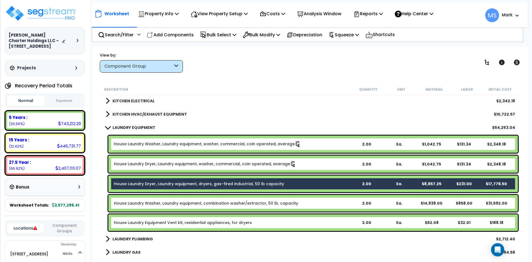
click at [227, 203] on link "House Laundry Washer, Laundry equipment, combination washer/extractor, 50 lb. c…" at bounding box center [206, 203] width 184 height 6
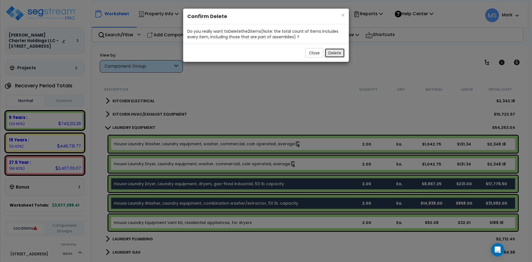
click at [331, 55] on button "Delete" at bounding box center [335, 52] width 20 height 9
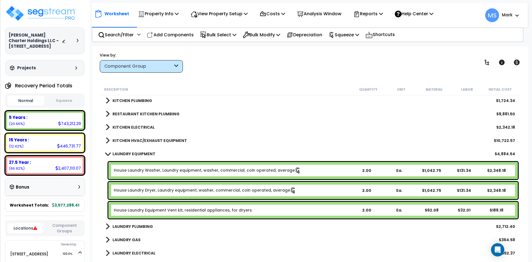
scroll to position [971, 0]
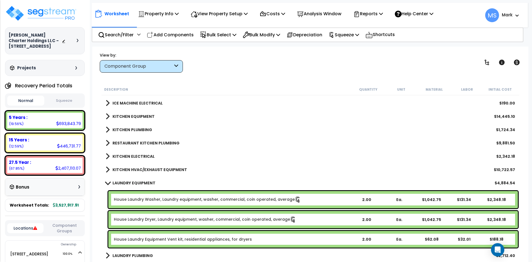
click at [164, 168] on b "KITCHEN HVAC/EXHAUST EQUIPMENT" at bounding box center [150, 170] width 75 height 6
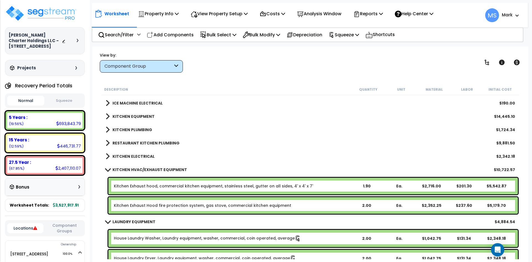
click at [165, 168] on b "KITCHEN HVAC/EXHAUST EQUIPMENT" at bounding box center [150, 170] width 75 height 6
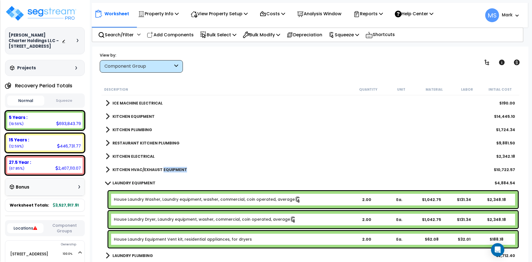
click at [165, 168] on b "KITCHEN HVAC/EXHAUST EQUIPMENT" at bounding box center [150, 170] width 75 height 6
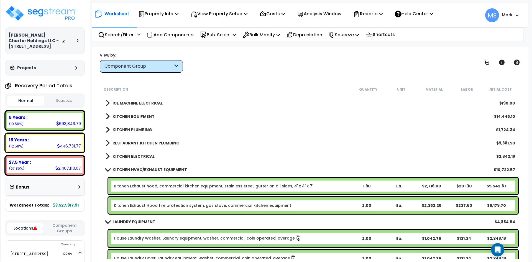
click at [156, 169] on b "KITCHEN HVAC/EXHAUST EQUIPMENT" at bounding box center [150, 170] width 75 height 6
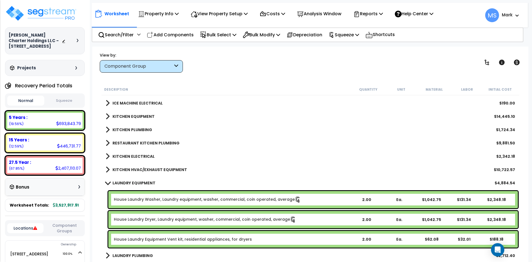
click at [137, 157] on b "KITCHEN ELECTRICAL" at bounding box center [134, 157] width 42 height 6
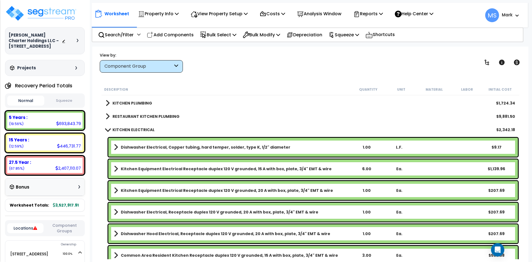
scroll to position [998, 0]
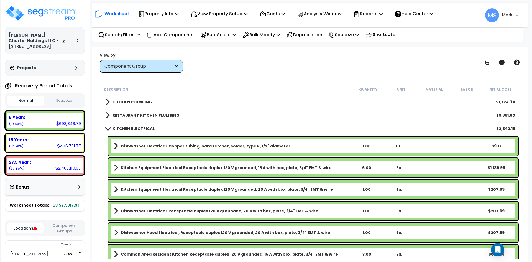
click at [145, 131] on b "KITCHEN ELECTRICAL" at bounding box center [134, 129] width 42 height 6
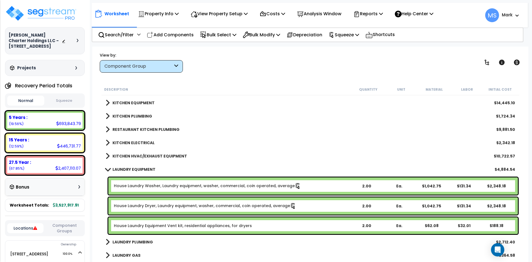
scroll to position [971, 0]
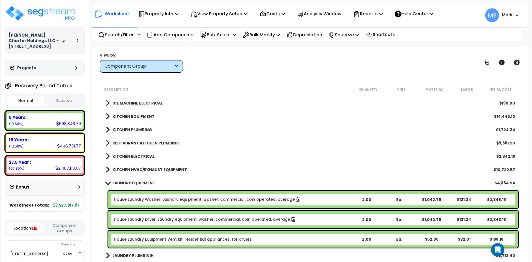
click at [135, 129] on b "KITCHEN PLUMBING" at bounding box center [133, 130] width 40 height 6
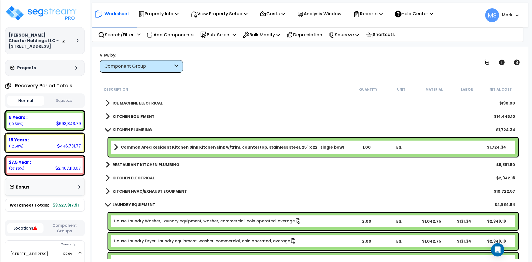
click at [135, 129] on b "KITCHEN PLUMBING" at bounding box center [133, 130] width 40 height 6
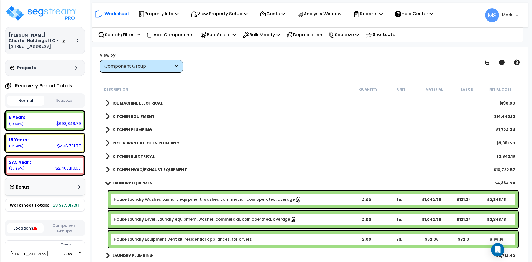
click at [137, 117] on b "KITCHEN EQUIPMENT" at bounding box center [134, 117] width 42 height 6
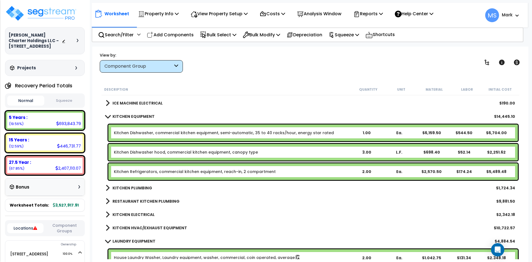
click at [137, 117] on b "KITCHEN EQUIPMENT" at bounding box center [134, 117] width 42 height 6
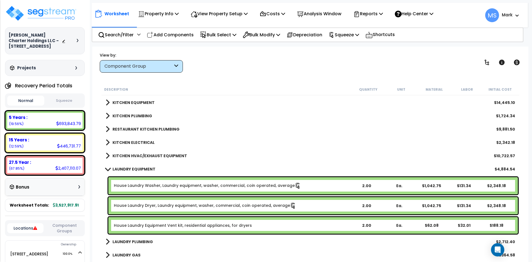
scroll to position [998, 0]
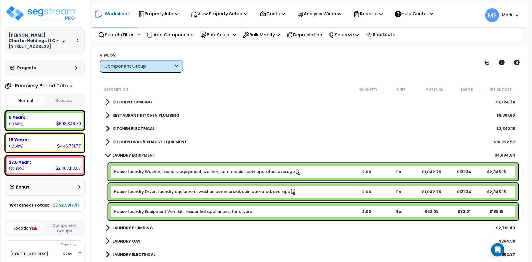
click at [138, 153] on b "LAUNDRY EQUIPMENT" at bounding box center [134, 156] width 43 height 6
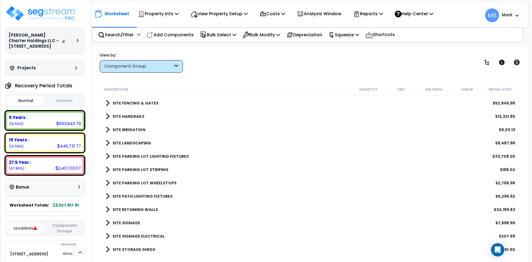
scroll to position [1331, 0]
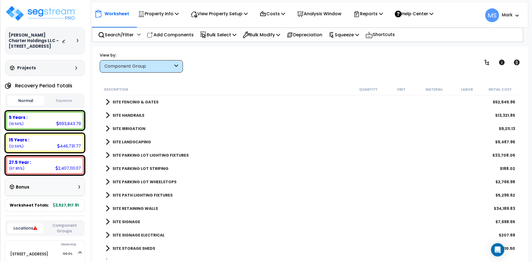
click at [149, 207] on b "SITE RETAINING WALLS" at bounding box center [135, 209] width 45 height 6
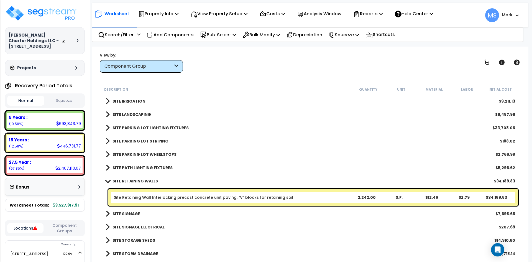
scroll to position [1359, 0]
click at [224, 195] on link "Site Retaining Wall Interlocking precast concrete unit paving, "V" blocks for r…" at bounding box center [203, 197] width 179 height 6
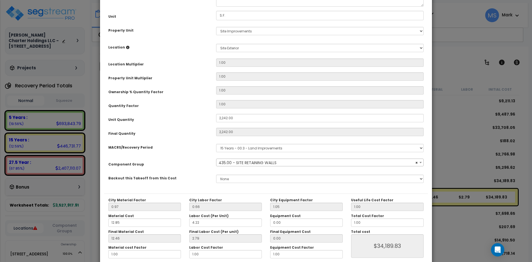
scroll to position [97, 0]
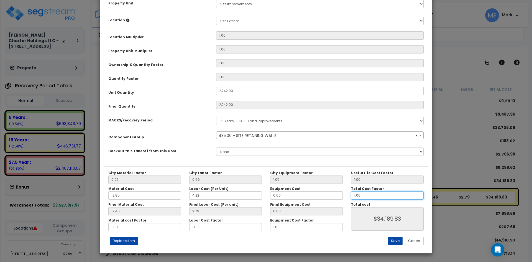
click at [361, 197] on input "1.00" at bounding box center [387, 195] width 73 height 8
select select "45833"
type input "1.0"
type input "$34,190.50"
type input "1."
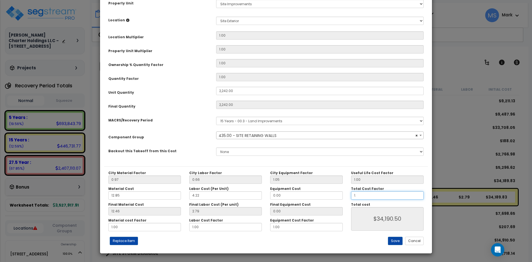
type input "$34,190.50"
select select "45833"
type input "1"
type input "$34,190.50"
select select "45833"
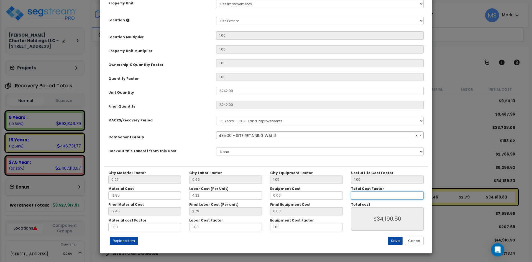
type input "$0.00"
select select "45833"
type input "0.2"
select select "45833"
type input "$6,838.10"
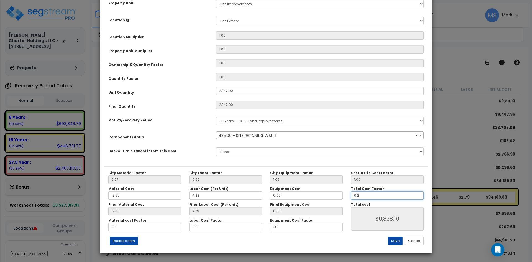
type input "0.25"
type input "$8,547.63"
select select "45833"
type input "0.25"
type input "$8,547.63"
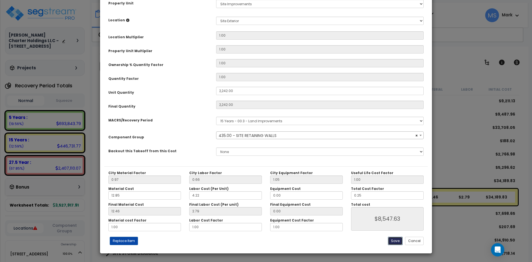
click at [392, 241] on button "Save" at bounding box center [395, 241] width 15 height 8
type input "2242.00"
type input "8547.63"
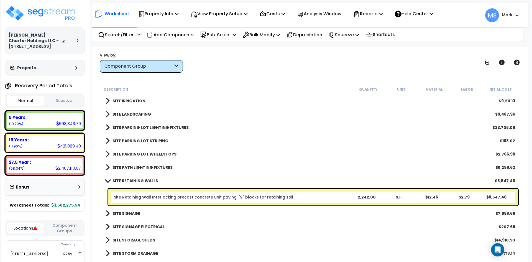
click at [144, 180] on b "SITE RETAINING WALLS" at bounding box center [135, 181] width 45 height 6
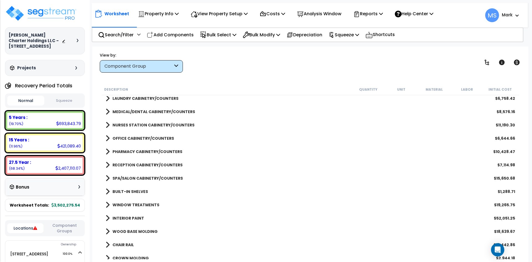
scroll to position [250, 0]
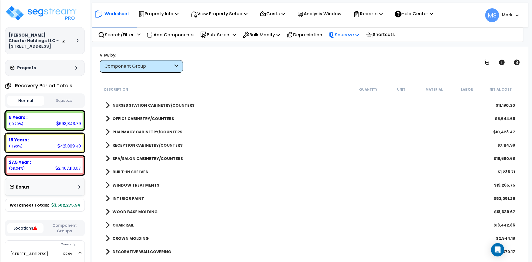
click at [343, 33] on p "Squeeze" at bounding box center [344, 34] width 31 height 7
click at [350, 48] on link "Squeeze" at bounding box center [353, 48] width 55 height 13
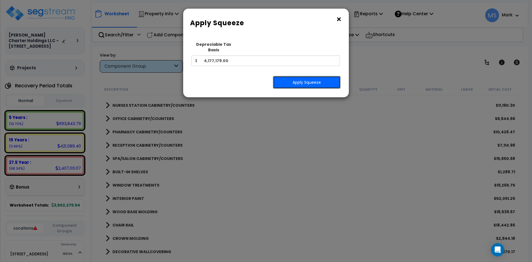
click at [317, 76] on button "Apply Squeeze" at bounding box center [307, 82] width 68 height 13
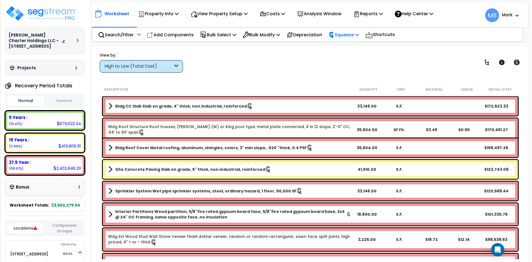
click at [342, 34] on p "Squeeze" at bounding box center [344, 34] width 31 height 7
click at [351, 45] on link "Re-squeeze" at bounding box center [353, 47] width 55 height 11
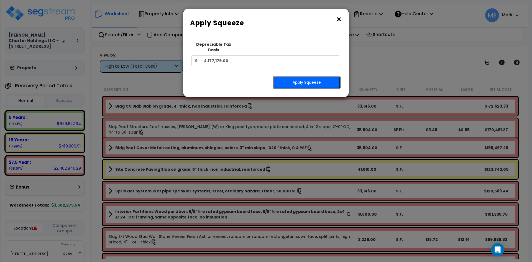
click at [303, 76] on button "Apply Squeeze" at bounding box center [307, 82] width 68 height 13
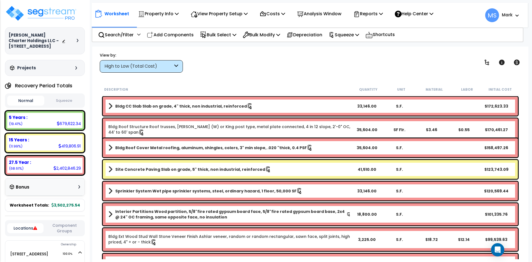
click at [73, 101] on button "Squeeze" at bounding box center [64, 101] width 37 height 10
click at [520, 61] on icon at bounding box center [517, 63] width 6 height 6
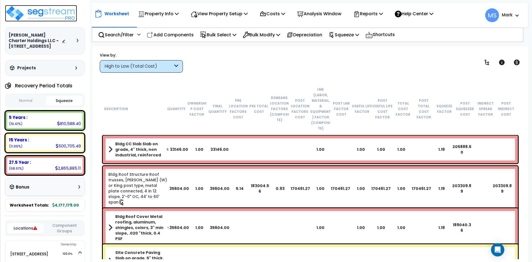
click at [62, 12] on img at bounding box center [41, 13] width 72 height 17
